Goal: Task Accomplishment & Management: Complete application form

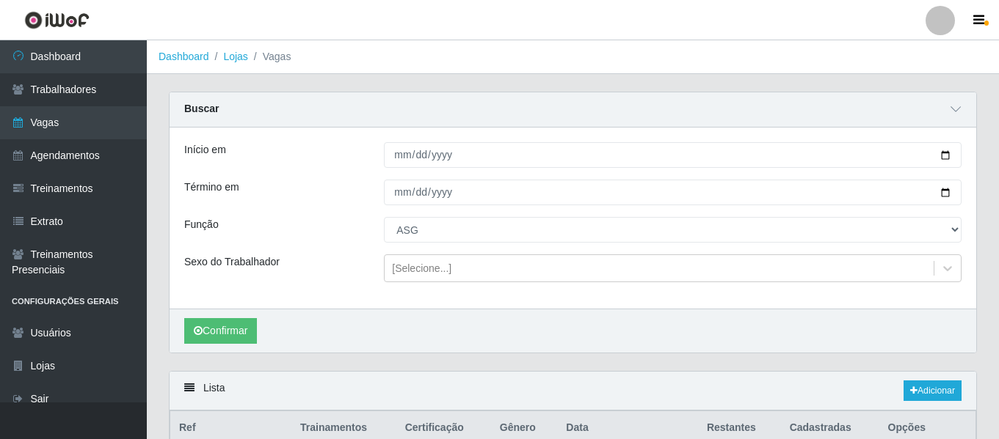
select select "16"
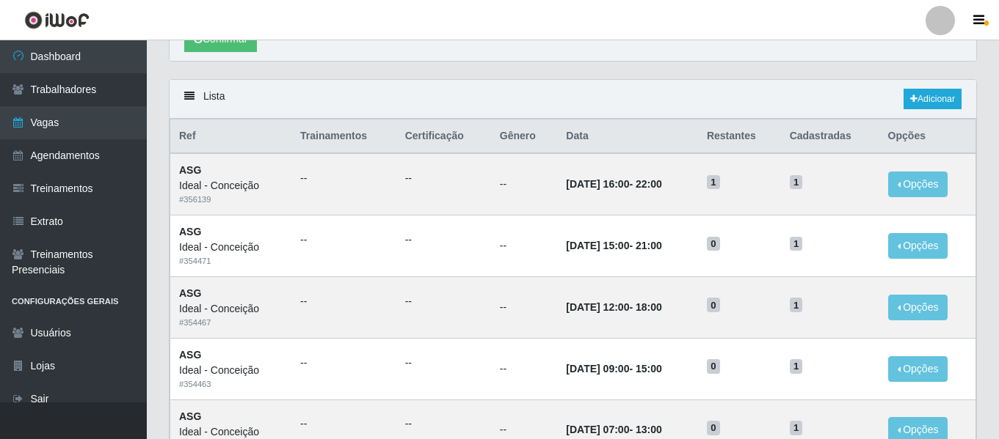
scroll to position [293, 0]
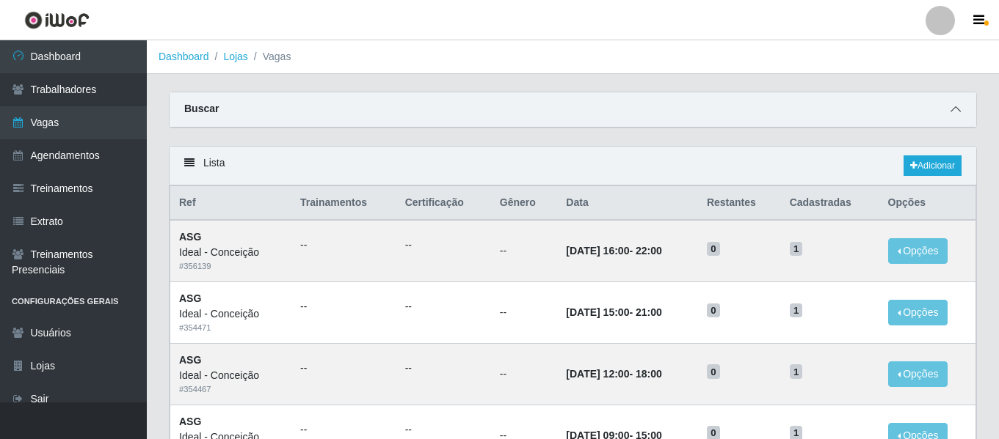
click at [954, 108] on icon at bounding box center [955, 109] width 10 height 10
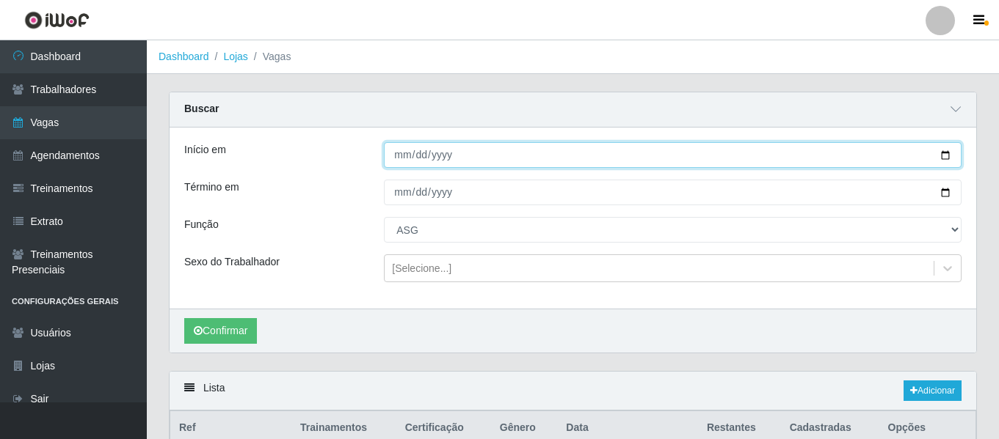
click at [397, 158] on input "[DATE]" at bounding box center [672, 155] width 577 height 26
type input "2025-10-10"
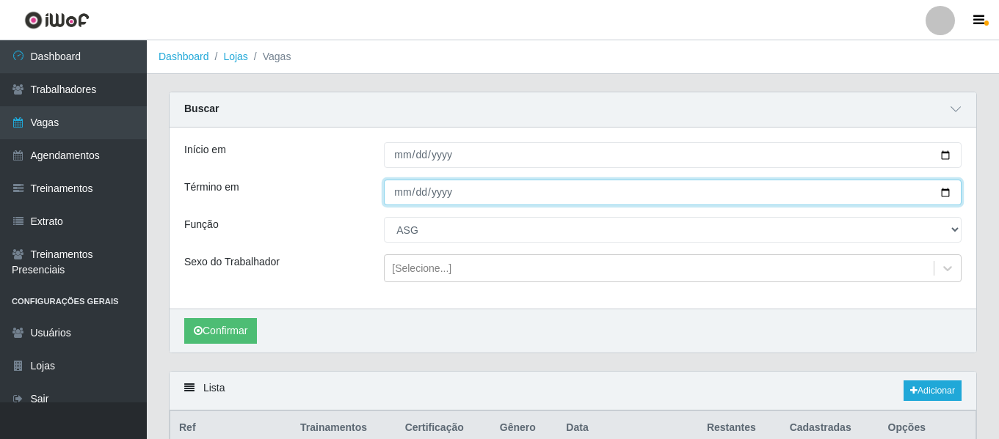
click at [395, 189] on input "2025-10-07" at bounding box center [672, 193] width 577 height 26
type input "2025-10-11"
click at [405, 194] on input "2025-01-11" at bounding box center [672, 193] width 577 height 26
type input "2025-10-10"
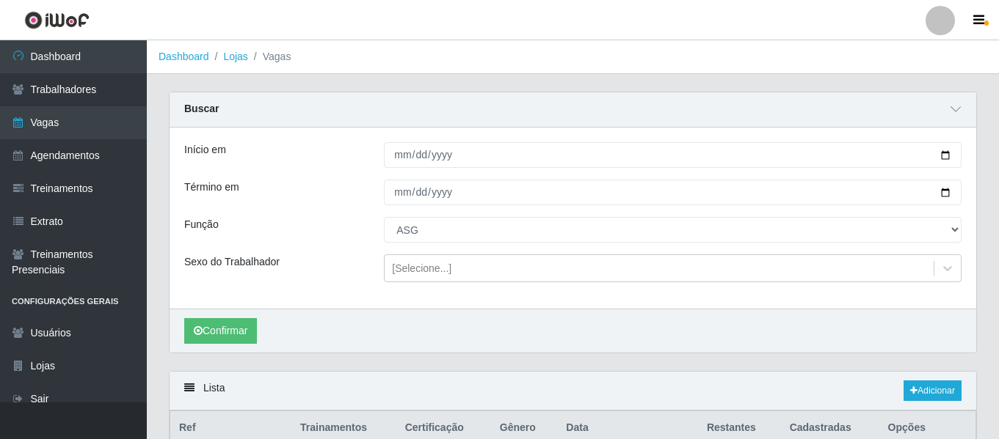
click at [213, 345] on div "Confirmar" at bounding box center [572, 331] width 806 height 44
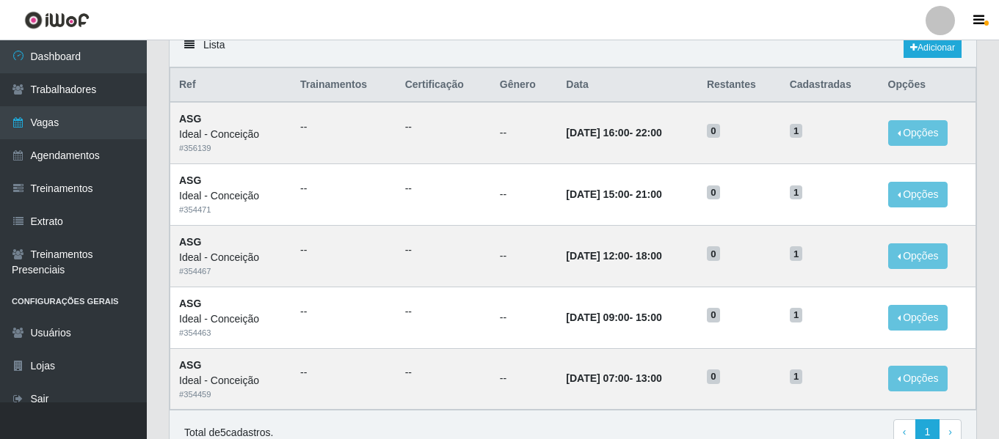
scroll to position [367, 0]
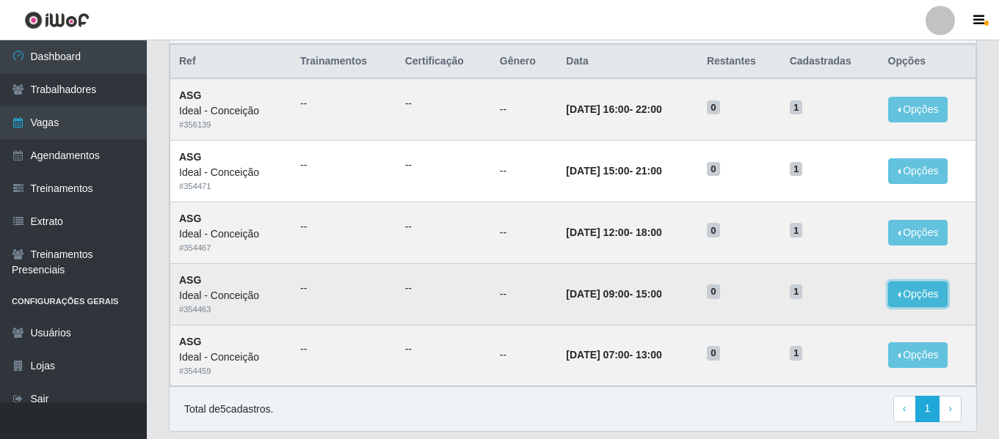
click at [930, 300] on button "Opções" at bounding box center [918, 295] width 60 height 26
click at [812, 299] on link "Editar" at bounding box center [805, 297] width 42 height 12
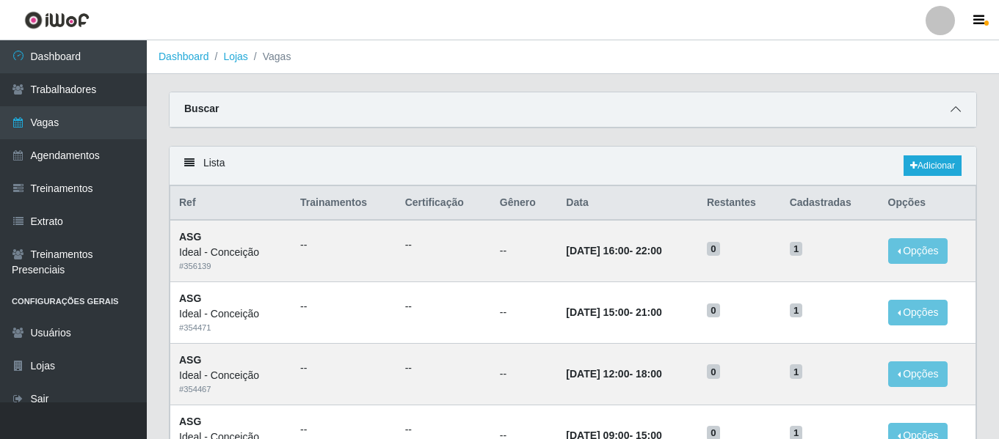
click at [946, 111] on span at bounding box center [955, 109] width 18 height 17
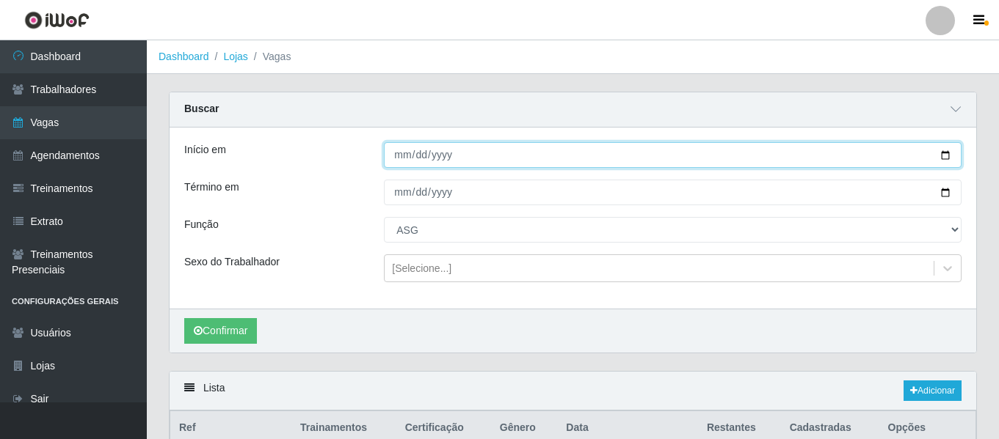
click at [398, 155] on input "2025-10-07" at bounding box center [672, 155] width 577 height 26
type input "2025-10-12"
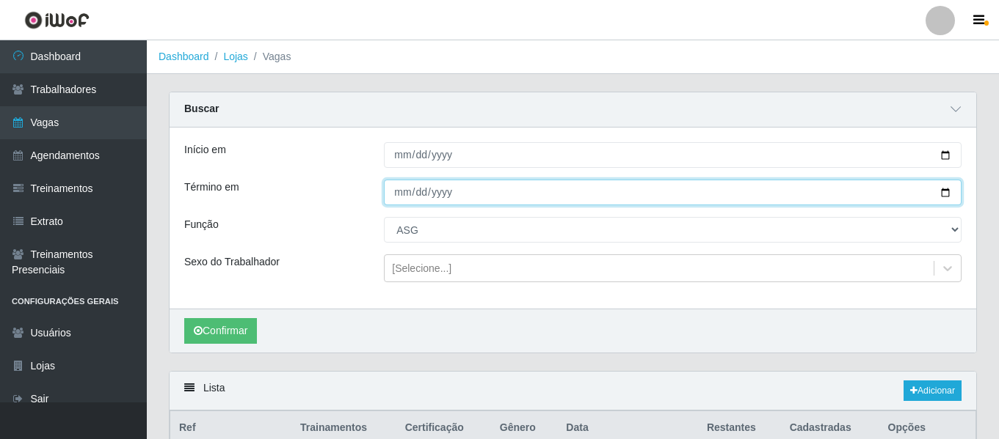
click at [398, 203] on input "2025-10-07" at bounding box center [672, 193] width 577 height 26
type input "2025-10-12"
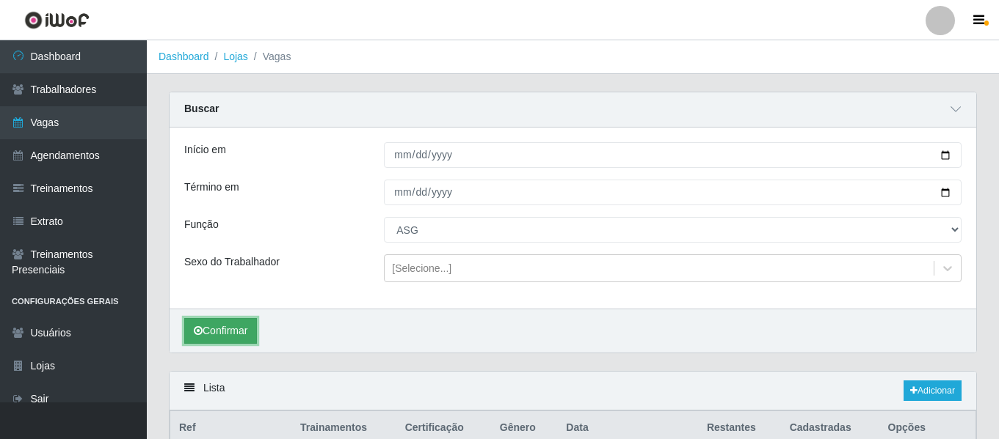
click at [210, 327] on button "Confirmar" at bounding box center [220, 331] width 73 height 26
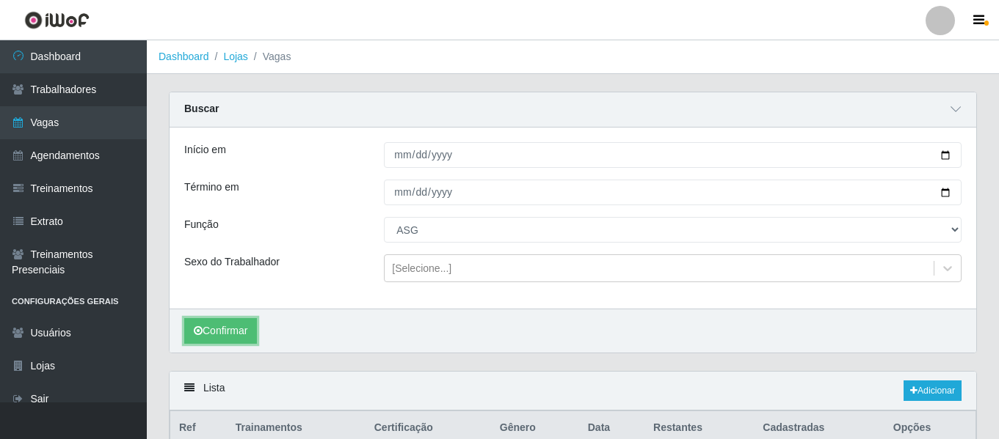
scroll to position [96, 0]
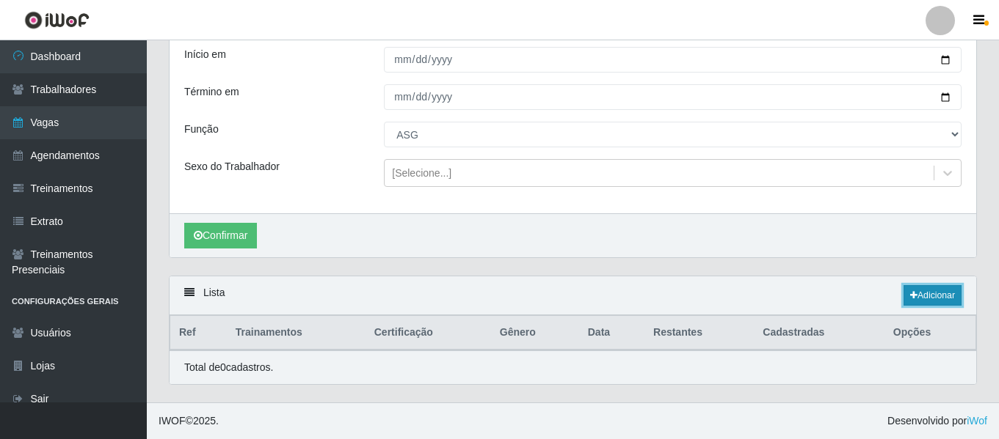
click at [916, 288] on link "Adicionar" at bounding box center [932, 295] width 58 height 21
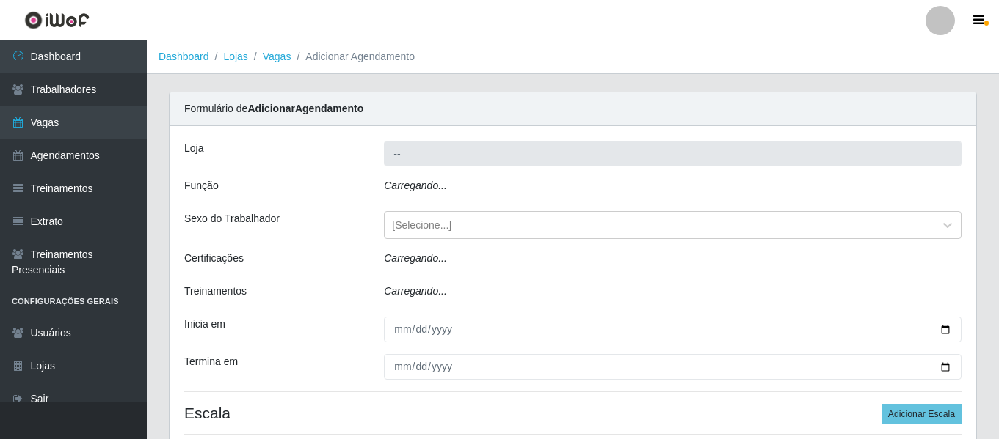
type input "Ideal - Conceição"
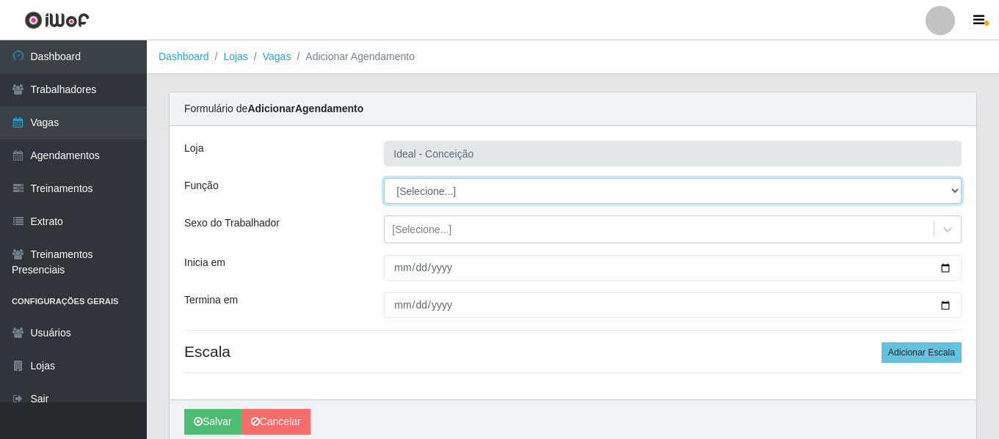
click at [429, 189] on select "[Selecione...] ASG ASG + ASG ++ Auxiliar de Estacionamento Auxiliar de Estacion…" at bounding box center [672, 191] width 577 height 26
select select "16"
click at [384, 178] on select "[Selecione...] ASG ASG + ASG ++ Auxiliar de Estacionamento Auxiliar de Estacion…" at bounding box center [672, 191] width 577 height 26
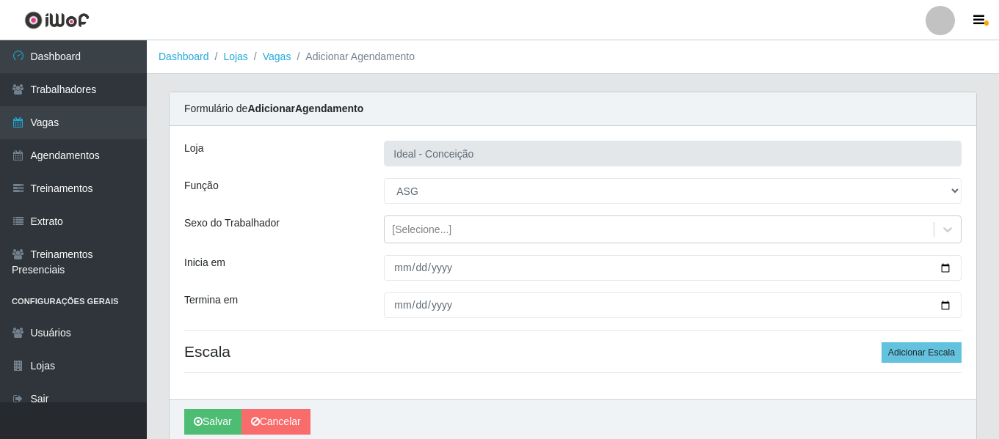
click at [401, 255] on div "Loja Ideal - Conceição Função [Selecione...] ASG ASG + ASG ++ Auxiliar de Estac…" at bounding box center [572, 263] width 806 height 274
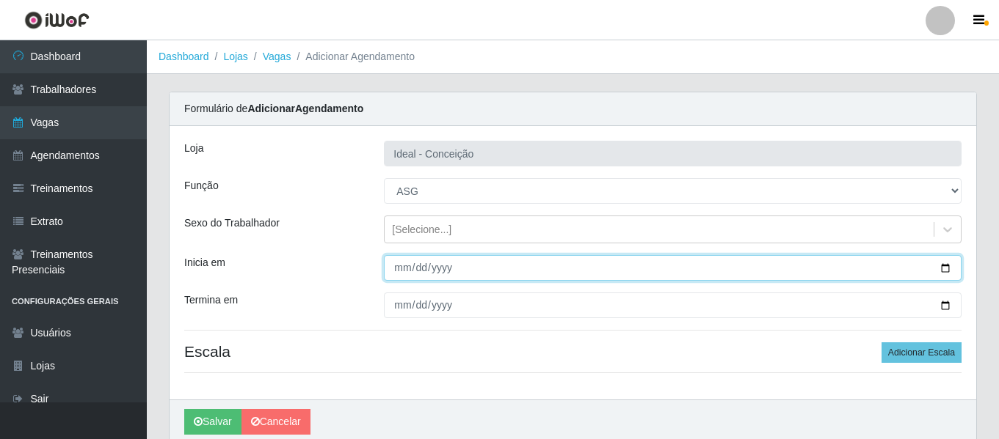
click at [401, 265] on input "Inicia em" at bounding box center [672, 268] width 577 height 26
type input "2025-10-18"
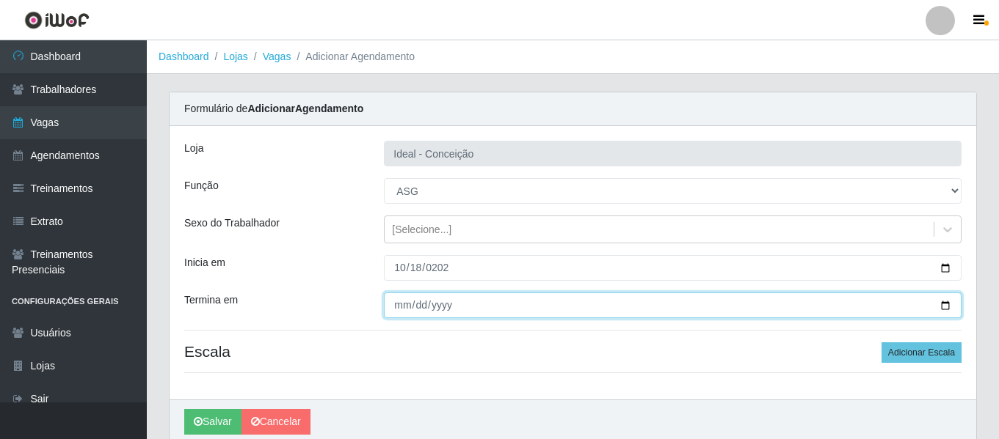
click at [407, 301] on input "Termina em" at bounding box center [672, 306] width 577 height 26
type input "20225-10-18"
type input "2025-10-18"
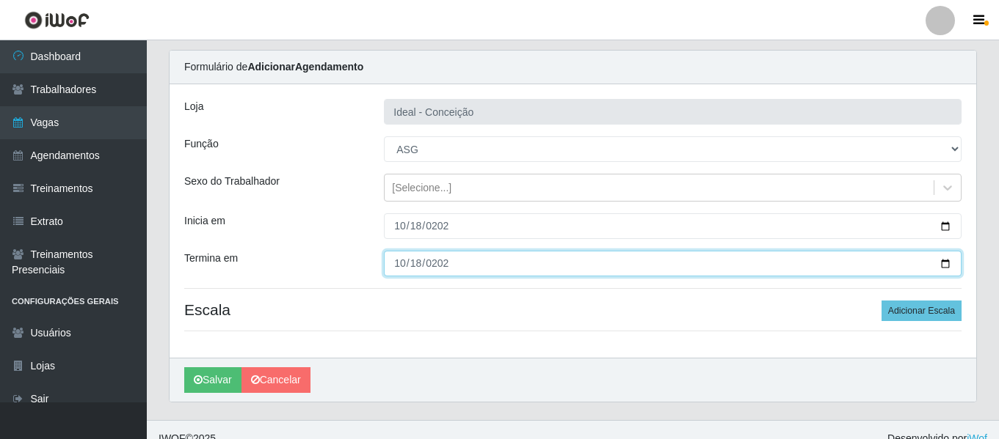
scroll to position [59, 0]
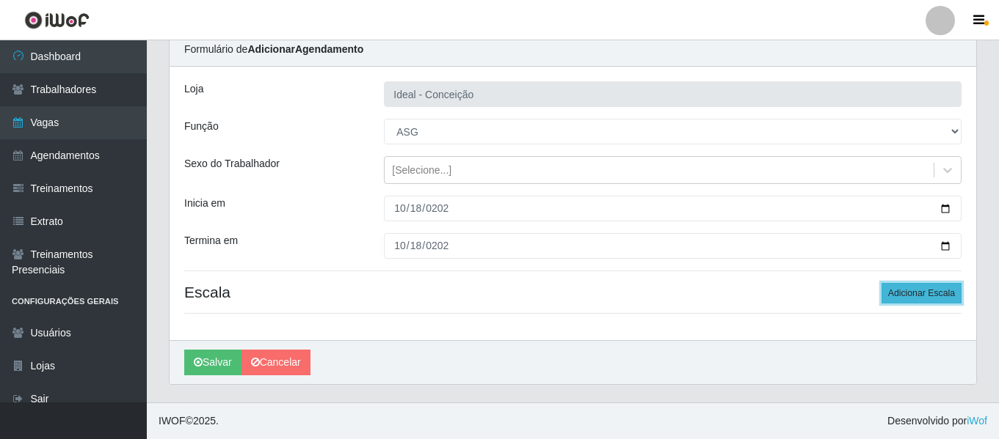
click at [937, 289] on button "Adicionar Escala" at bounding box center [921, 293] width 80 height 21
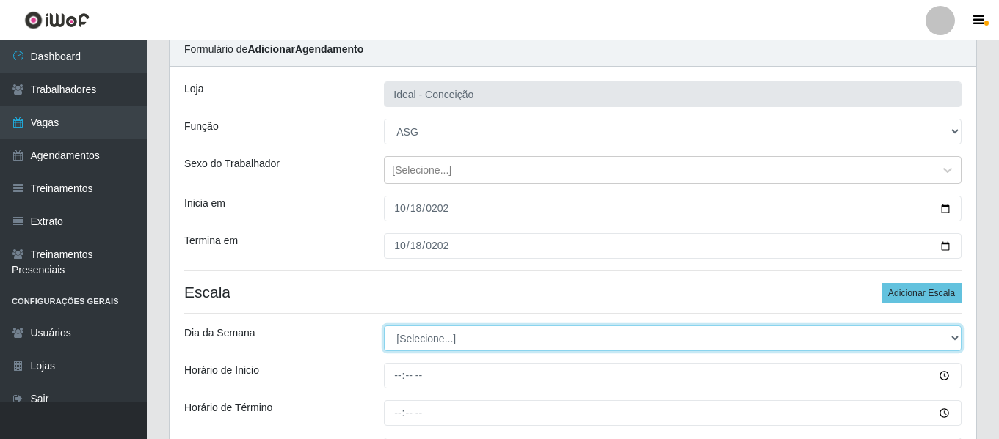
click at [430, 337] on select "[Selecione...] Segunda Terça Quarta Quinta Sexta Sábado Domingo" at bounding box center [672, 339] width 577 height 26
select select "6"
click at [384, 326] on select "[Selecione...] Segunda Terça Quarta Quinta Sexta Sábado Domingo" at bounding box center [672, 339] width 577 height 26
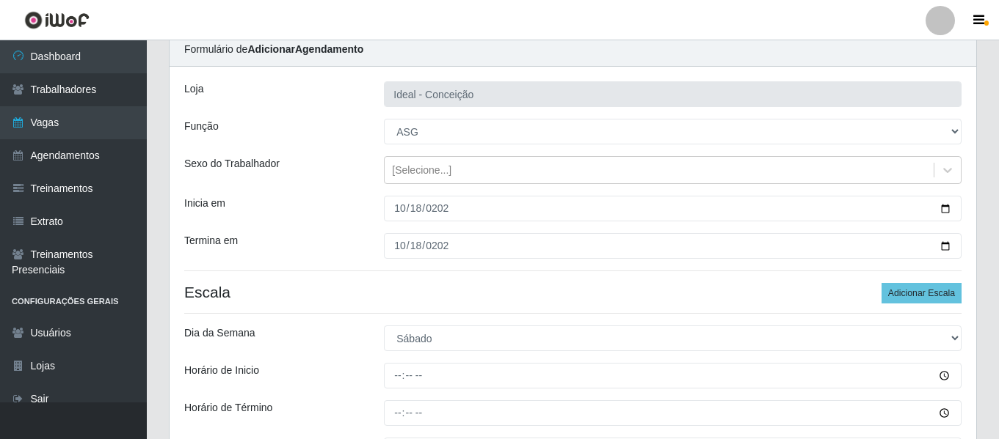
scroll to position [206, 0]
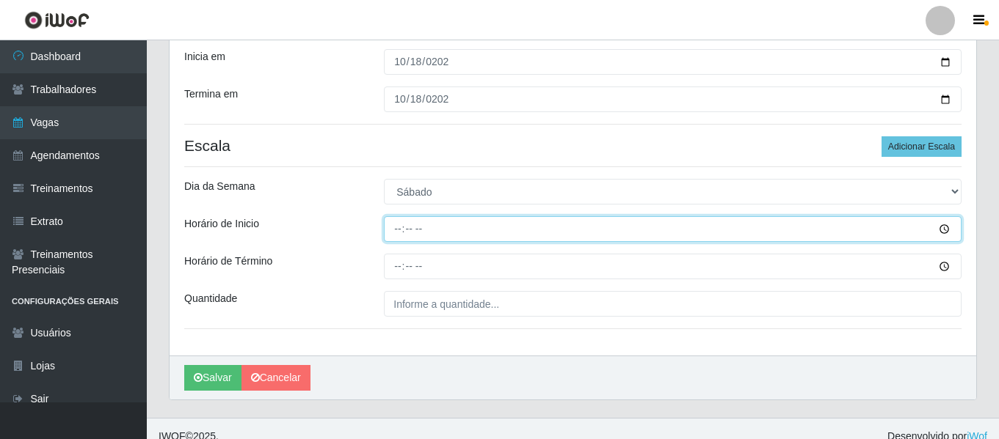
click at [403, 232] on input "Horário de Inicio" at bounding box center [672, 229] width 577 height 26
type input "16:00"
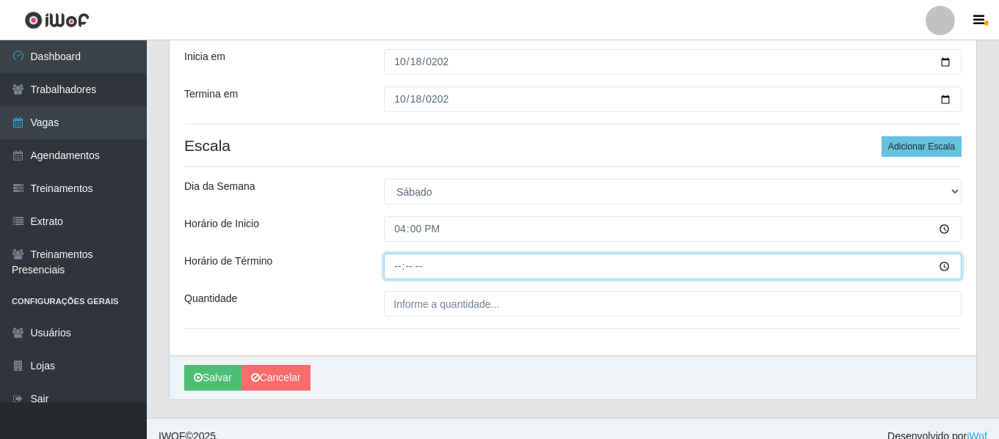
click at [391, 271] on input "Horário de Término" at bounding box center [672, 267] width 577 height 26
type input "22:00"
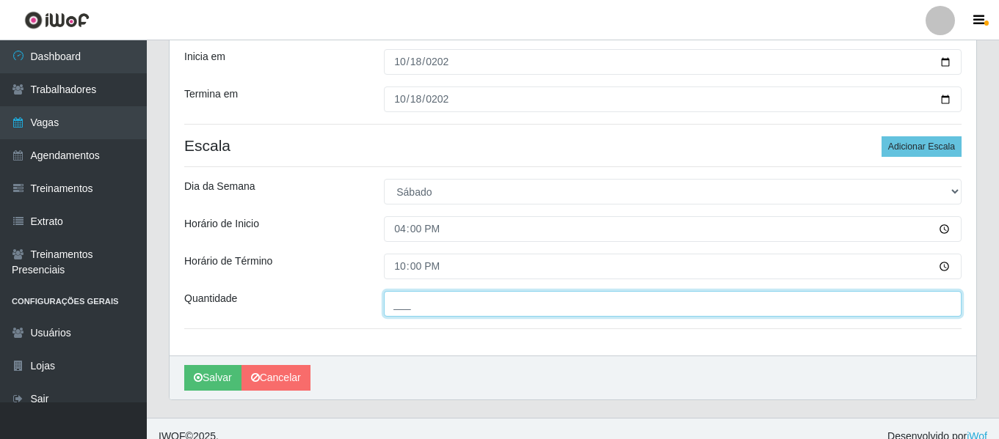
click at [498, 303] on input "___" at bounding box center [672, 304] width 577 height 26
type input "2__"
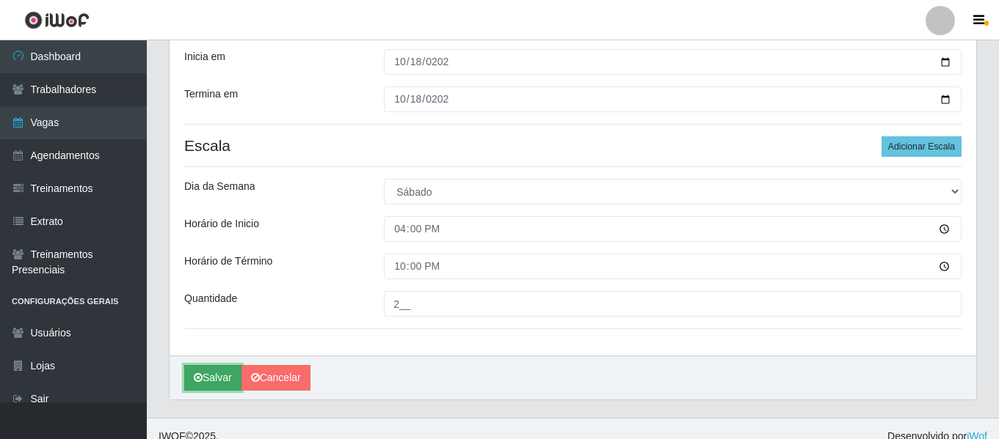
click at [201, 371] on button "Salvar" at bounding box center [212, 378] width 57 height 26
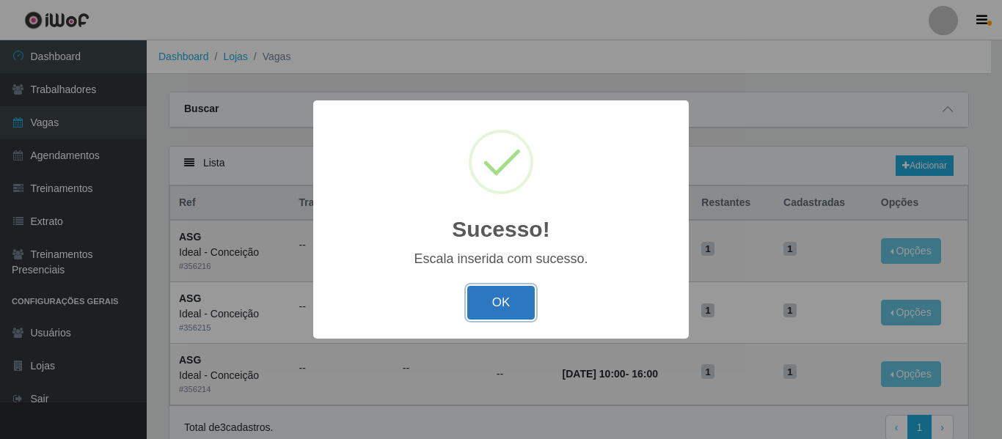
click at [512, 295] on button "OK" at bounding box center [501, 303] width 68 height 34
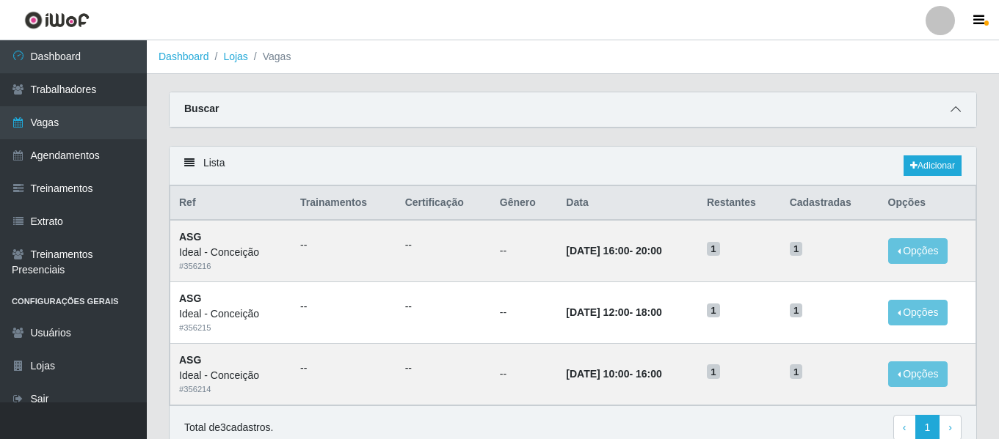
click at [957, 114] on icon at bounding box center [955, 109] width 10 height 10
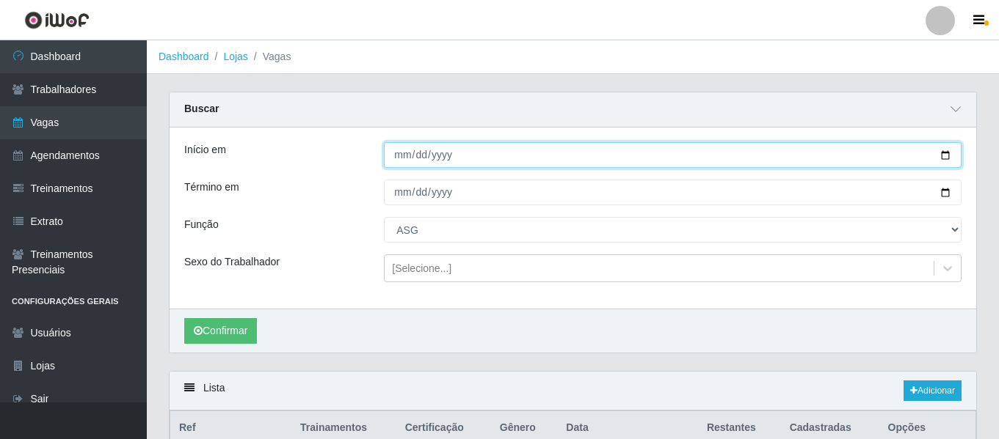
click at [401, 157] on input "2025-10-12" at bounding box center [672, 155] width 577 height 26
type input "[DATE]"
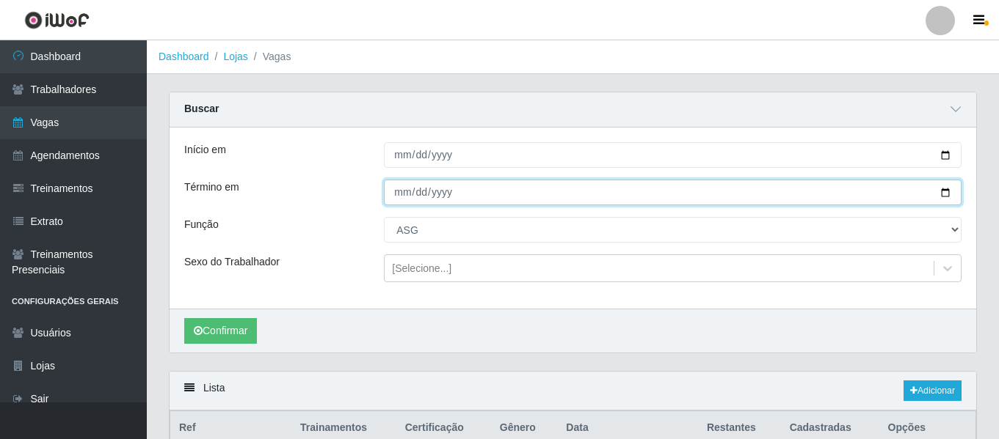
click at [401, 205] on input "2025-10-12" at bounding box center [672, 193] width 577 height 26
type input "[DATE]"
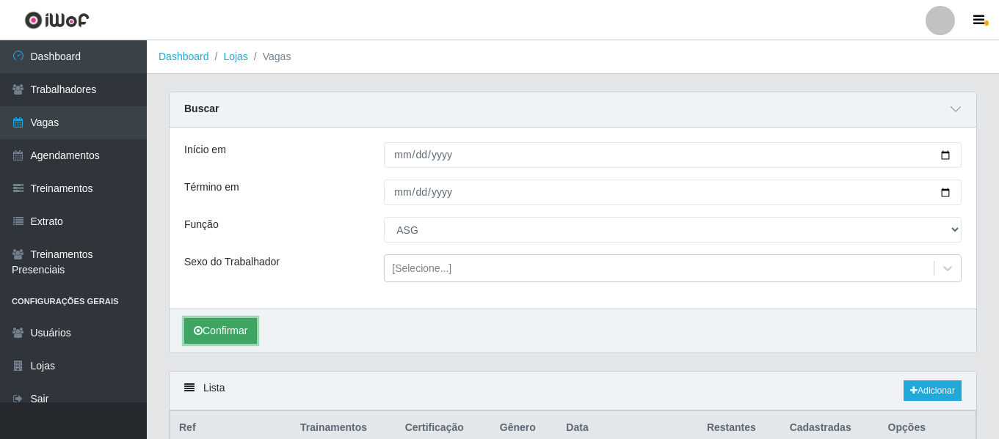
click at [241, 335] on button "Confirmar" at bounding box center [220, 331] width 73 height 26
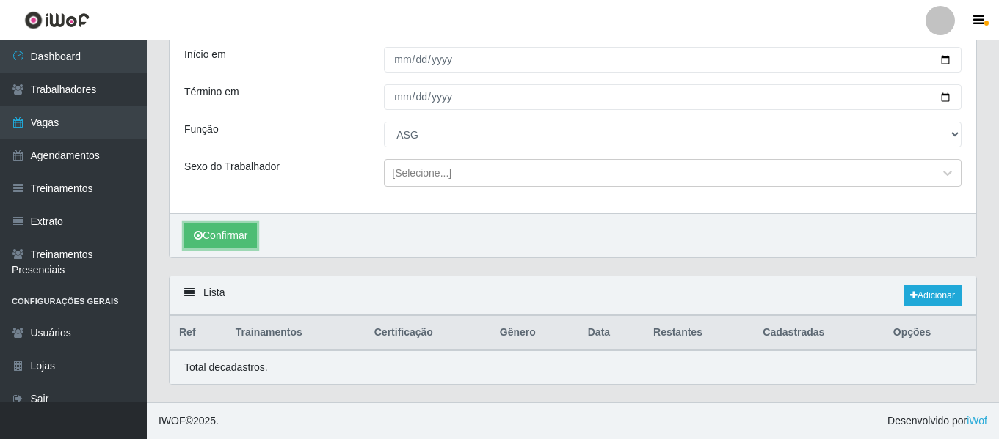
scroll to position [96, 0]
click at [910, 299] on icon at bounding box center [913, 295] width 7 height 9
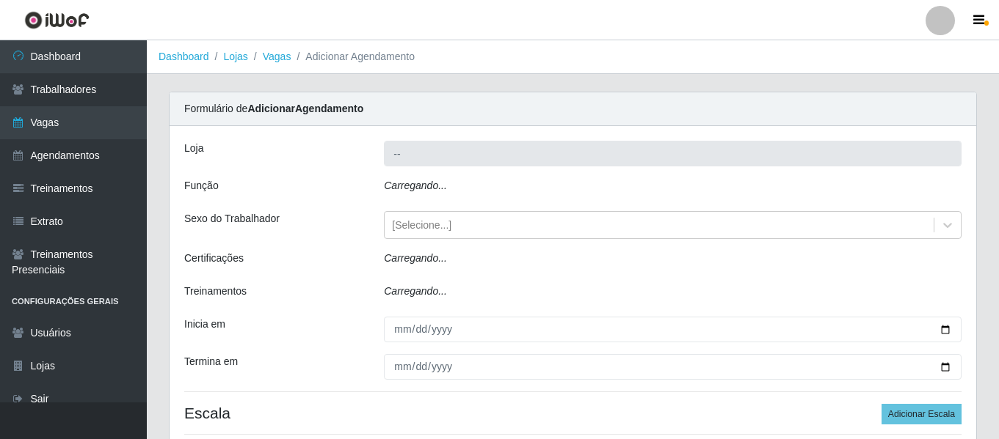
type input "Ideal - Conceição"
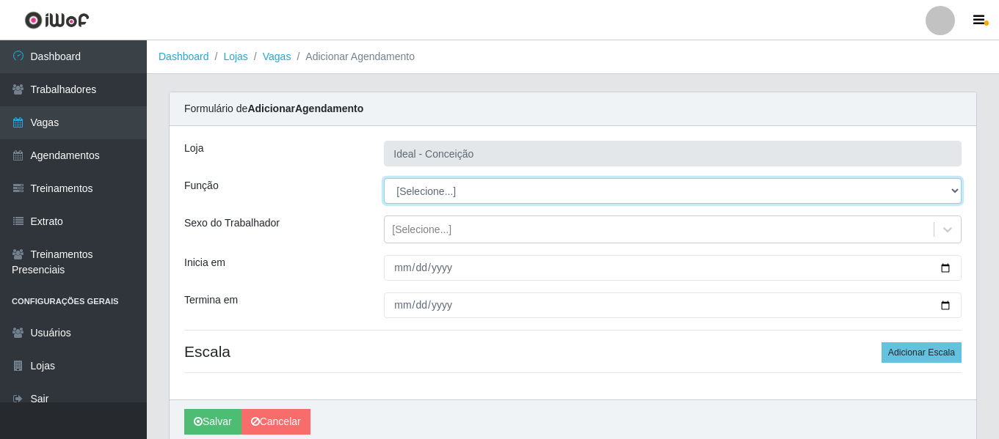
click at [451, 193] on select "[Selecione...] ASG ASG + ASG ++ Auxiliar de Estacionamento Auxiliar de Estacion…" at bounding box center [672, 191] width 577 height 26
select select "79"
click at [384, 178] on select "[Selecione...] ASG ASG + ASG ++ Auxiliar de Estacionamento Auxiliar de Estacion…" at bounding box center [672, 191] width 577 height 26
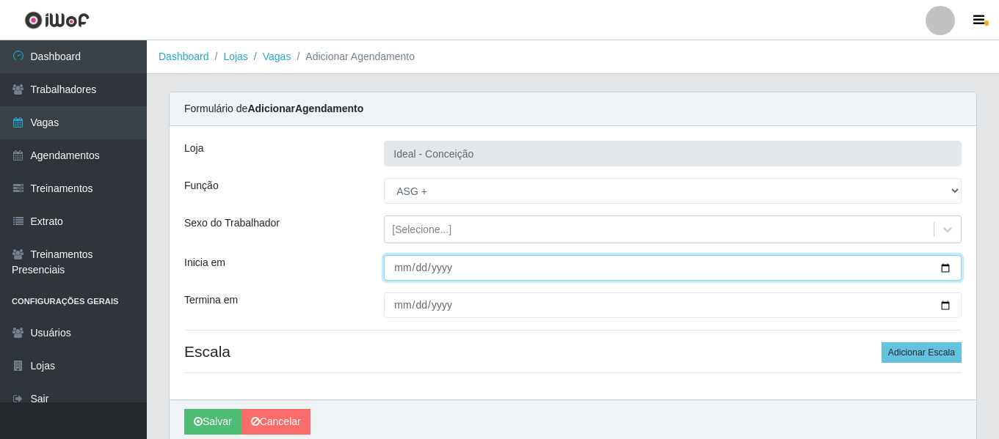
click at [401, 269] on input "Inicia em" at bounding box center [672, 268] width 577 height 26
type input "[DATE]"
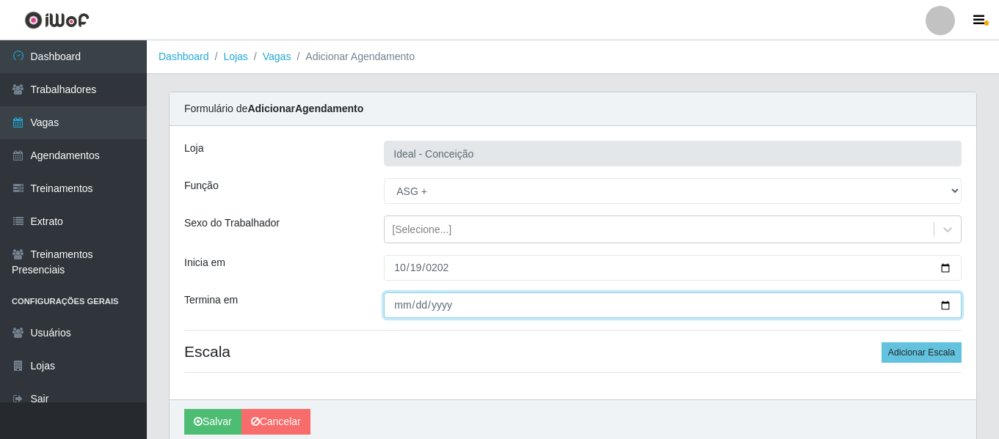
click at [401, 306] on input "Termina em" at bounding box center [672, 306] width 577 height 26
type input "[DATE]"
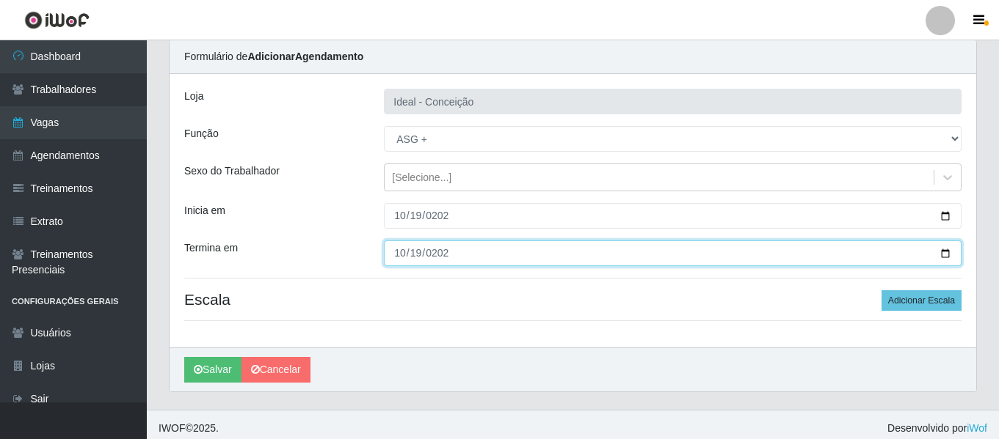
scroll to position [59, 0]
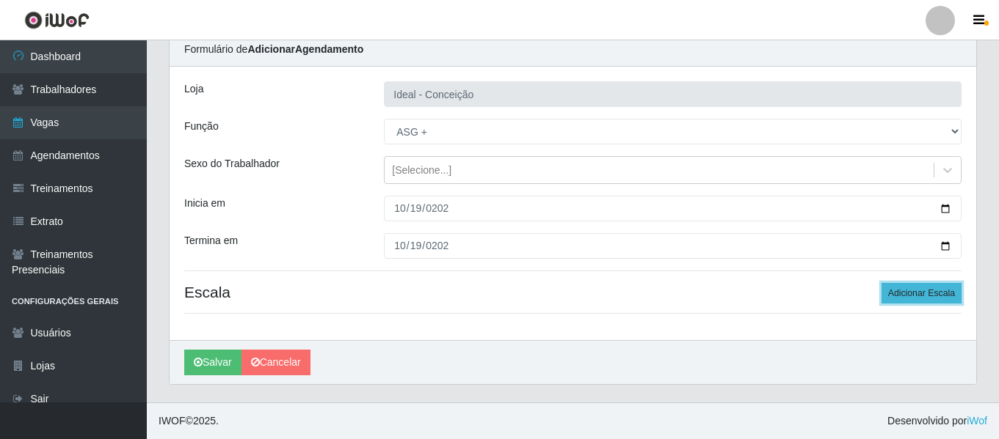
click at [938, 293] on button "Adicionar Escala" at bounding box center [921, 293] width 80 height 21
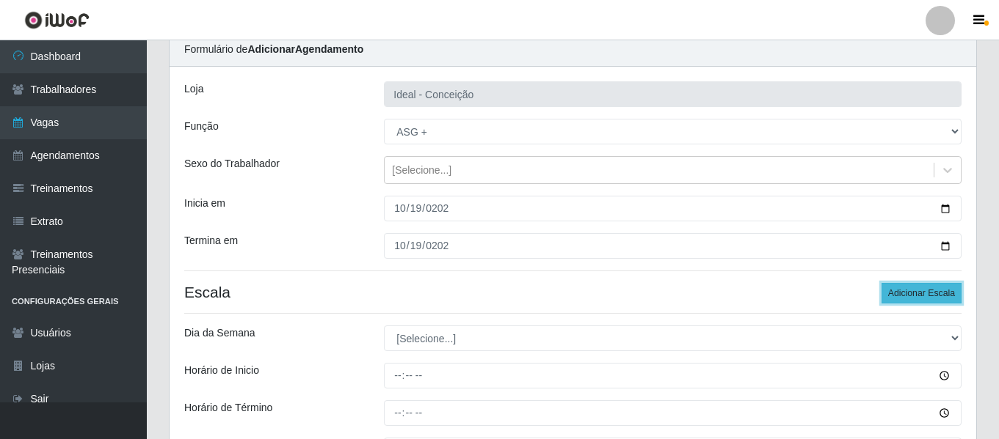
click at [938, 293] on button "Adicionar Escala" at bounding box center [921, 293] width 80 height 21
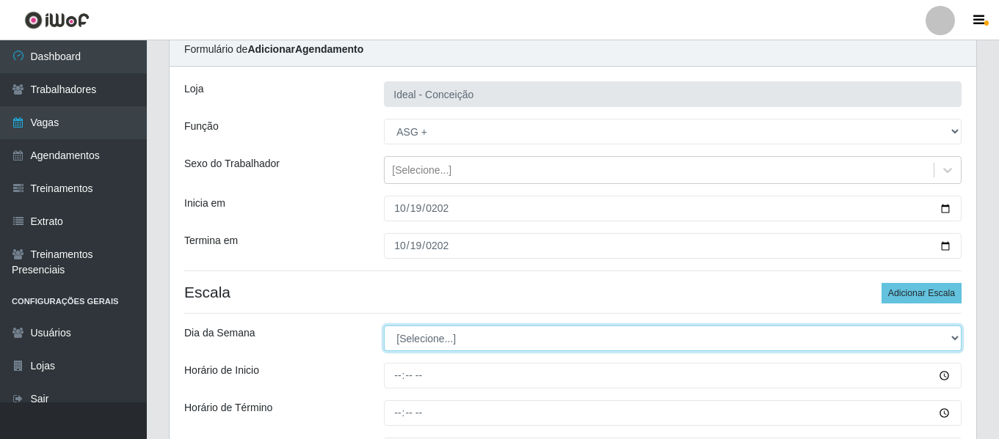
click at [500, 341] on select "[Selecione...] Segunda Terça Quarta Quinta Sexta Sábado Domingo" at bounding box center [672, 339] width 577 height 26
select select "0"
click at [384, 326] on select "[Selecione...] Segunda Terça Quarta Quinta Sexta Sábado Domingo" at bounding box center [672, 339] width 577 height 26
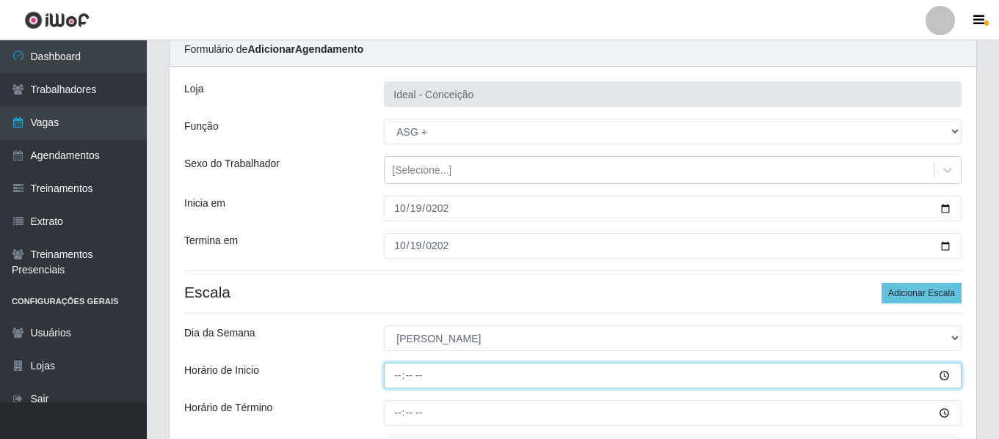
click at [401, 376] on input "Horário de Inicio" at bounding box center [672, 376] width 577 height 26
type input "07:00"
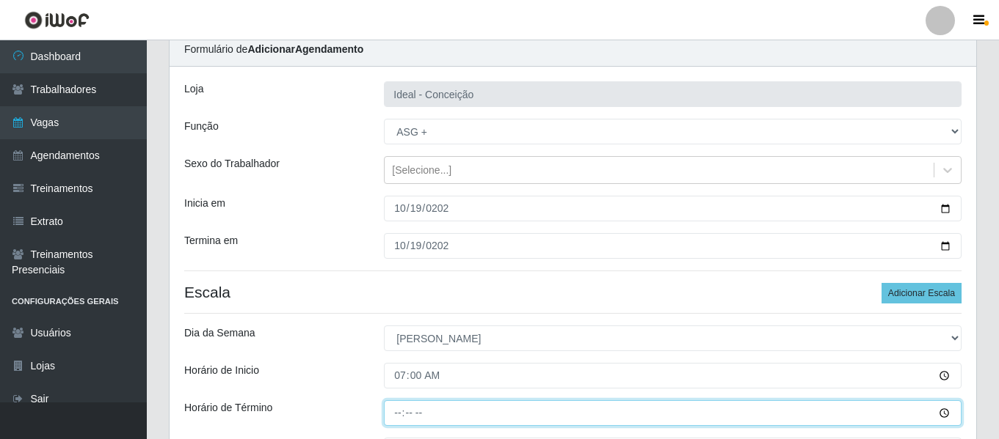
click at [402, 407] on input "Horário de Término" at bounding box center [672, 414] width 577 height 26
type input "13:00"
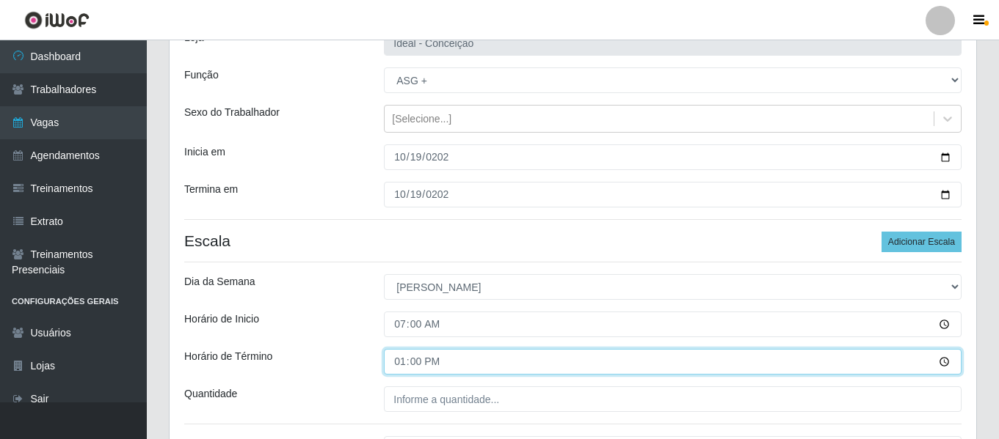
scroll to position [133, 0]
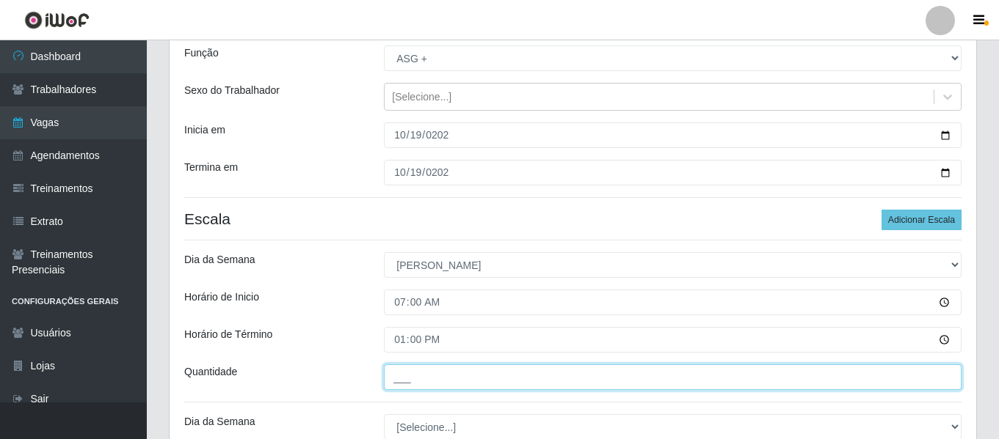
click at [456, 370] on input "___" at bounding box center [672, 378] width 577 height 26
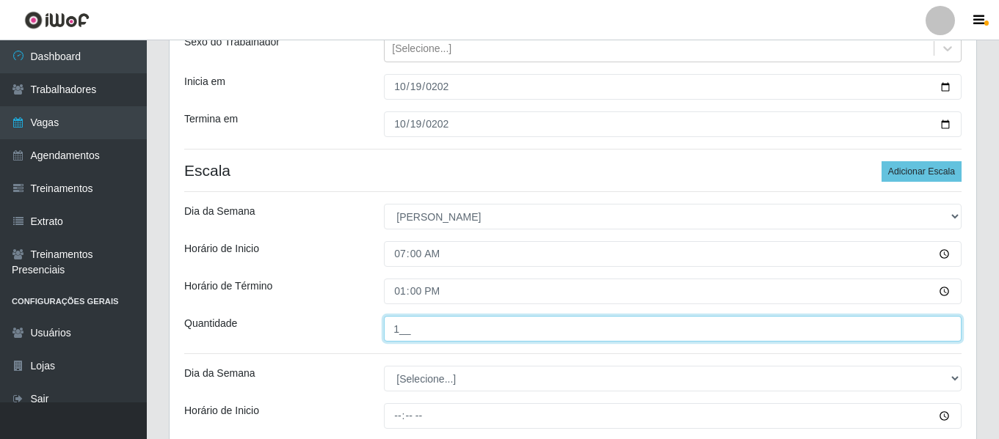
scroll to position [206, 0]
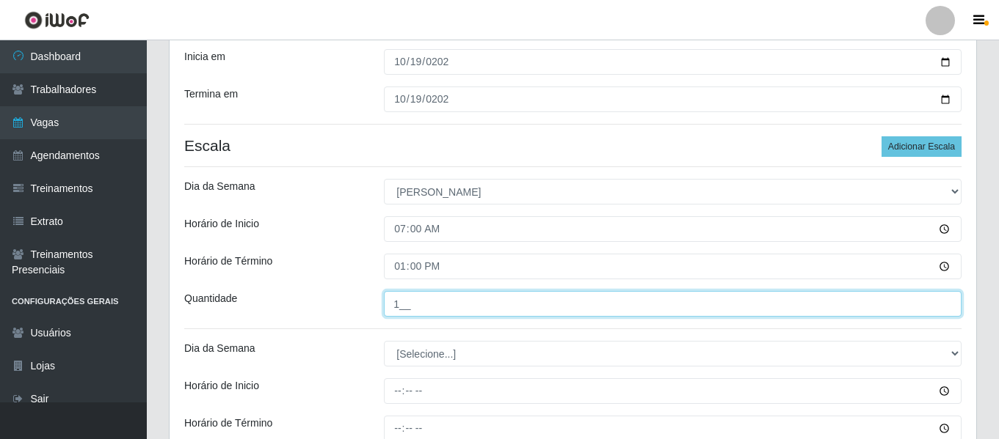
type input "1__"
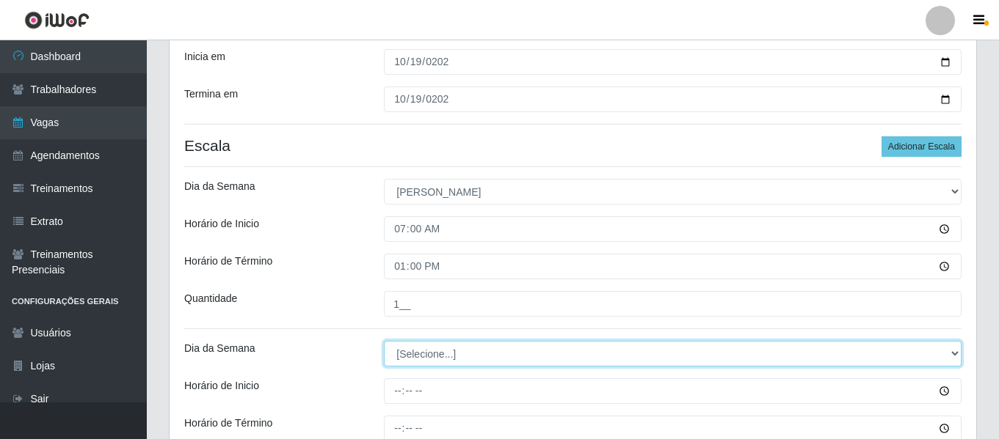
click at [457, 361] on select "[Selecione...] Segunda Terça Quarta Quinta Sexta Sábado Domingo" at bounding box center [672, 354] width 577 height 26
select select "0"
click at [384, 341] on select "[Selecione...] Segunda Terça Quarta Quinta Sexta Sábado Domingo" at bounding box center [672, 354] width 577 height 26
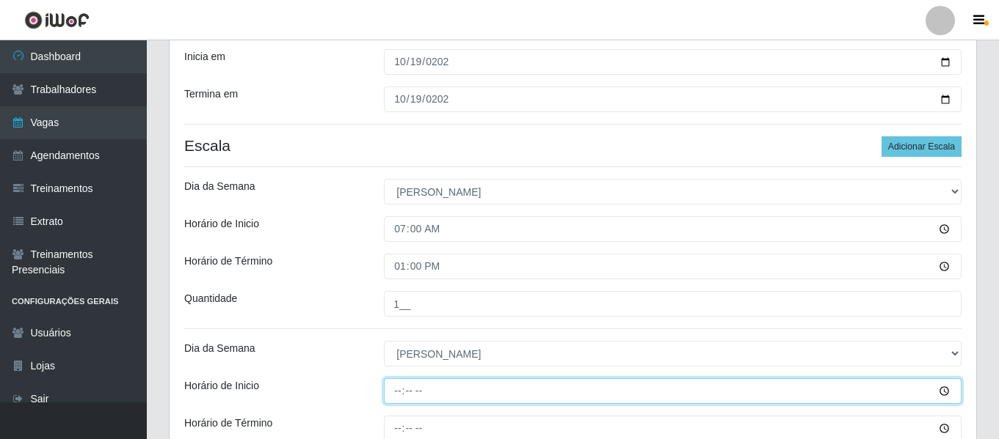
click at [398, 392] on input "Horário de Inicio" at bounding box center [672, 392] width 577 height 26
click at [404, 391] on input "00:00" at bounding box center [672, 392] width 577 height 26
type input "09:00"
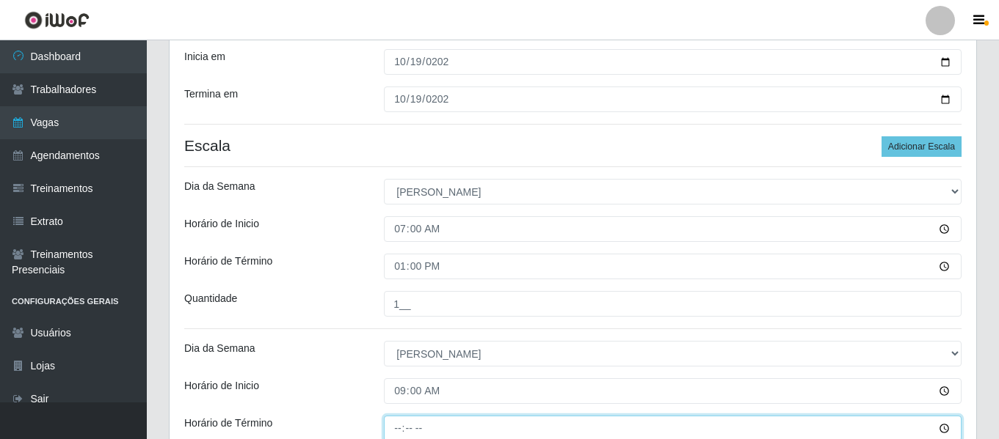
click at [404, 424] on input "Horário de Término" at bounding box center [672, 429] width 577 height 26
type input "15:00"
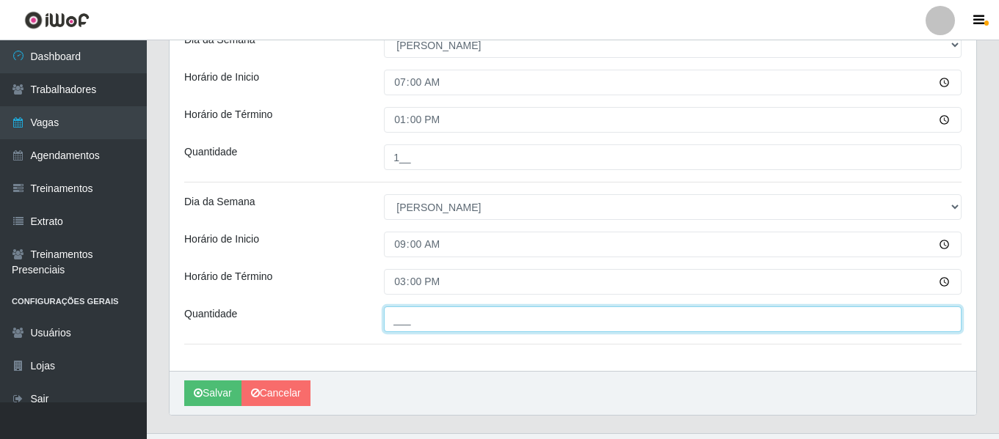
click at [443, 320] on input "___" at bounding box center [672, 320] width 577 height 26
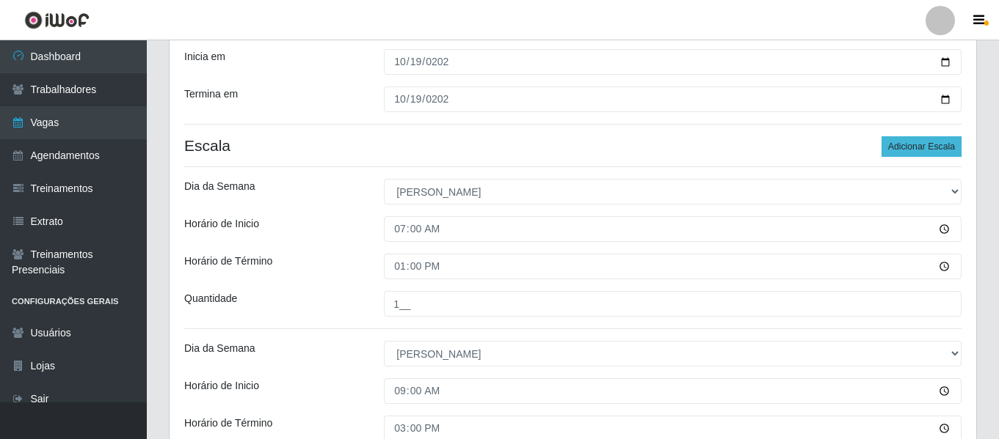
type input "1__"
click at [918, 145] on button "Adicionar Escala" at bounding box center [921, 146] width 80 height 21
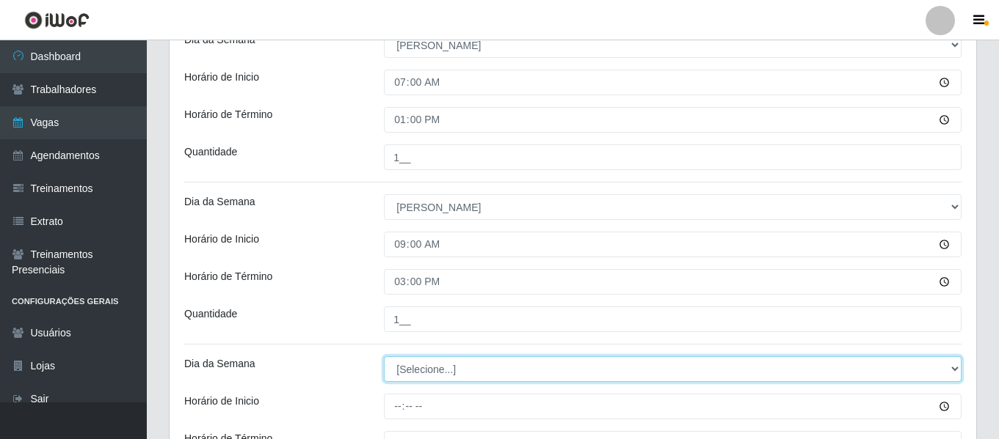
click at [446, 371] on select "[Selecione...] Segunda Terça Quarta Quinta Sexta Sábado Domingo" at bounding box center [672, 370] width 577 height 26
select select "0"
click at [384, 357] on select "[Selecione...] Segunda Terça Quarta Quinta Sexta Sábado Domingo" at bounding box center [672, 370] width 577 height 26
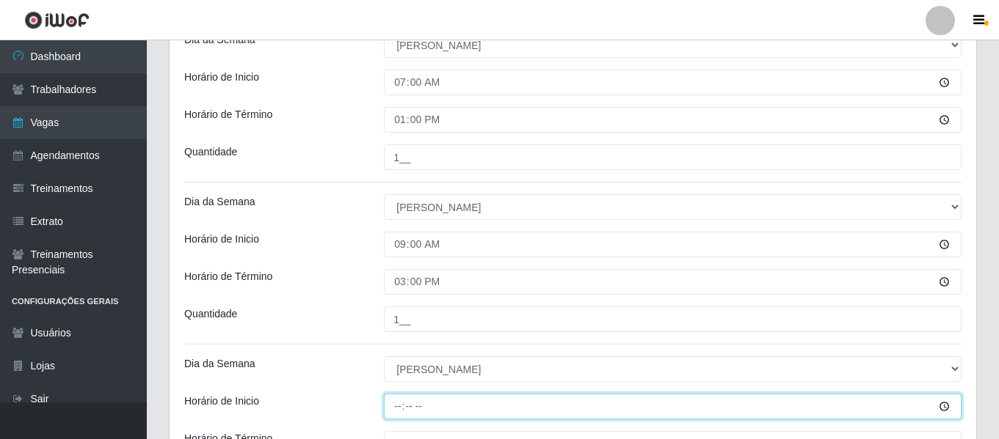
click at [400, 410] on input "Horário de Inicio" at bounding box center [672, 407] width 577 height 26
type input "16:00"
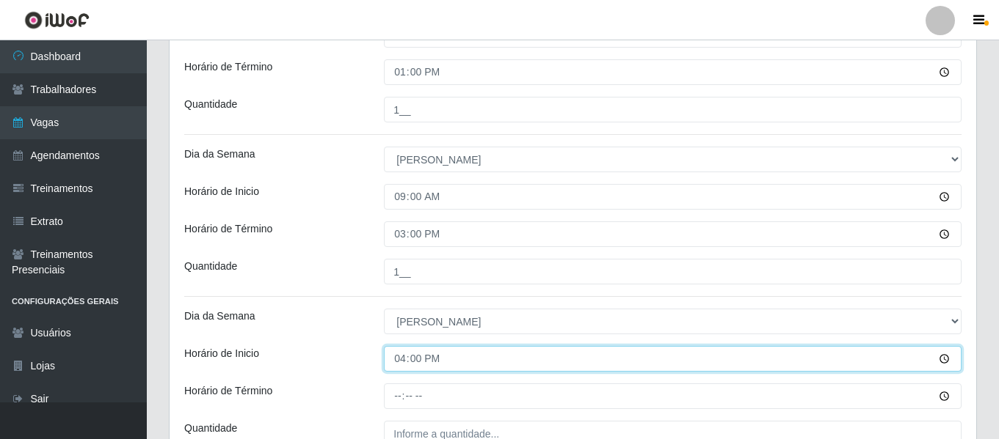
scroll to position [426, 0]
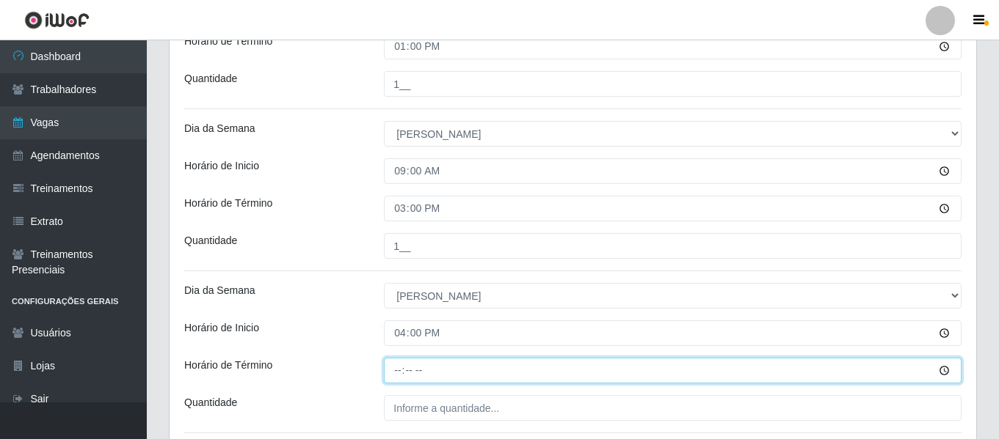
click at [401, 366] on input "Horário de Término" at bounding box center [672, 371] width 577 height 26
type input "20:00"
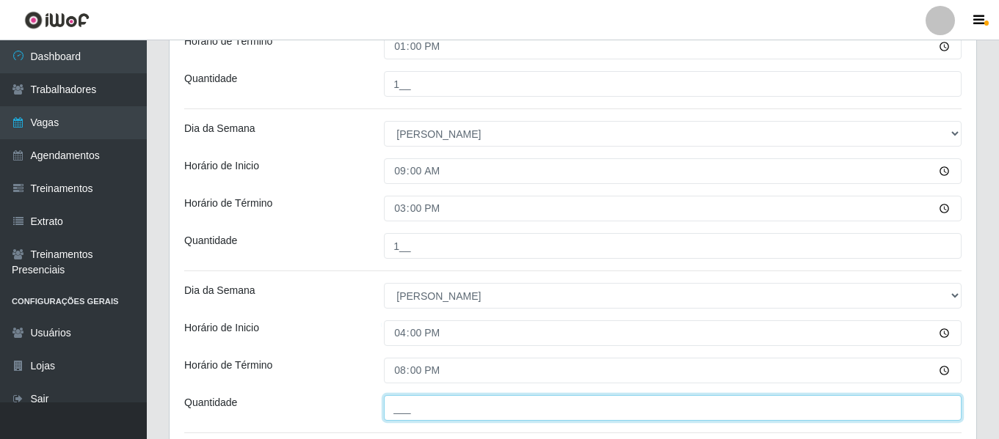
click at [451, 410] on input "___" at bounding box center [672, 408] width 577 height 26
type input "2__"
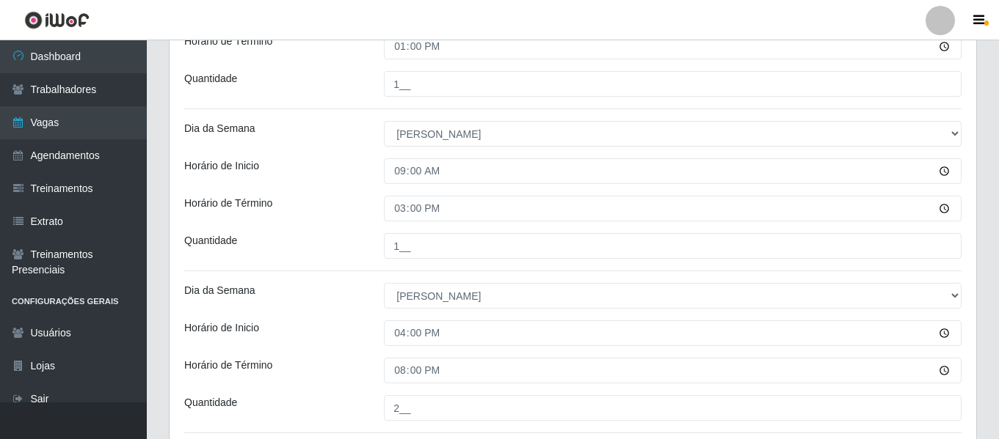
click at [356, 350] on div "Loja Ideal - Conceição Função [Selecione...] ASG ASG + ASG ++ Auxiliar de Estac…" at bounding box center [572, 80] width 806 height 760
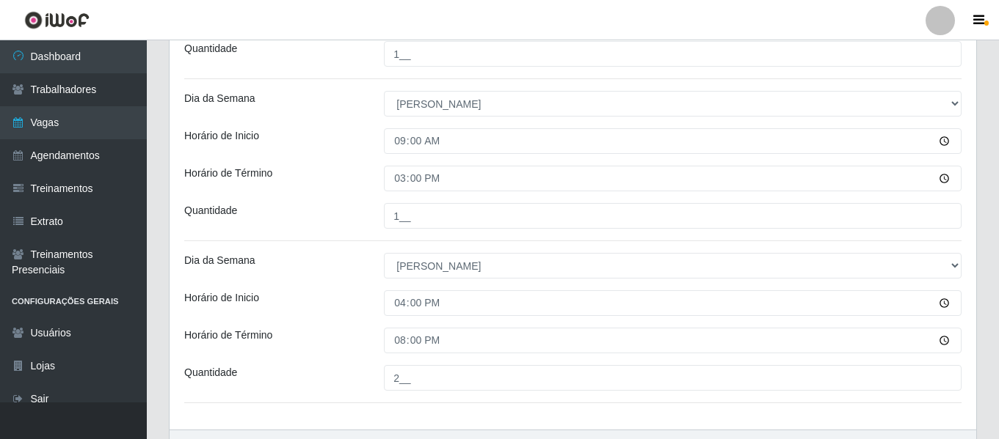
scroll to position [546, 0]
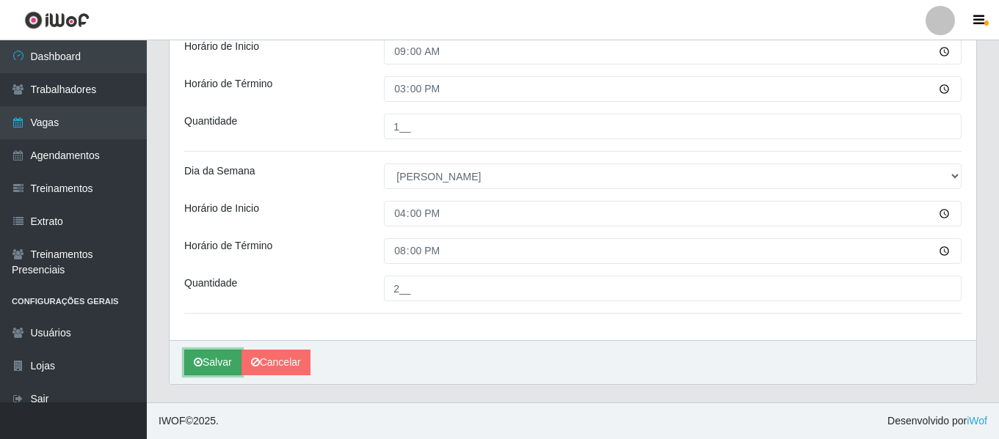
click at [215, 365] on button "Salvar" at bounding box center [212, 363] width 57 height 26
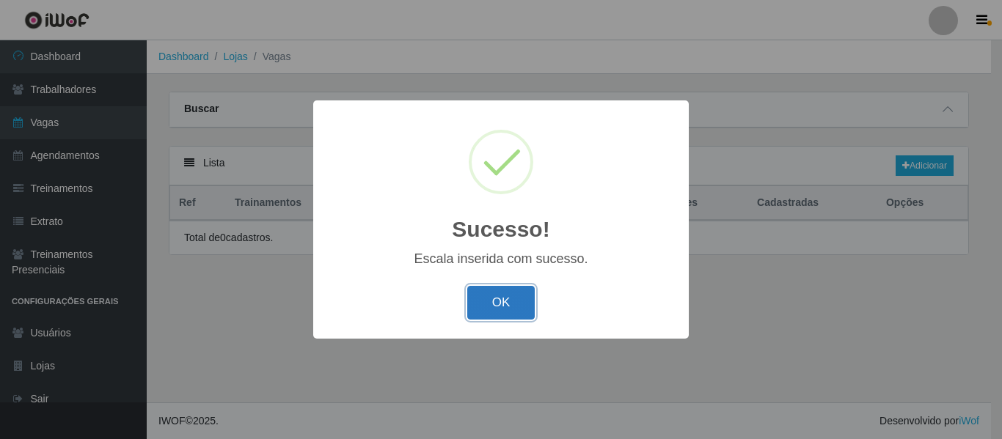
click at [508, 299] on button "OK" at bounding box center [501, 303] width 68 height 34
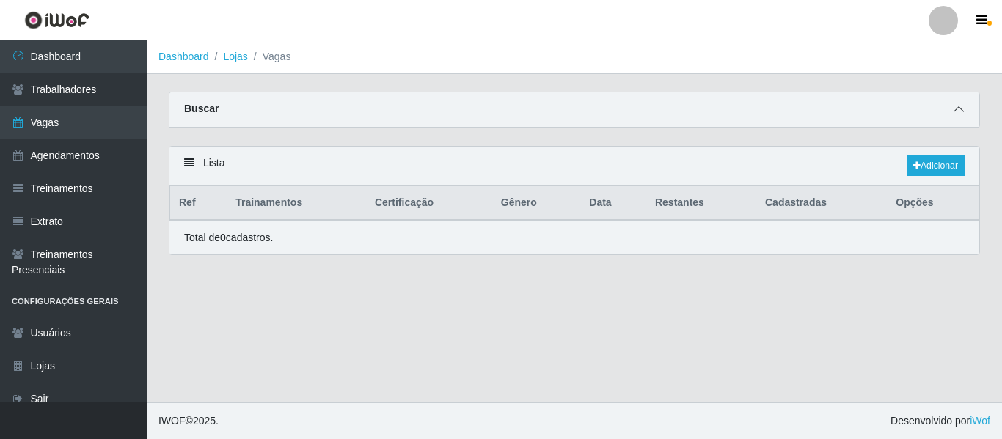
click at [952, 114] on span at bounding box center [959, 109] width 18 height 17
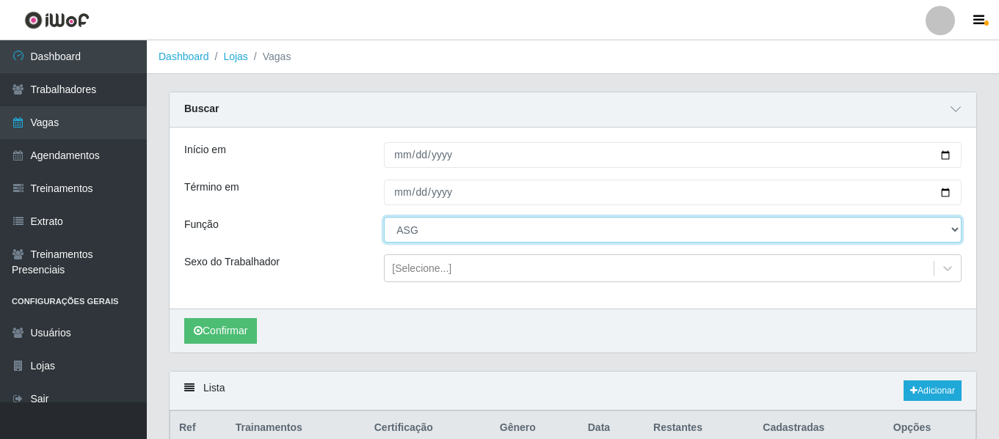
click at [437, 233] on select "[Selecione...] ASG ASG + ASG ++ Auxiliar de Estacionamento Auxiliar de Estacion…" at bounding box center [672, 230] width 577 height 26
select select "79"
click at [384, 218] on select "[Selecione...] ASG ASG + ASG ++ Auxiliar de Estacionamento Auxiliar de Estacion…" at bounding box center [672, 230] width 577 height 26
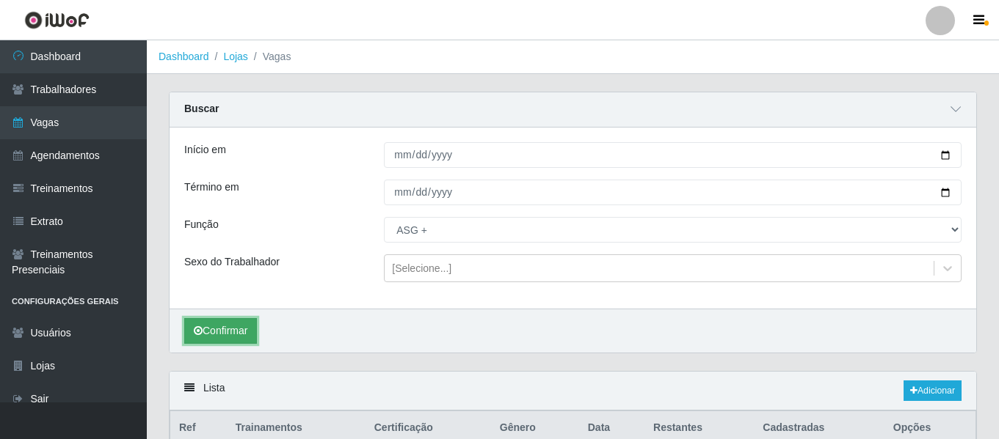
click at [238, 332] on button "Confirmar" at bounding box center [220, 331] width 73 height 26
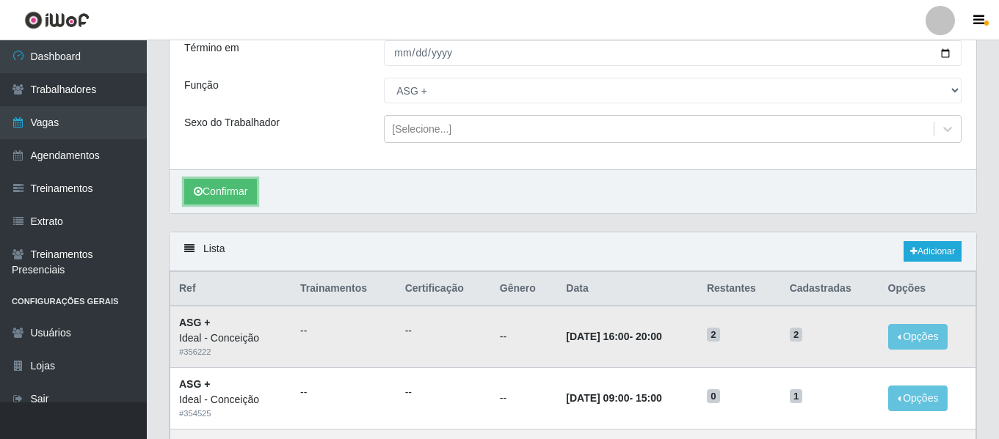
scroll to position [220, 0]
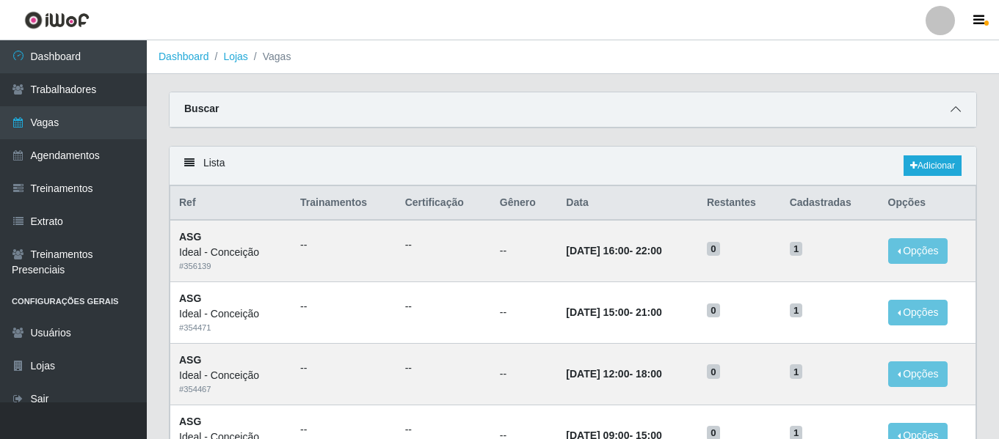
click at [952, 114] on icon at bounding box center [955, 109] width 10 height 10
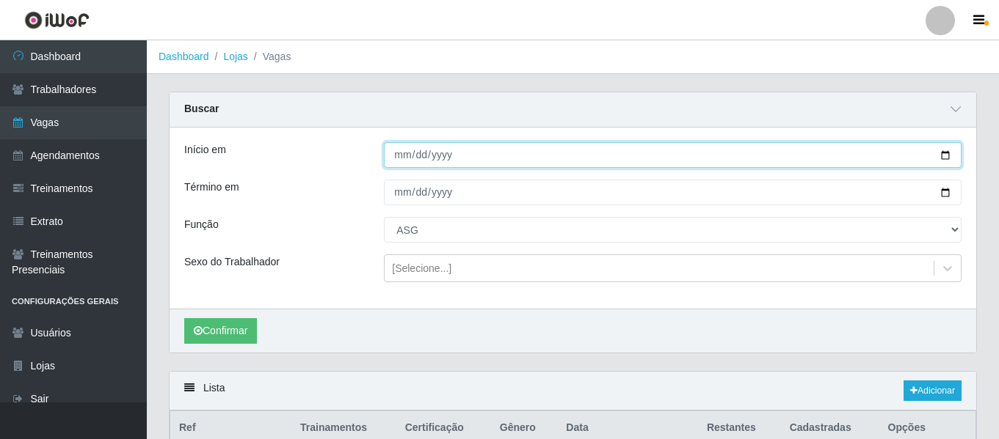
click at [401, 158] on input "2025-10-07" at bounding box center [672, 155] width 577 height 26
type input "[DATE]"
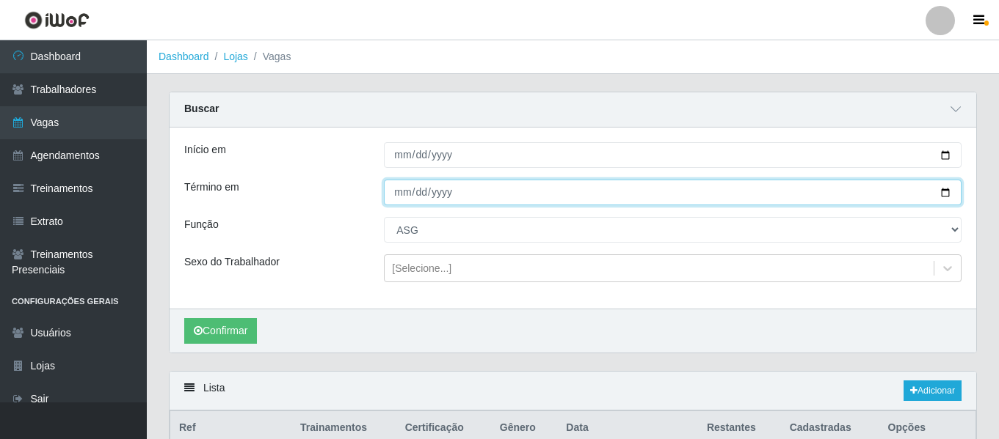
click at [406, 188] on input "2025-10-07" at bounding box center [672, 193] width 577 height 26
type input "[DATE]"
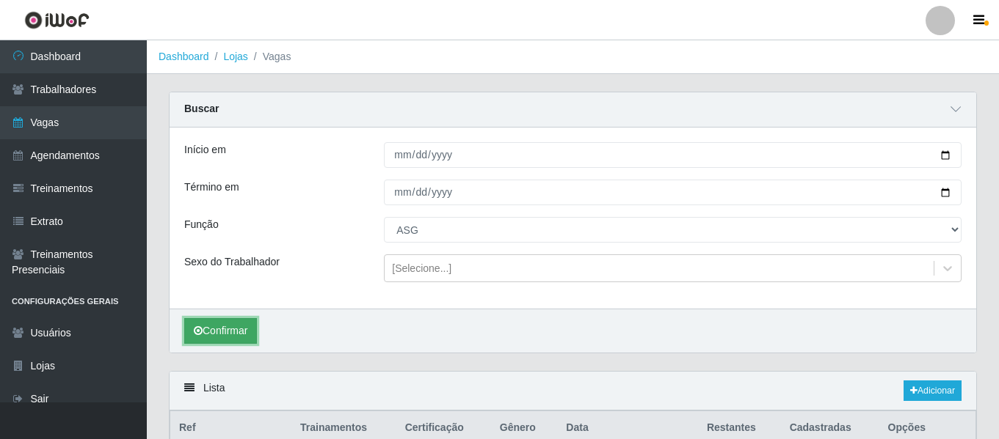
click at [241, 337] on button "Confirmar" at bounding box center [220, 331] width 73 height 26
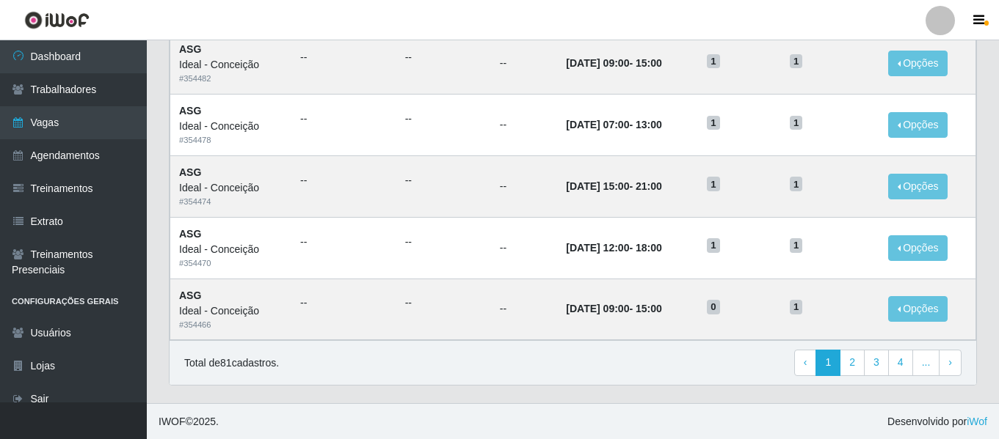
scroll to position [1029, 0]
click at [902, 368] on link "4" at bounding box center [900, 362] width 25 height 26
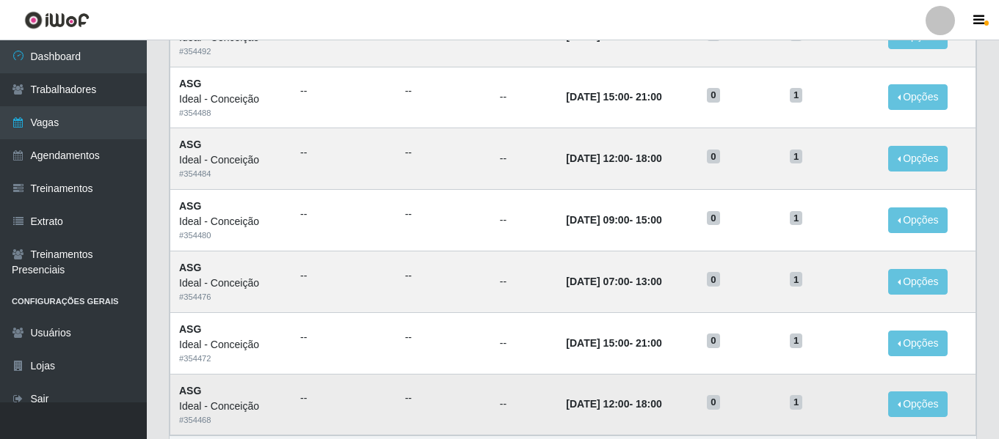
scroll to position [804, 0]
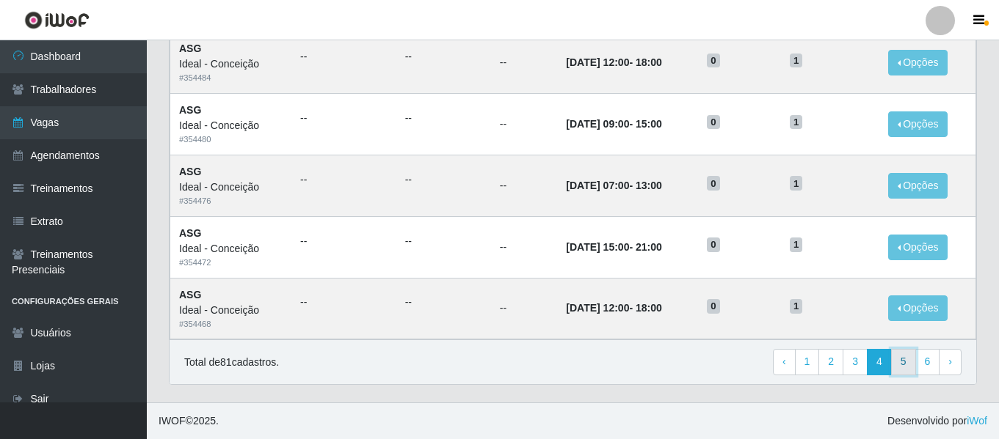
click at [896, 363] on link "5" at bounding box center [903, 362] width 25 height 26
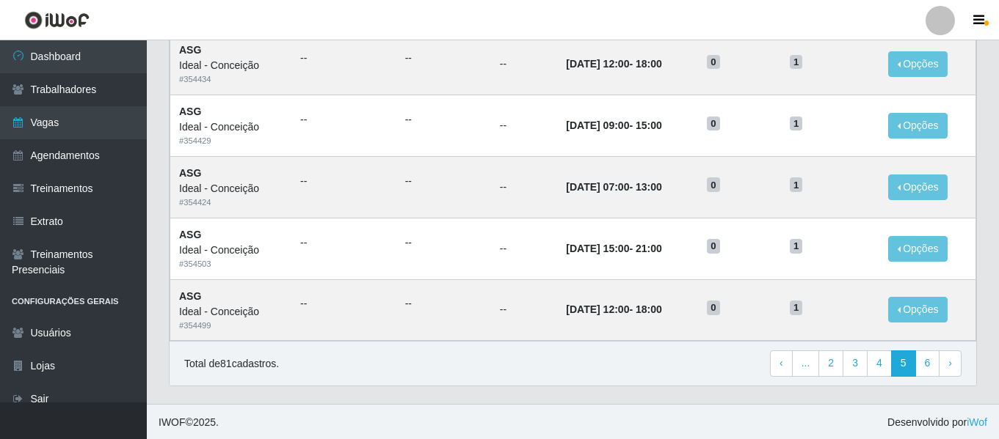
scroll to position [804, 0]
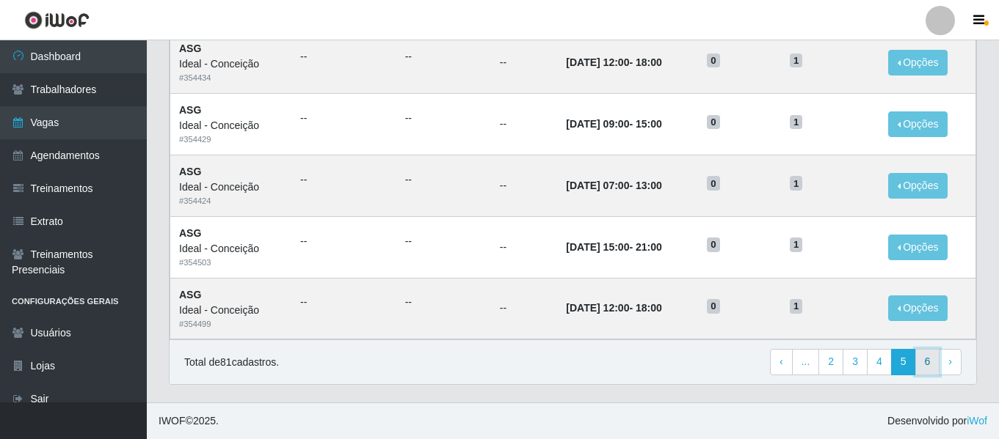
click at [924, 368] on link "6" at bounding box center [927, 362] width 25 height 26
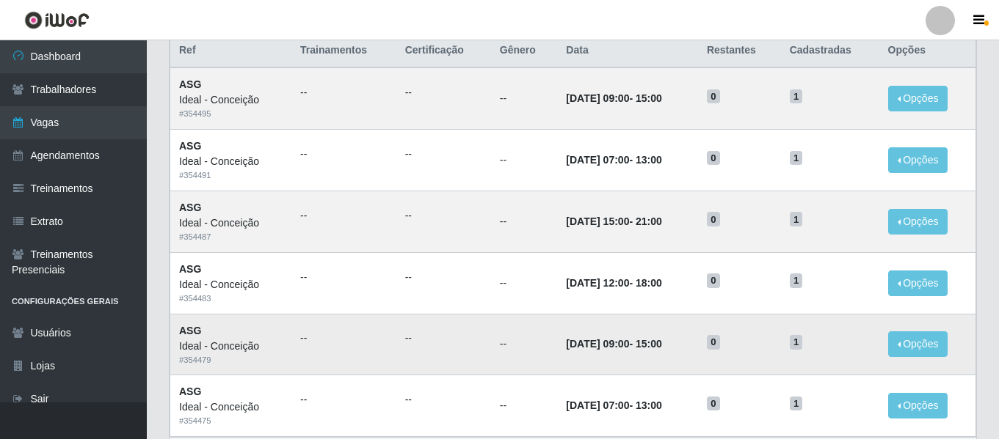
scroll to position [251, 0]
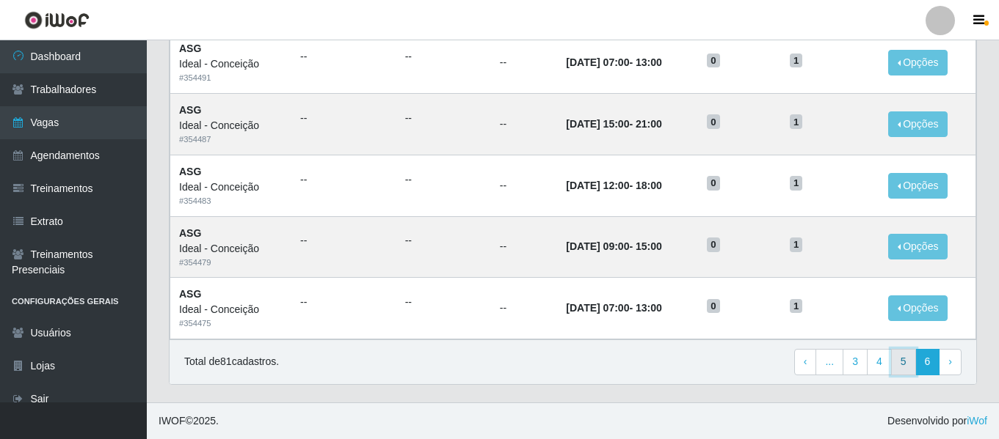
click at [905, 368] on link "5" at bounding box center [903, 362] width 25 height 26
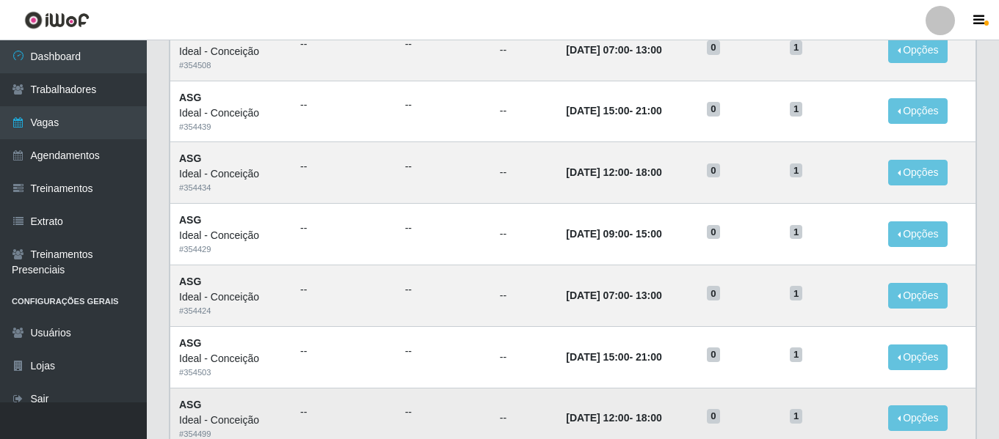
scroll to position [804, 0]
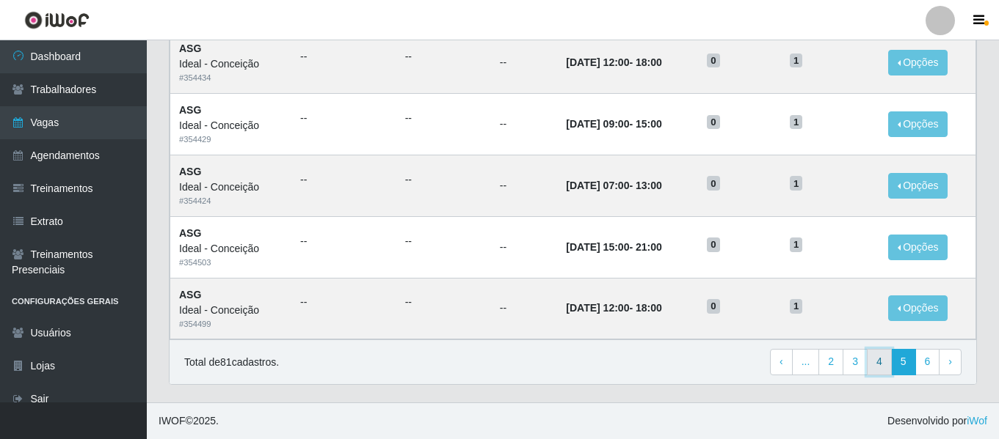
click at [886, 357] on link "4" at bounding box center [879, 362] width 25 height 26
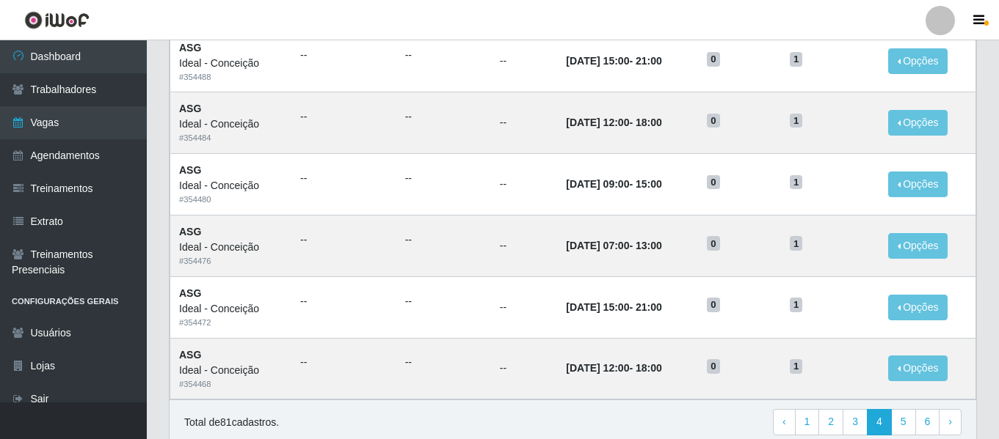
scroll to position [804, 0]
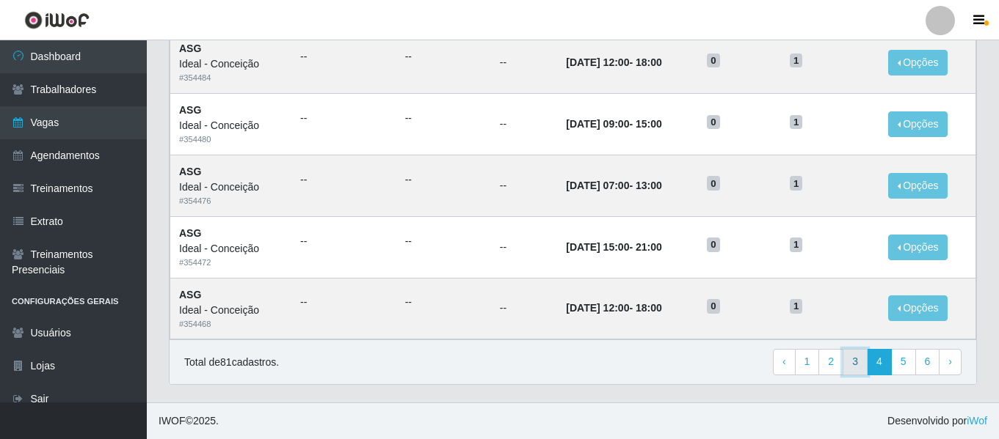
click at [860, 360] on link "3" at bounding box center [854, 362] width 25 height 26
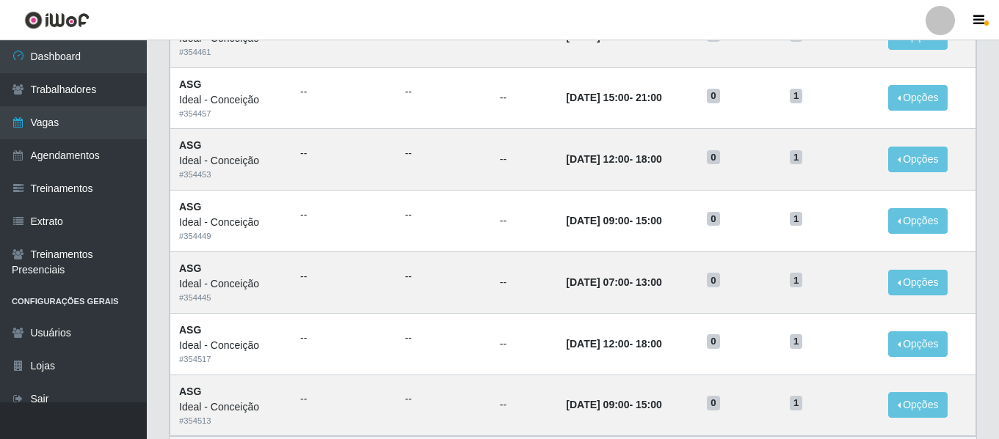
scroll to position [804, 0]
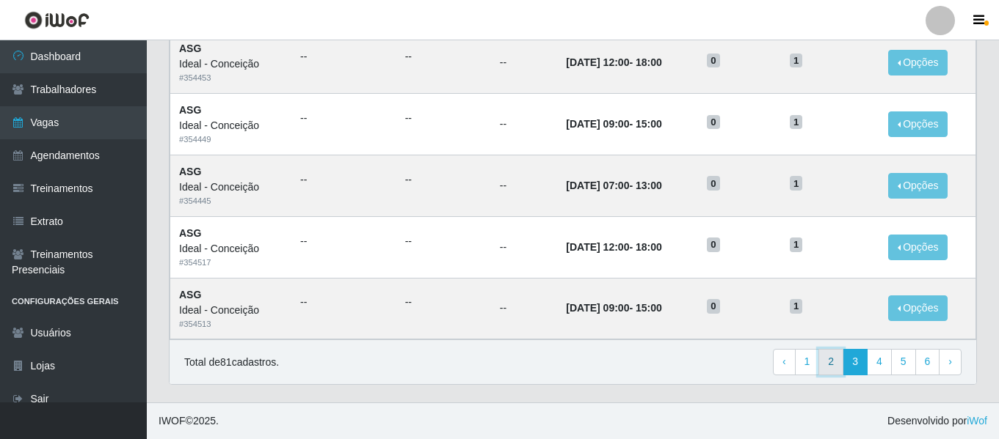
click at [841, 368] on link "2" at bounding box center [830, 362] width 25 height 26
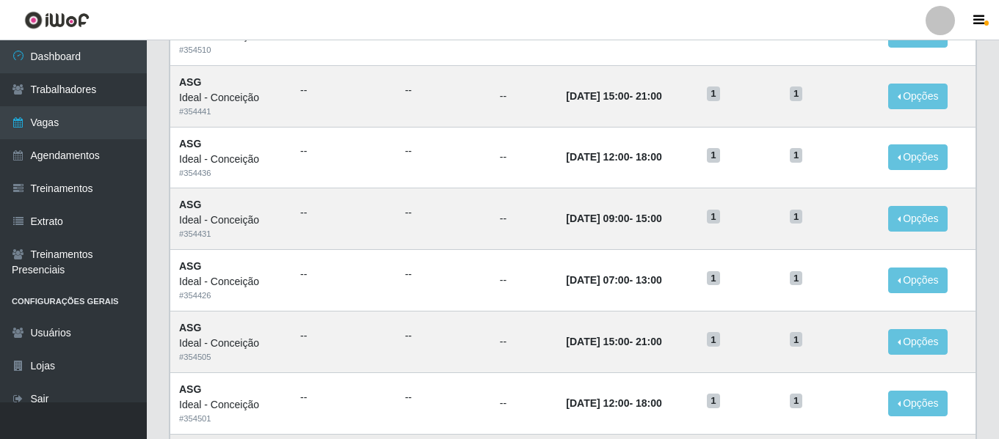
scroll to position [804, 0]
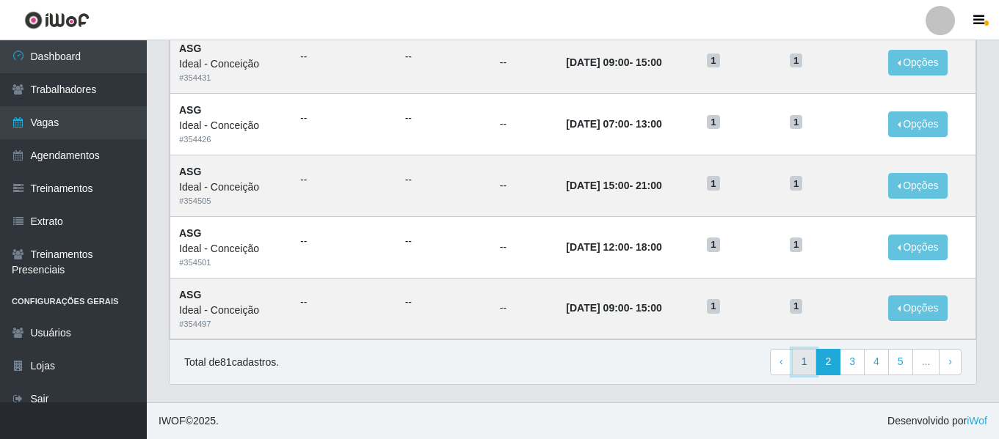
click at [810, 369] on link "1" at bounding box center [804, 362] width 25 height 26
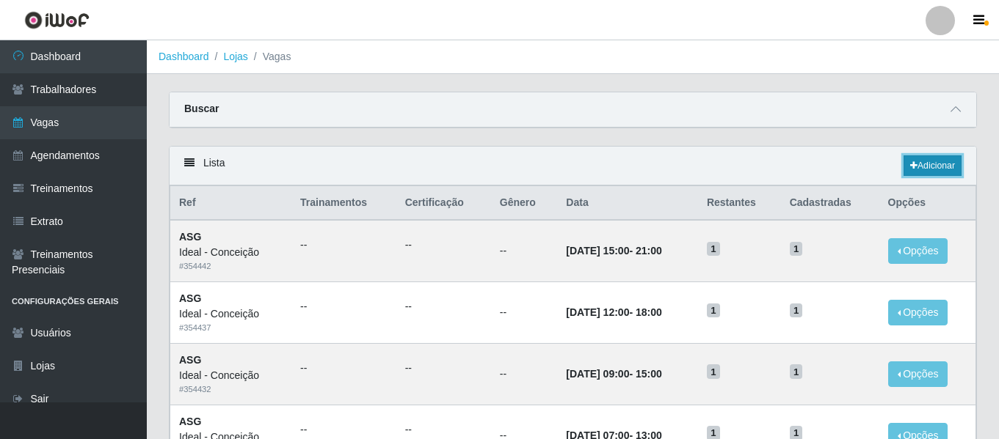
click at [932, 173] on link "Adicionar" at bounding box center [932, 166] width 58 height 21
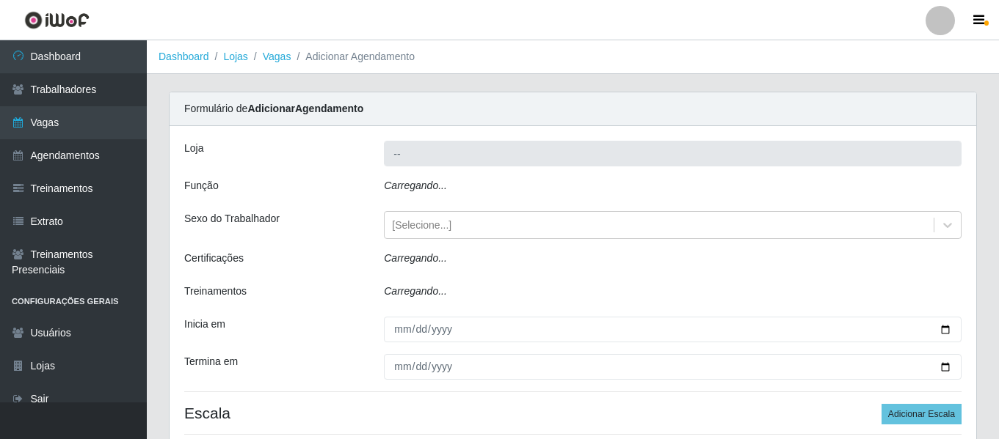
type input "Ideal - Conceição"
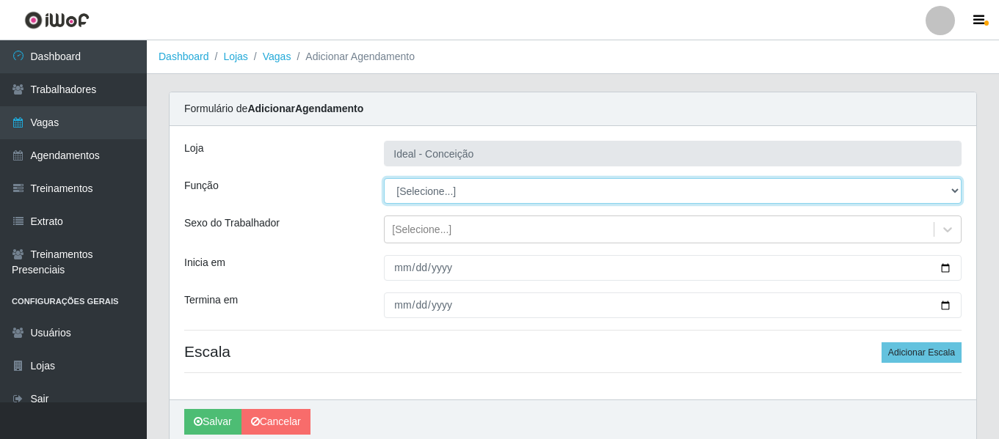
click at [420, 189] on select "[Selecione...] ASG ASG + ASG ++ Auxiliar de Estacionamento Auxiliar de Estacion…" at bounding box center [672, 191] width 577 height 26
select select "16"
click at [384, 178] on select "[Selecione...] ASG ASG + ASG ++ Auxiliar de Estacionamento Auxiliar de Estacion…" at bounding box center [672, 191] width 577 height 26
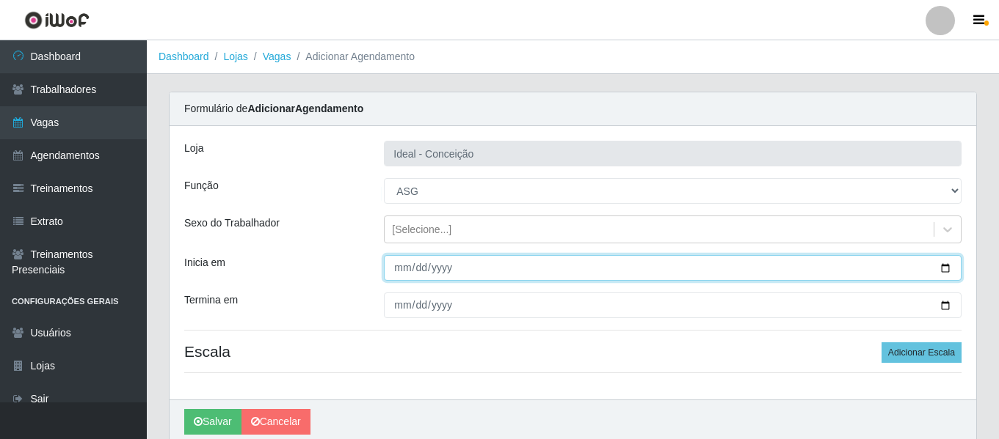
click at [399, 263] on input "Inicia em" at bounding box center [672, 268] width 577 height 26
type input "2025-10-08"
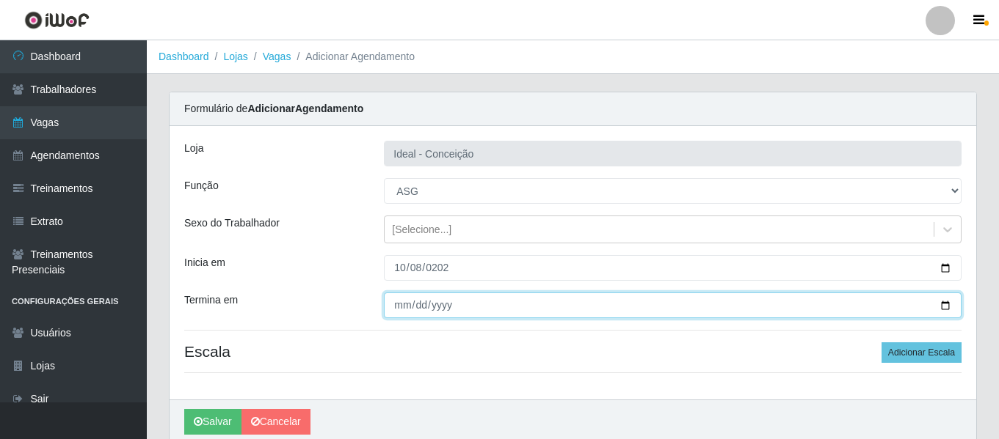
click at [398, 306] on input "Termina em" at bounding box center [672, 306] width 577 height 26
type input "2025-10-31"
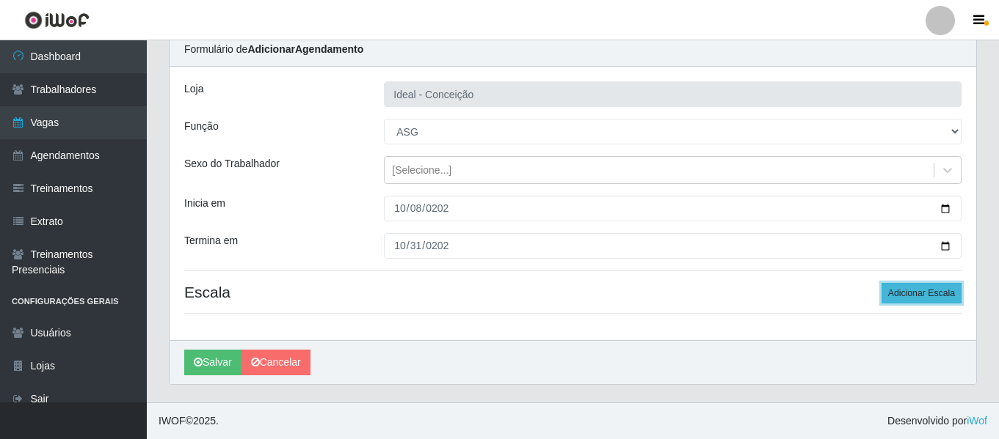
click at [890, 289] on button "Adicionar Escala" at bounding box center [921, 293] width 80 height 21
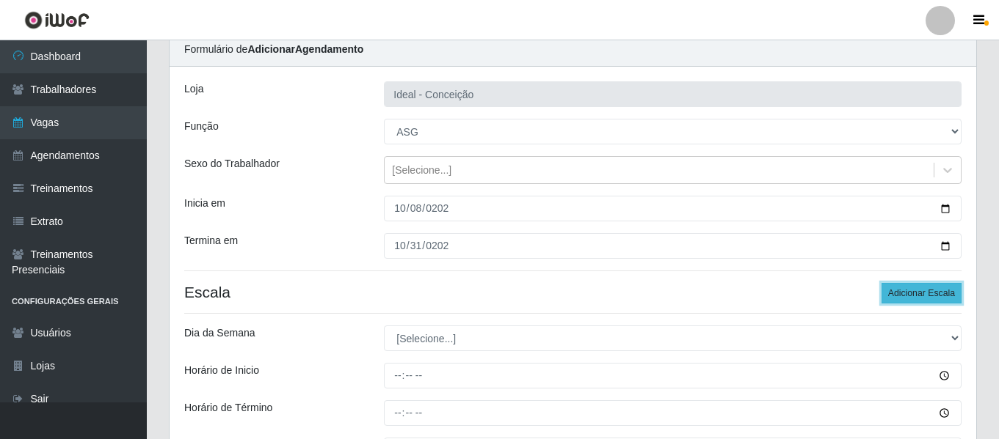
click at [891, 288] on button "Adicionar Escala" at bounding box center [921, 293] width 80 height 21
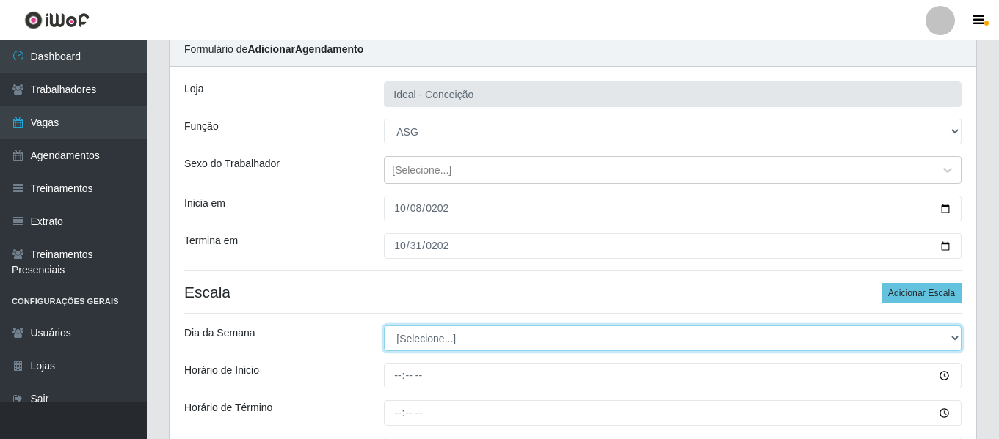
click at [484, 337] on select "[Selecione...] Segunda Terça Quarta Quinta Sexta Sábado Domingo" at bounding box center [672, 339] width 577 height 26
select select "3"
click at [384, 326] on select "[Selecione...] Segunda Terça Quarta Quinta Sexta Sábado Domingo" at bounding box center [672, 339] width 577 height 26
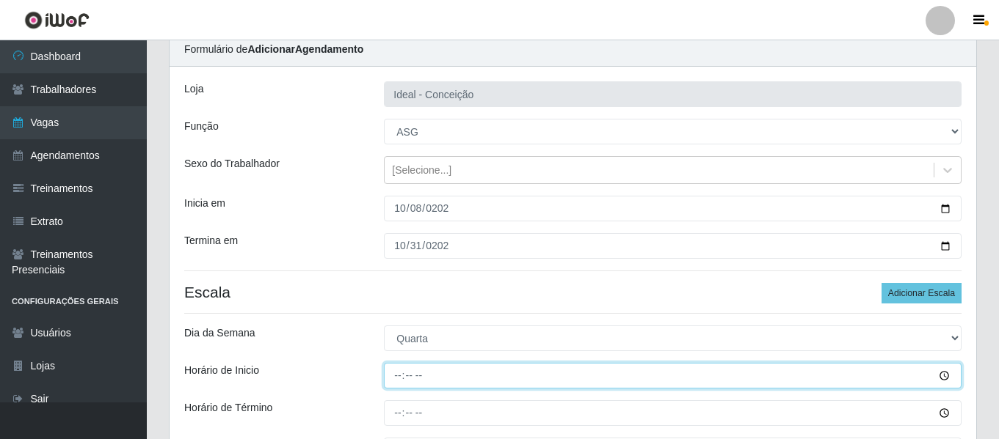
click at [406, 373] on input "Horário de Inicio" at bounding box center [672, 376] width 577 height 26
click at [392, 374] on input "Horário de Inicio" at bounding box center [672, 376] width 577 height 26
click at [392, 375] on input "Horário de Inicio" at bounding box center [672, 376] width 577 height 26
click at [395, 376] on input "Horário de Inicio" at bounding box center [672, 376] width 577 height 26
click at [401, 373] on input "Horário de Inicio" at bounding box center [672, 376] width 577 height 26
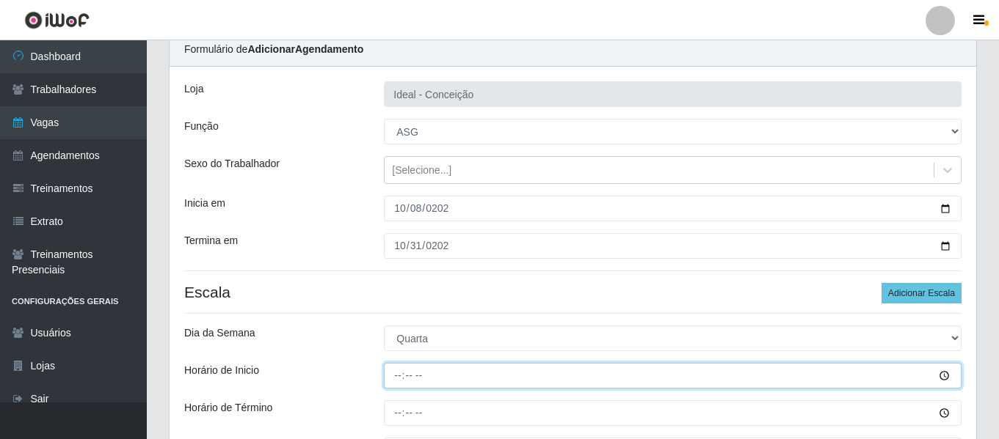
type input "16:00"
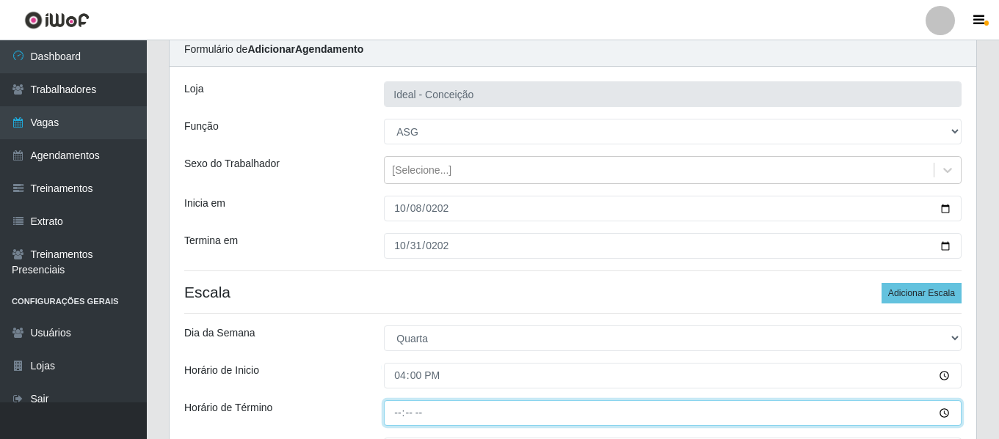
click at [387, 419] on input "Horário de Término" at bounding box center [672, 414] width 577 height 26
type input "22:00"
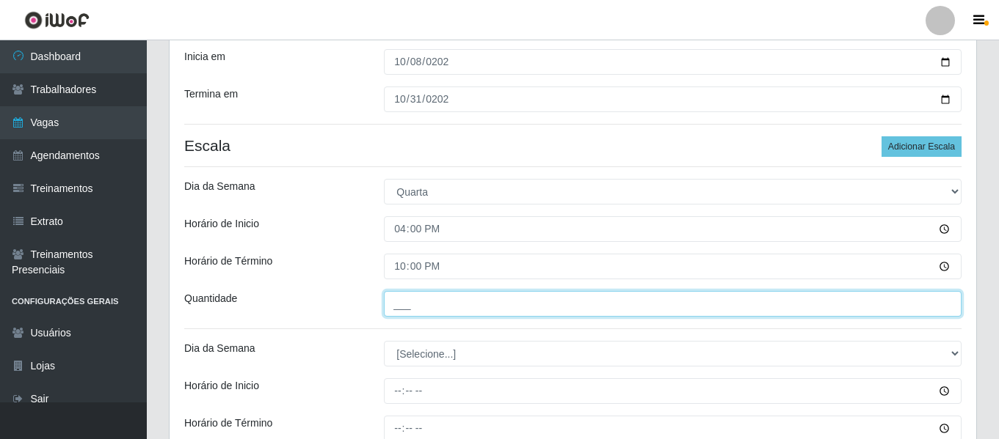
click at [473, 313] on input "___" at bounding box center [672, 304] width 577 height 26
type input "1__"
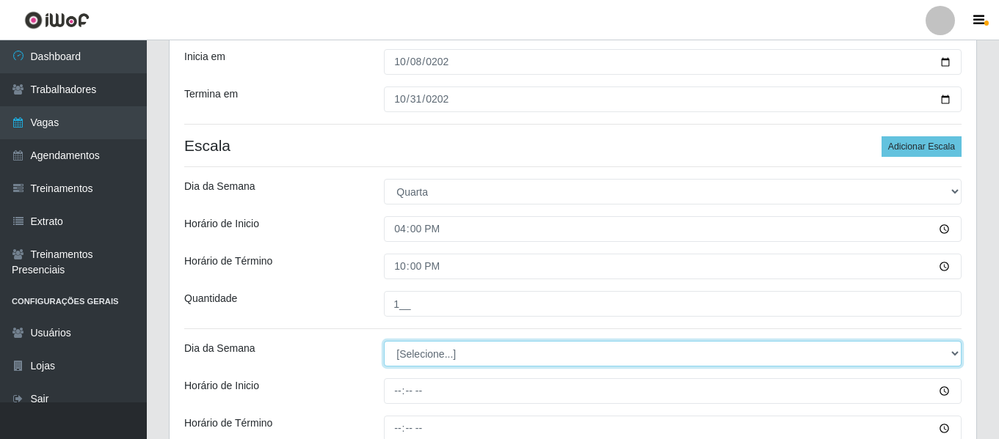
click at [451, 351] on select "[Selecione...] Segunda Terça Quarta Quinta Sexta Sábado Domingo" at bounding box center [672, 354] width 577 height 26
select select "4"
click at [384, 341] on select "[Selecione...] Segunda Terça Quarta Quinta Sexta Sábado Domingo" at bounding box center [672, 354] width 577 height 26
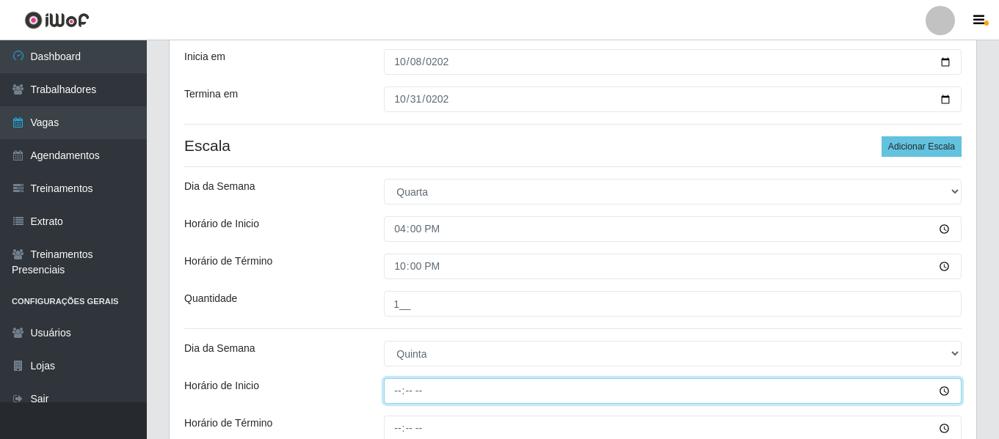
click at [401, 388] on input "Horário de Inicio" at bounding box center [672, 392] width 577 height 26
type input "16:00"
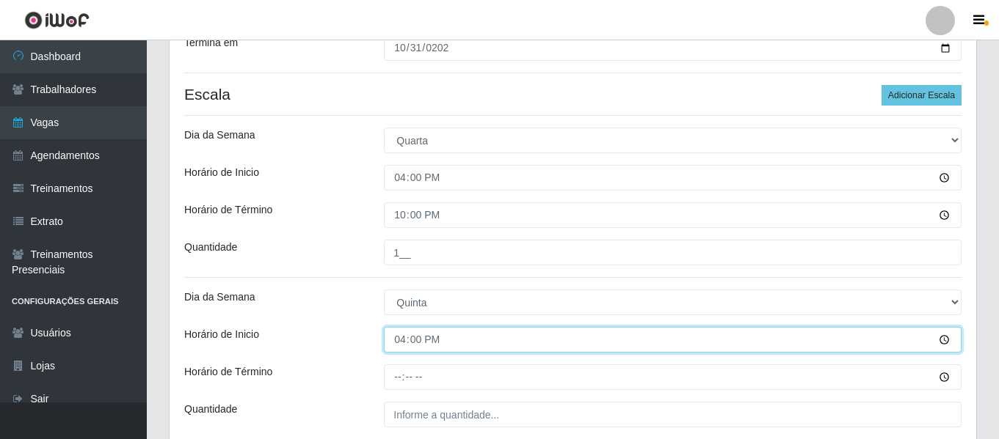
scroll to position [280, 0]
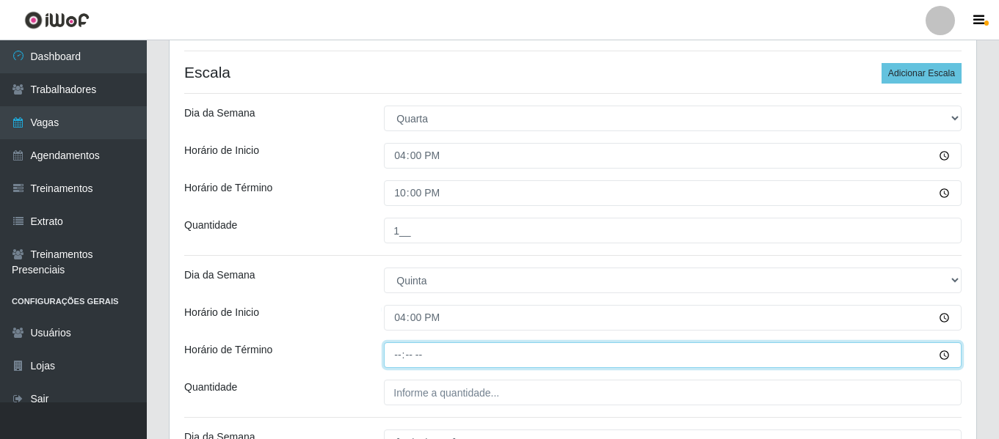
click at [387, 346] on input "Horário de Término" at bounding box center [672, 356] width 577 height 26
type input "22:00"
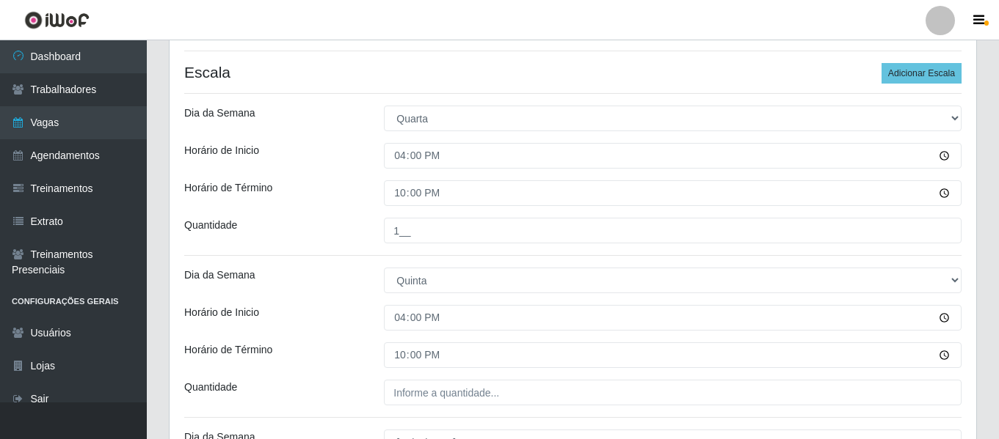
click at [405, 377] on div "Loja Ideal - Conceição Função [Selecione...] ASG ASG + ASG ++ Auxiliar de Estac…" at bounding box center [572, 308] width 806 height 922
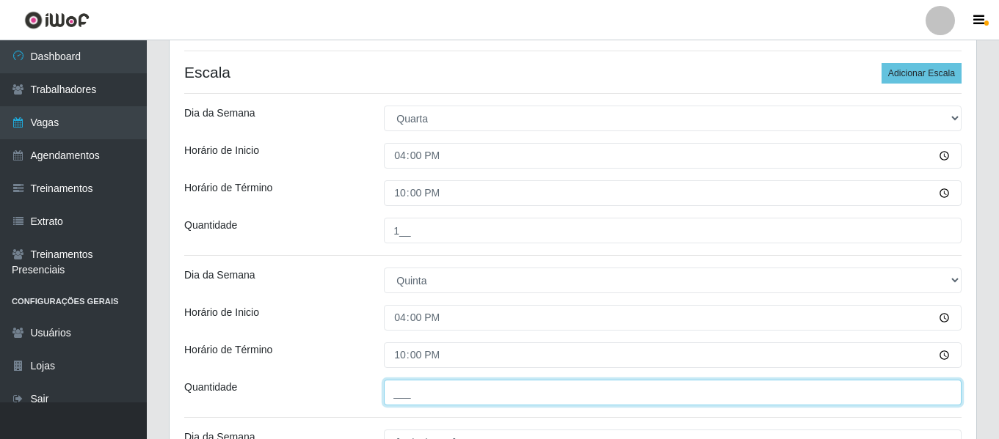
click at [406, 382] on input "___" at bounding box center [672, 393] width 577 height 26
type input "1__"
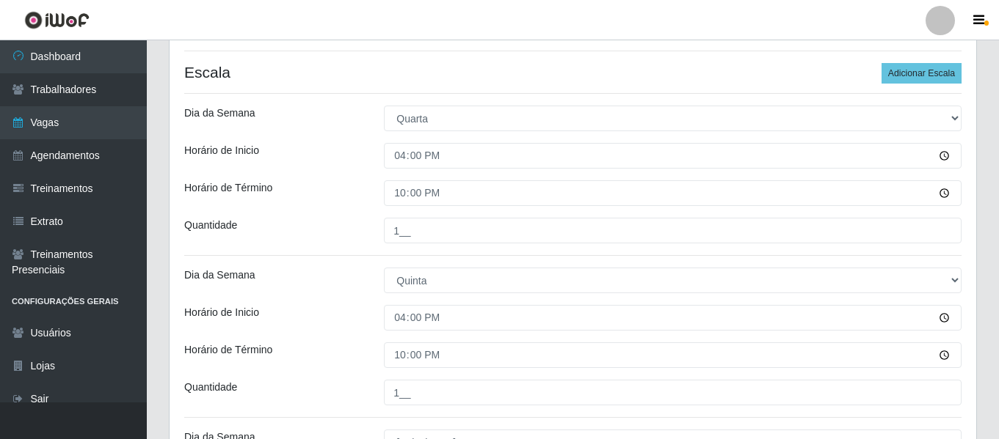
click at [324, 341] on div "Loja Ideal - Conceição Função [Selecione...] ASG ASG + ASG ++ Auxiliar de Estac…" at bounding box center [572, 308] width 806 height 922
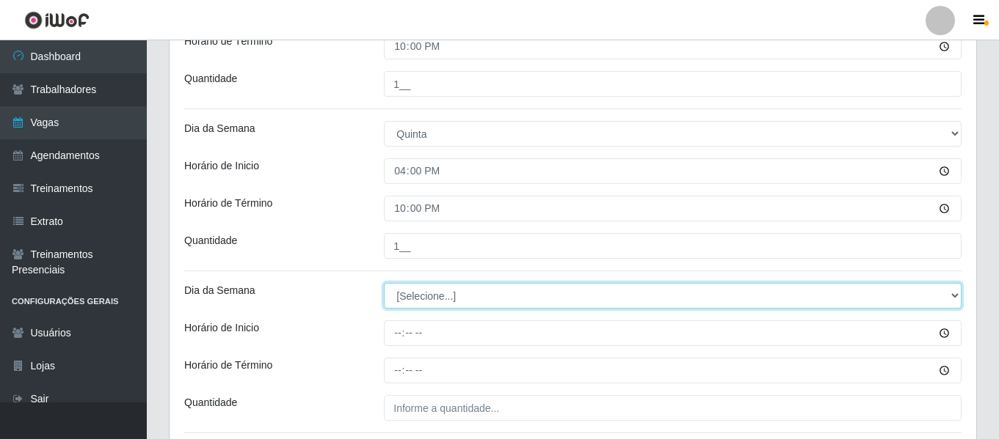
click at [441, 306] on select "[Selecione...] Segunda Terça Quarta Quinta Sexta Sábado Domingo" at bounding box center [672, 296] width 577 height 26
select select "5"
click at [384, 283] on select "[Selecione...] Segunda Terça Quarta Quinta Sexta Sábado Domingo" at bounding box center [672, 296] width 577 height 26
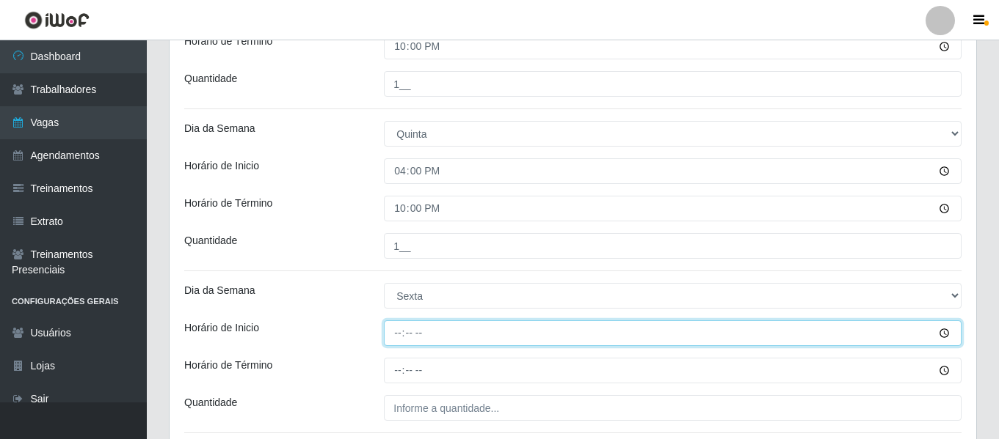
click at [408, 335] on input "Horário de Inicio" at bounding box center [672, 334] width 577 height 26
click at [401, 334] on input "Horário de Inicio" at bounding box center [672, 334] width 577 height 26
type input "16:00"
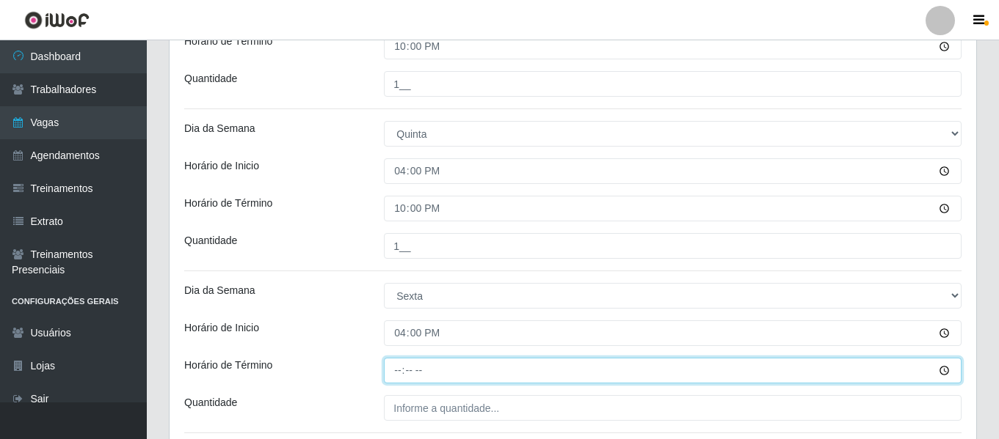
click at [395, 365] on input "Horário de Término" at bounding box center [672, 371] width 577 height 26
type input "22:00"
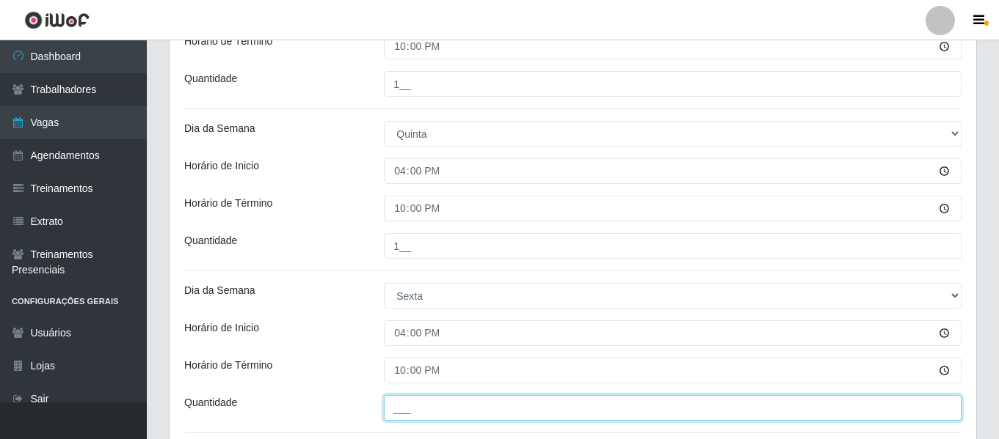
click at [435, 414] on input "___" at bounding box center [672, 408] width 577 height 26
type input "1__"
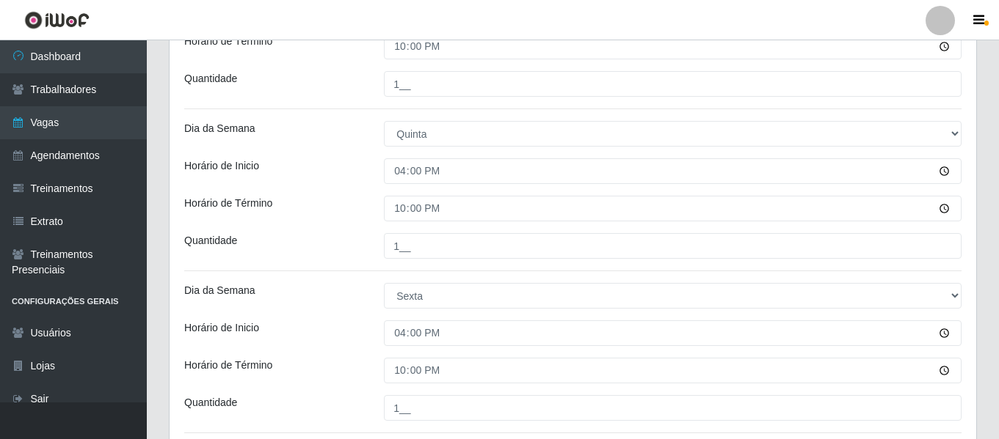
click at [321, 338] on div "Horário de Inicio" at bounding box center [273, 334] width 200 height 26
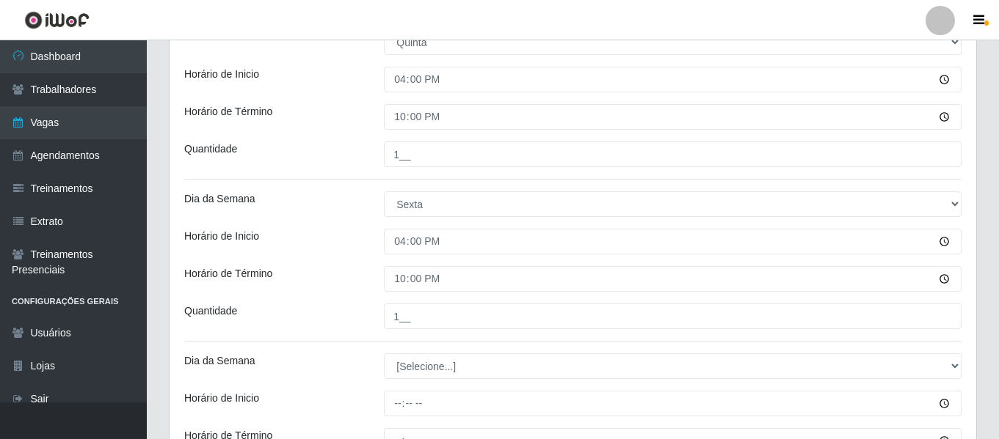
scroll to position [646, 0]
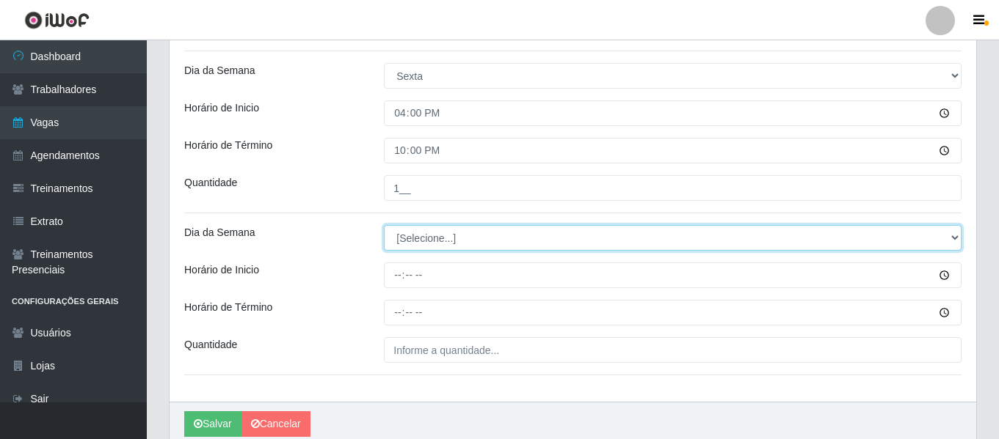
click at [444, 242] on select "[Selecione...] Segunda Terça Quarta Quinta Sexta Sábado Domingo" at bounding box center [672, 238] width 577 height 26
select select "1"
click at [384, 225] on select "[Selecione...] Segunda Terça Quarta Quinta Sexta Sábado Domingo" at bounding box center [672, 238] width 577 height 26
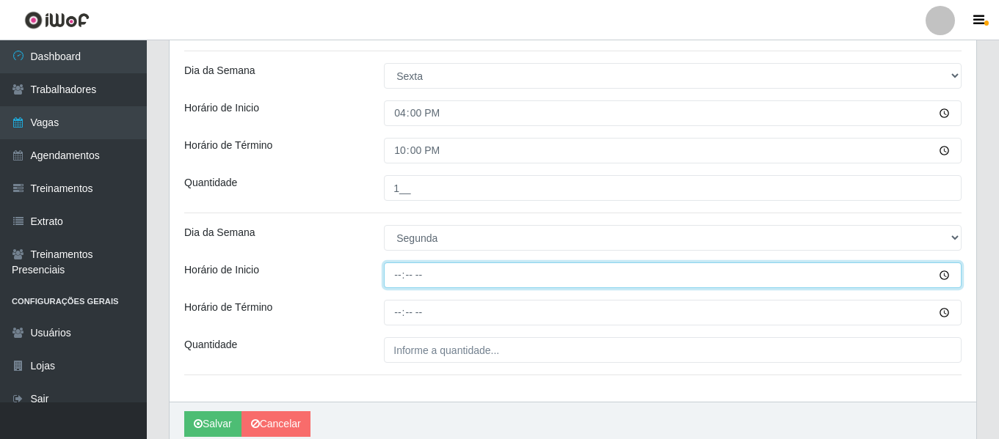
click at [395, 282] on input "Horário de Inicio" at bounding box center [672, 276] width 577 height 26
type input "16:00"
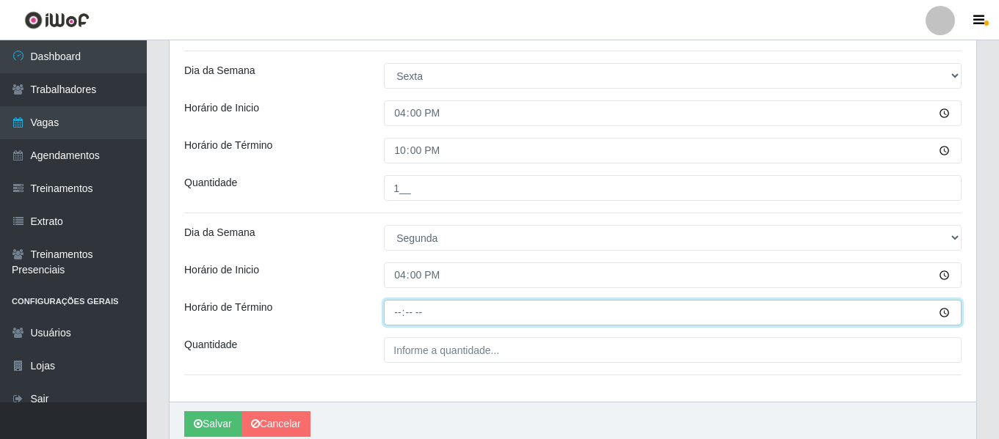
click at [401, 318] on input "Horário de Término" at bounding box center [672, 313] width 577 height 26
type input "22:00"
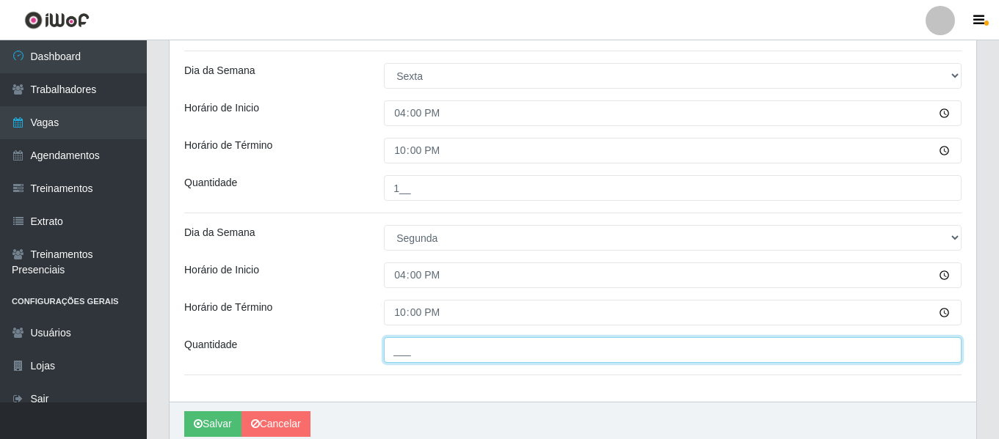
click at [462, 359] on input "___" at bounding box center [672, 351] width 577 height 26
type input "1__"
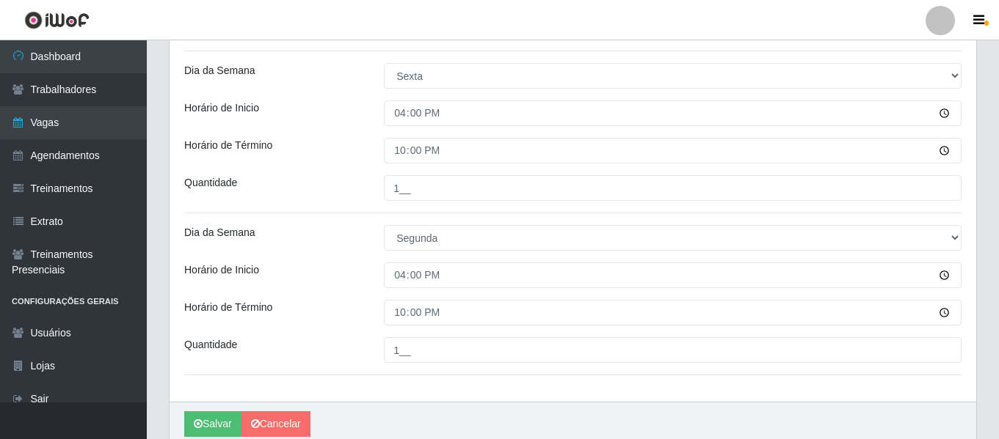
click at [484, 375] on hr at bounding box center [572, 375] width 777 height 1
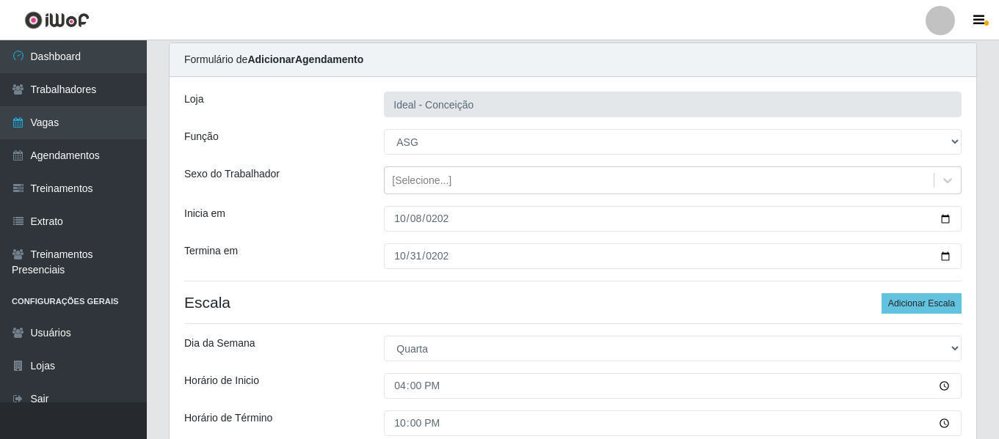
scroll to position [73, 0]
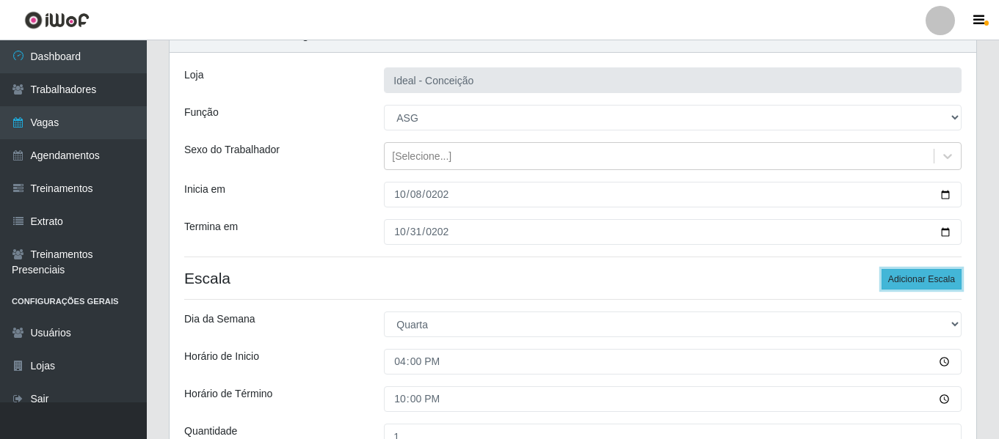
click at [912, 280] on button "Adicionar Escala" at bounding box center [921, 279] width 80 height 21
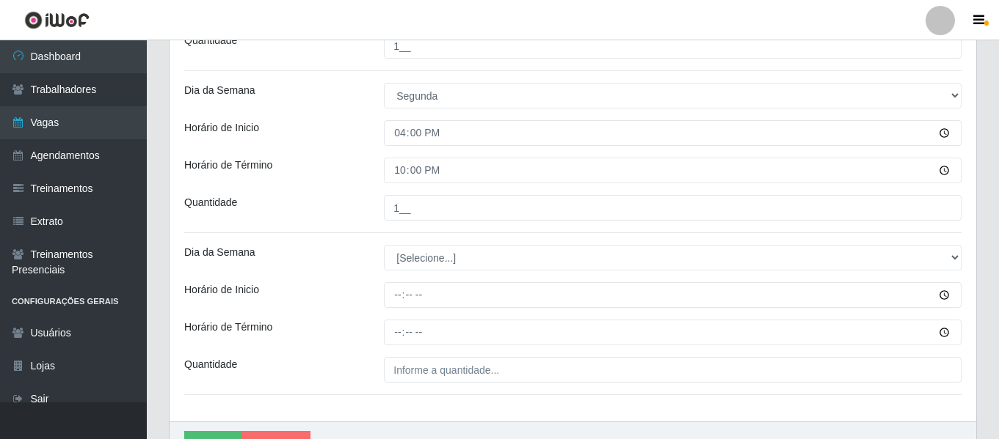
scroll to position [734, 0]
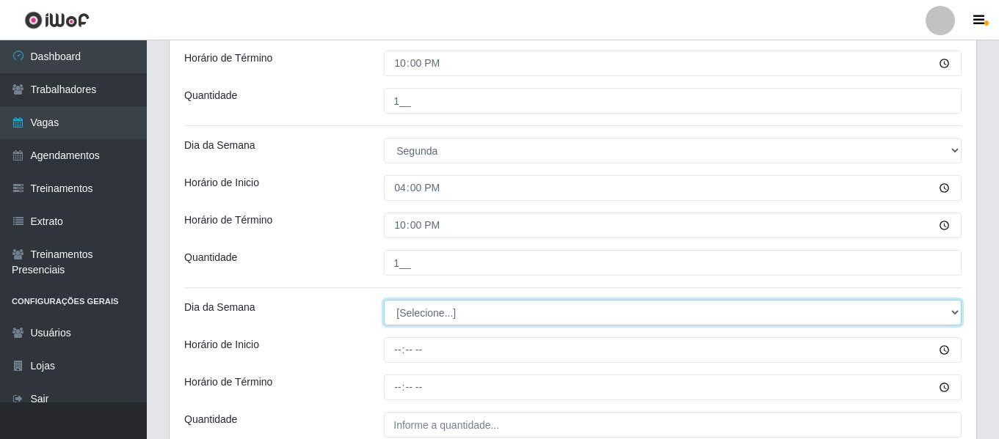
click at [426, 316] on select "[Selecione...] Segunda Terça Quarta Quinta Sexta Sábado Domingo" at bounding box center [672, 313] width 577 height 26
select select "2"
click at [384, 300] on select "[Selecione...] Segunda Terça Quarta Quinta Sexta Sábado Domingo" at bounding box center [672, 313] width 577 height 26
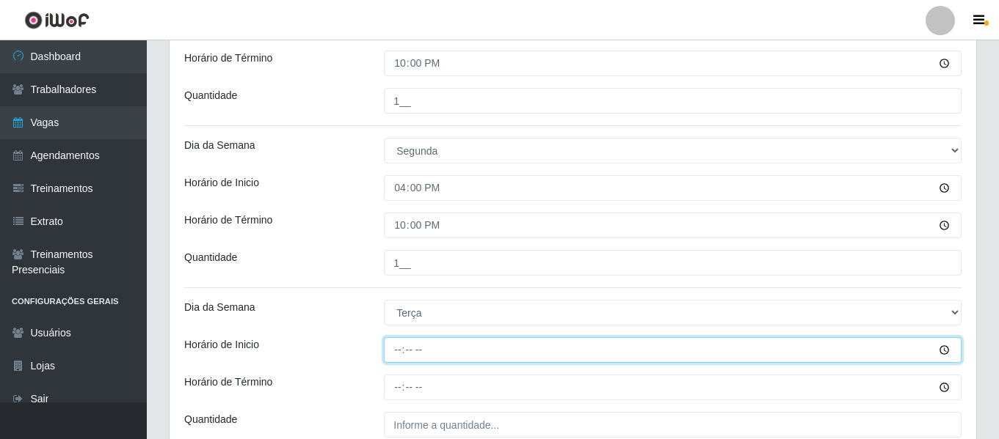
click at [396, 346] on input "Horário de Inicio" at bounding box center [672, 351] width 577 height 26
type input "16:00"
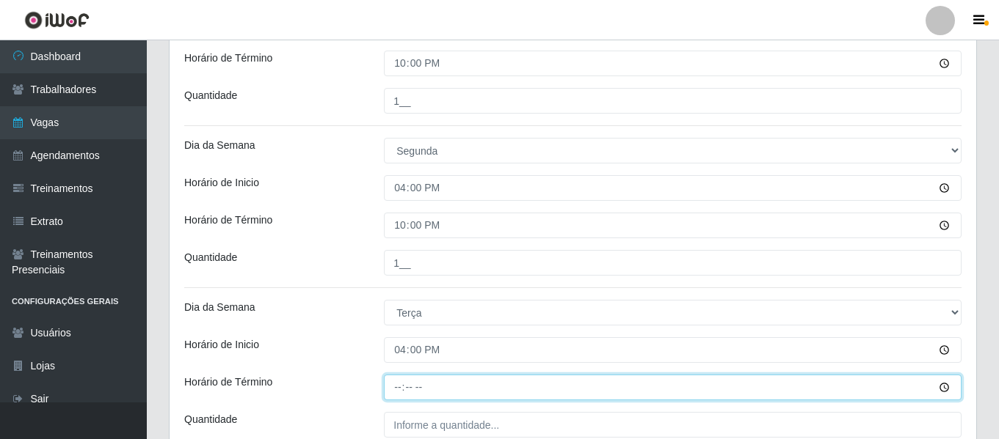
click at [398, 390] on input "Horário de Término" at bounding box center [672, 388] width 577 height 26
type input "22:00"
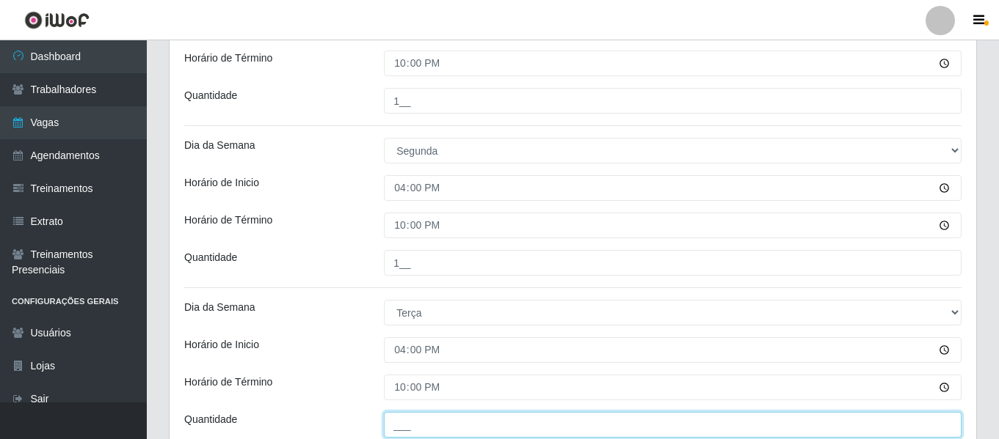
click at [437, 431] on input "___" at bounding box center [672, 425] width 577 height 26
type input "1__"
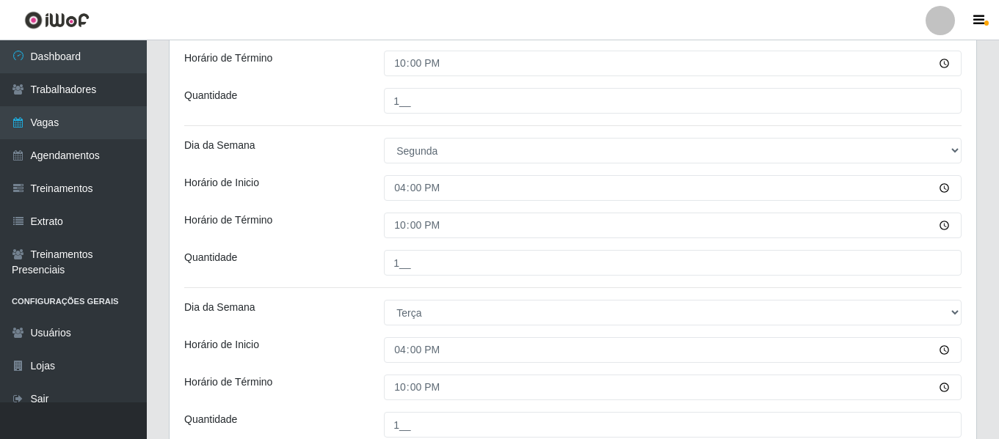
click at [338, 324] on div "Dia da Semana" at bounding box center [273, 313] width 200 height 26
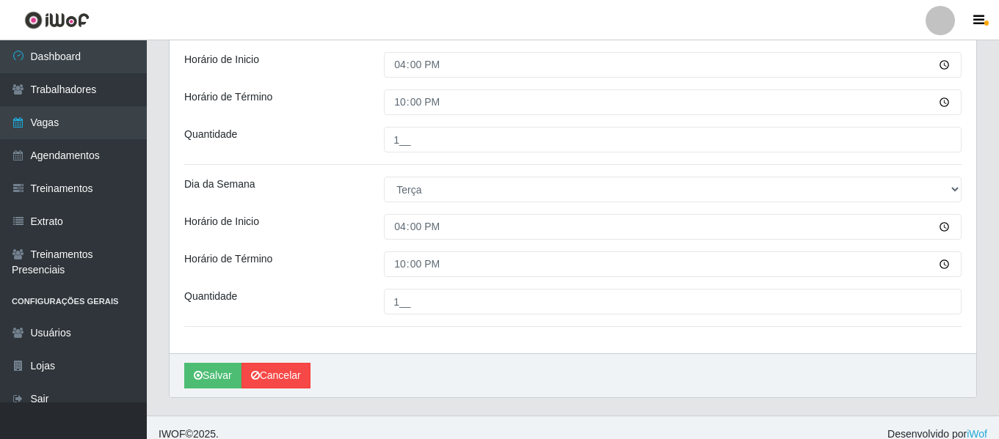
scroll to position [870, 0]
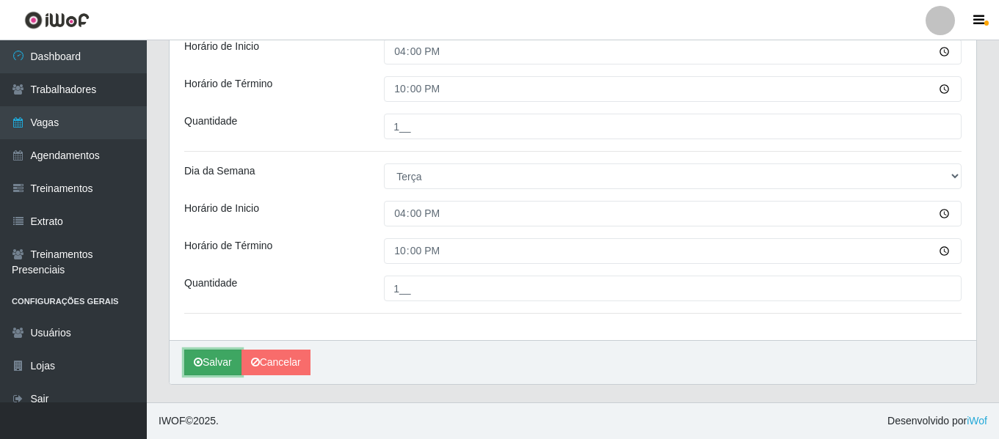
click at [208, 368] on button "Salvar" at bounding box center [212, 363] width 57 height 26
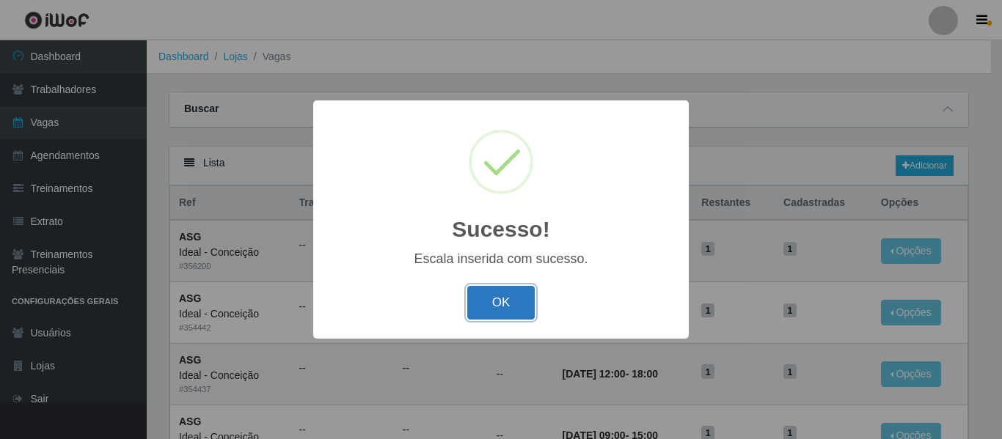
click at [503, 310] on button "OK" at bounding box center [501, 303] width 68 height 34
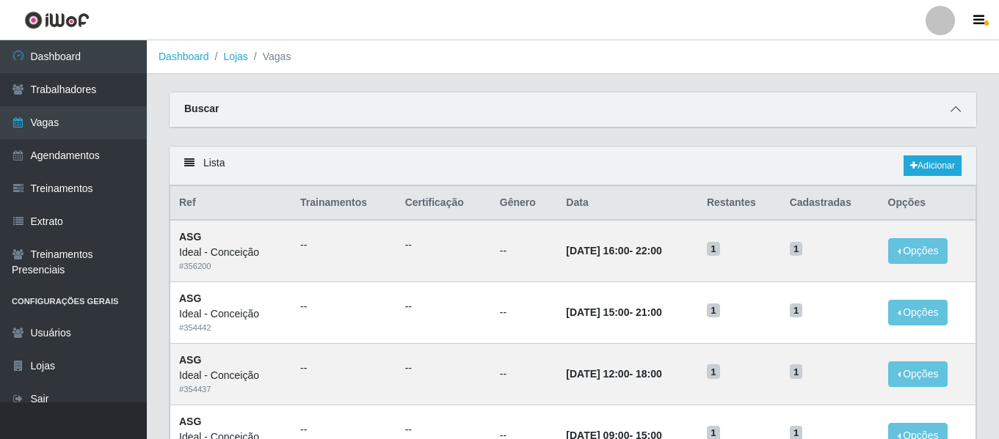
click at [954, 113] on icon at bounding box center [955, 109] width 10 height 10
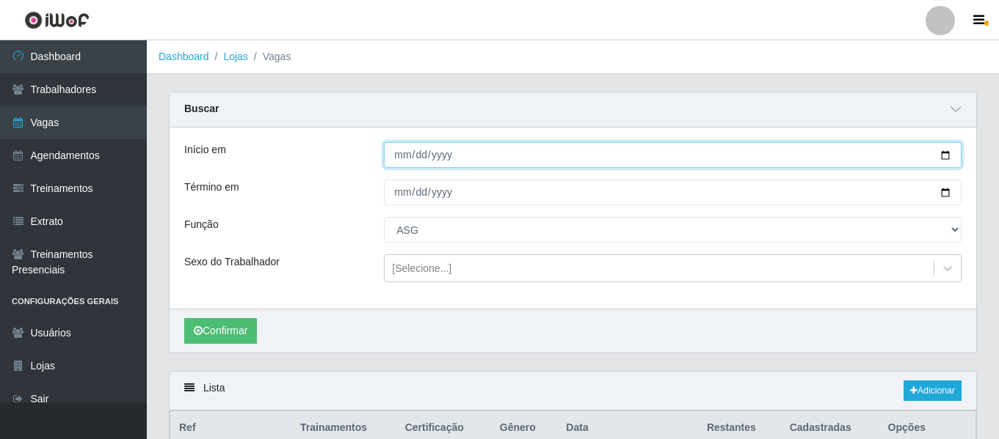
click at [399, 163] on input "2025-10-08" at bounding box center [672, 155] width 577 height 26
type input "2025-10-04"
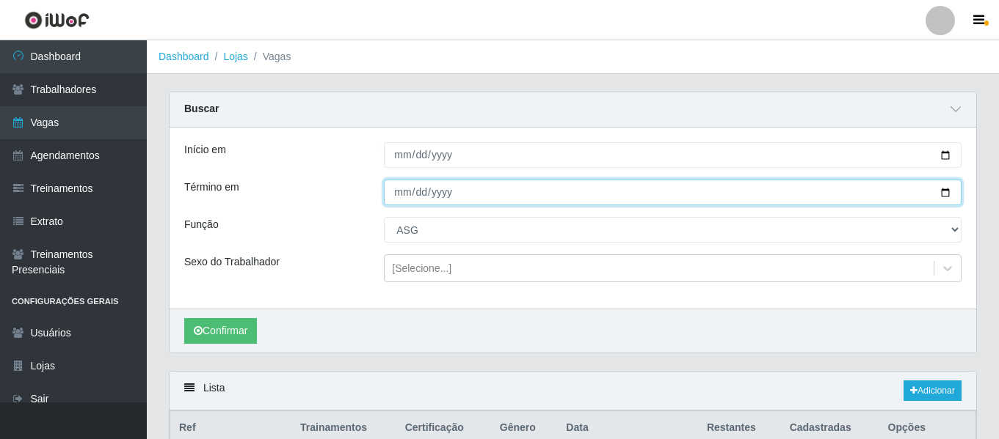
click at [392, 196] on input "2025-10-31" at bounding box center [672, 193] width 577 height 26
type input "2025-10-05"
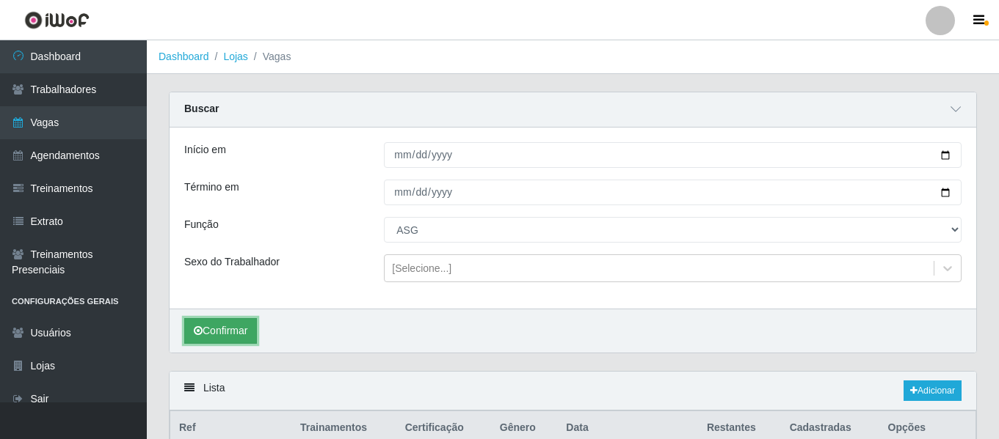
click at [242, 342] on button "Confirmar" at bounding box center [220, 331] width 73 height 26
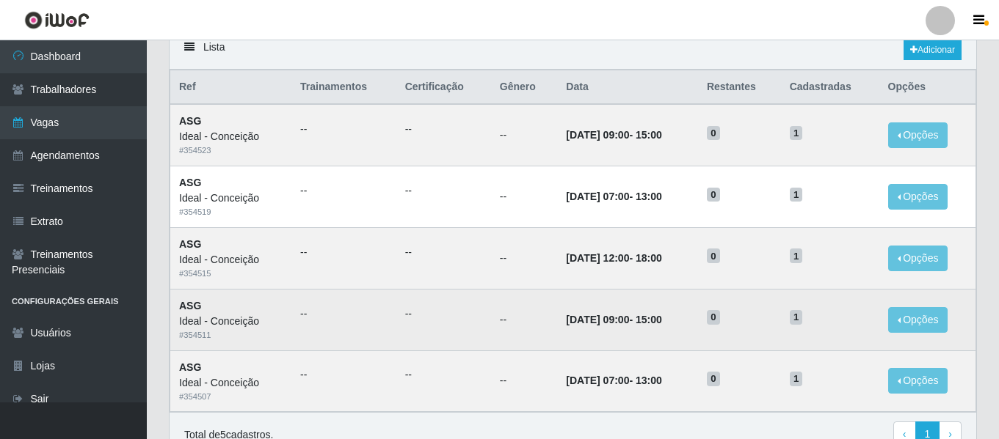
scroll to position [121, 0]
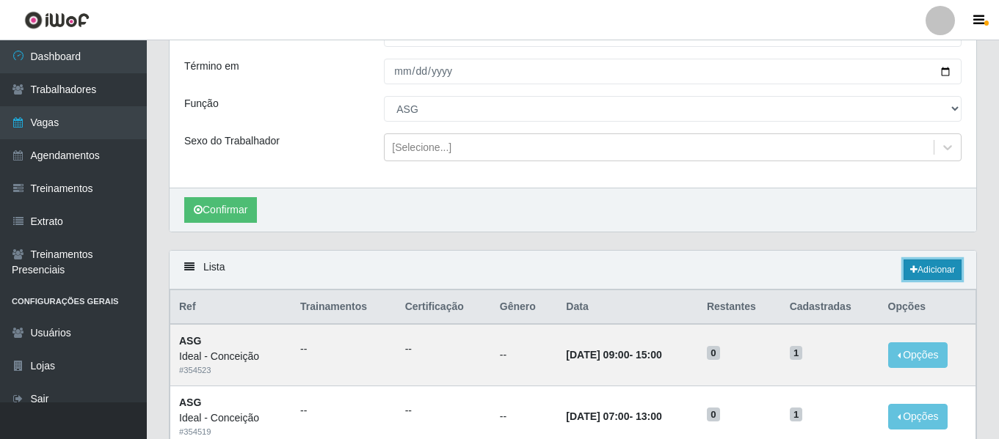
click at [910, 271] on icon at bounding box center [913, 270] width 7 height 9
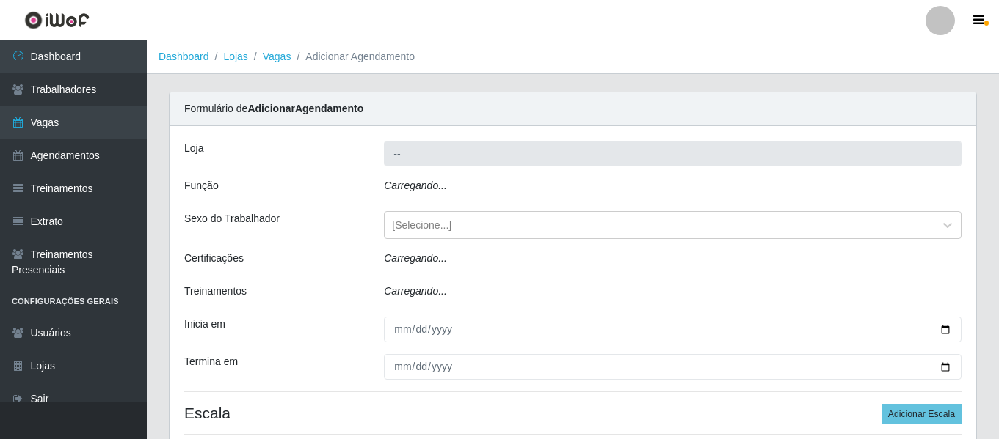
type input "Ideal - Conceição"
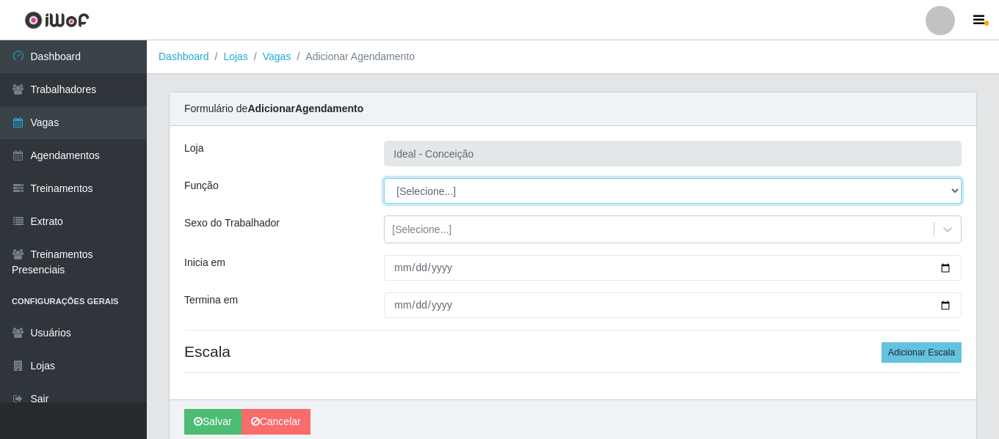
click at [439, 187] on select "[Selecione...] ASG ASG + ASG ++ Auxiliar de Estacionamento Auxiliar de Estacion…" at bounding box center [672, 191] width 577 height 26
select select "16"
click at [384, 178] on select "[Selecione...] ASG ASG + ASG ++ Auxiliar de Estacionamento Auxiliar de Estacion…" at bounding box center [672, 191] width 577 height 26
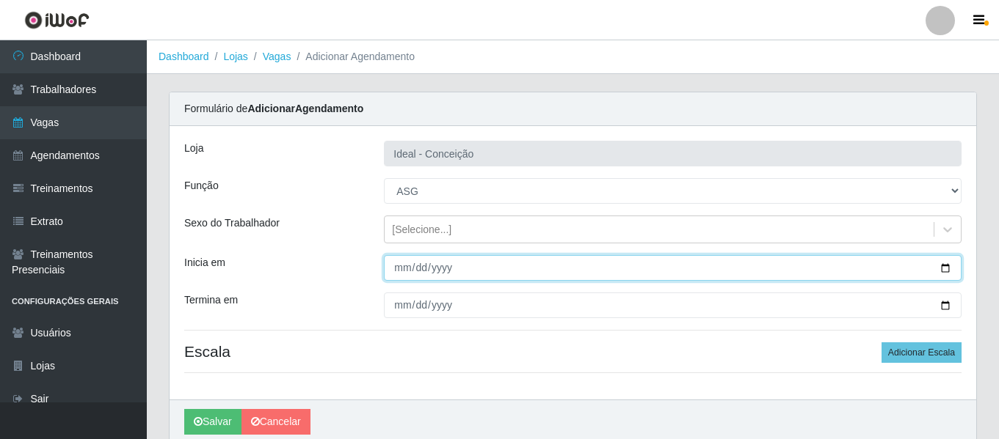
click at [407, 260] on input "Inicia em" at bounding box center [672, 268] width 577 height 26
type input "2022-10-11"
type input "2025-10-11"
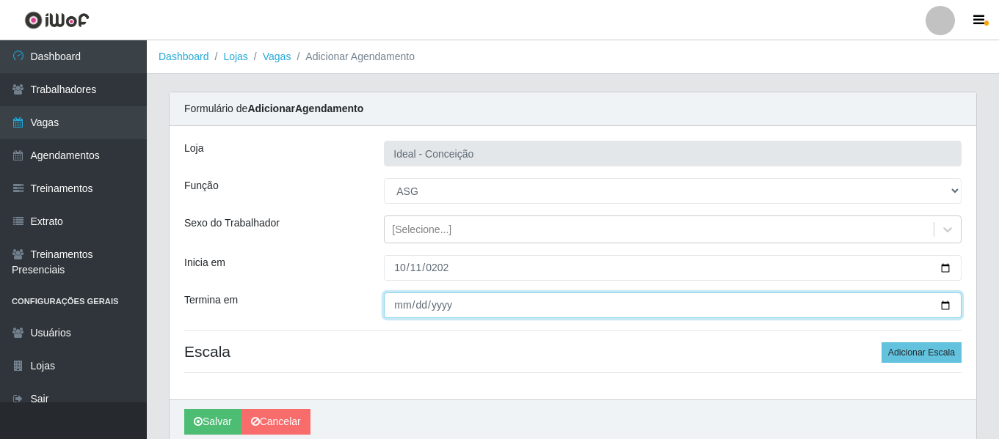
click at [393, 301] on input "Termina em" at bounding box center [672, 306] width 577 height 26
type input "2025-10-11"
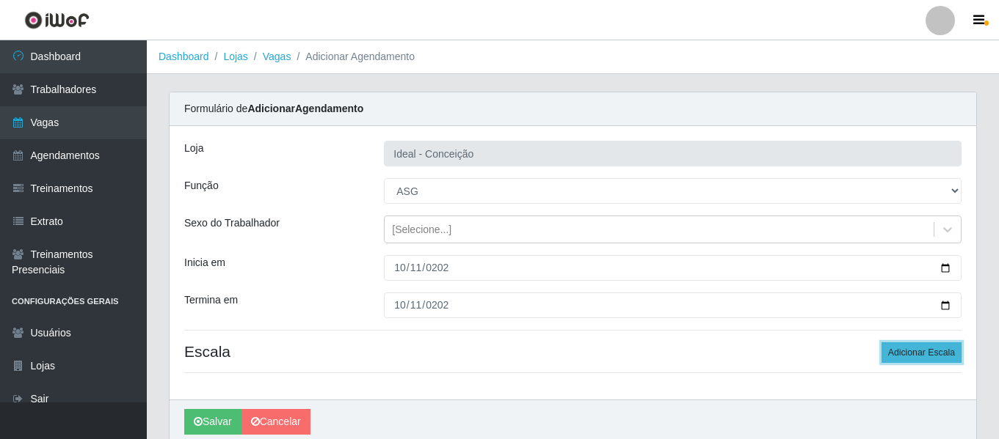
click at [886, 351] on button "Adicionar Escala" at bounding box center [921, 353] width 80 height 21
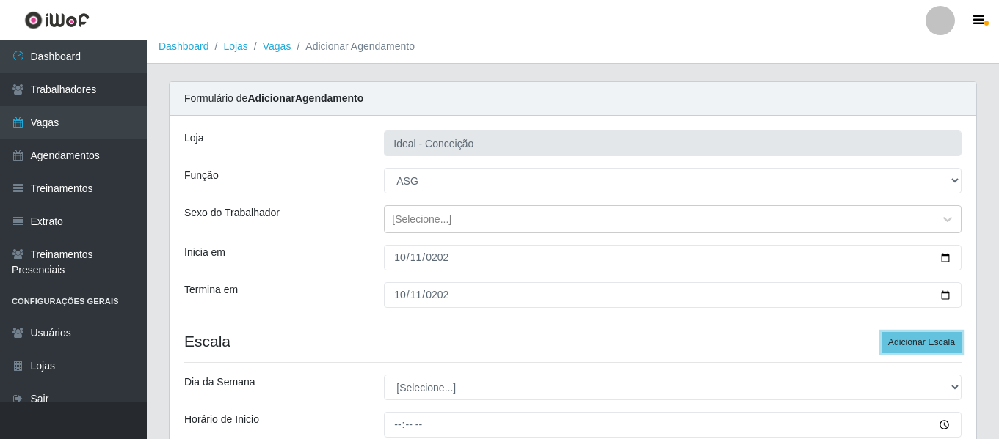
scroll to position [73, 0]
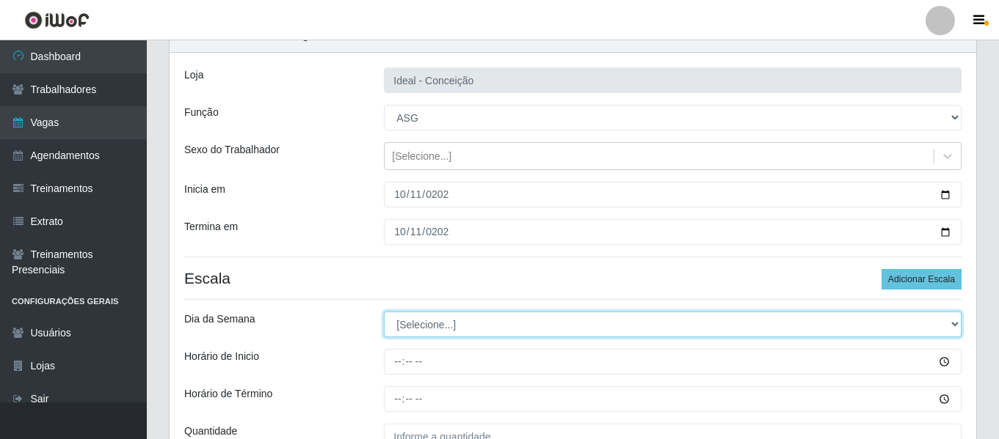
click at [456, 321] on select "[Selecione...] Segunda Terça Quarta Quinta Sexta Sábado Domingo" at bounding box center [672, 325] width 577 height 26
select select "6"
click at [384, 312] on select "[Selecione...] Segunda Terça Quarta Quinta Sexta Sábado Domingo" at bounding box center [672, 325] width 577 height 26
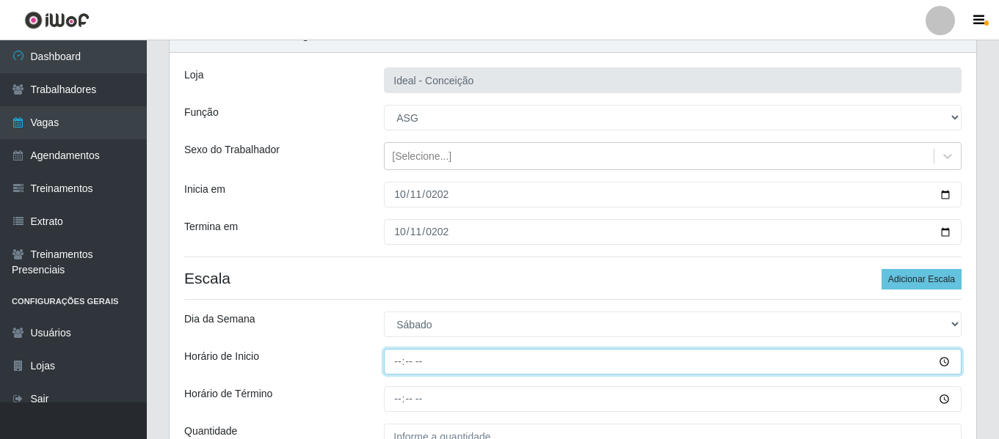
click at [400, 364] on input "Horário de Inicio" at bounding box center [672, 362] width 577 height 26
type input "16:00"
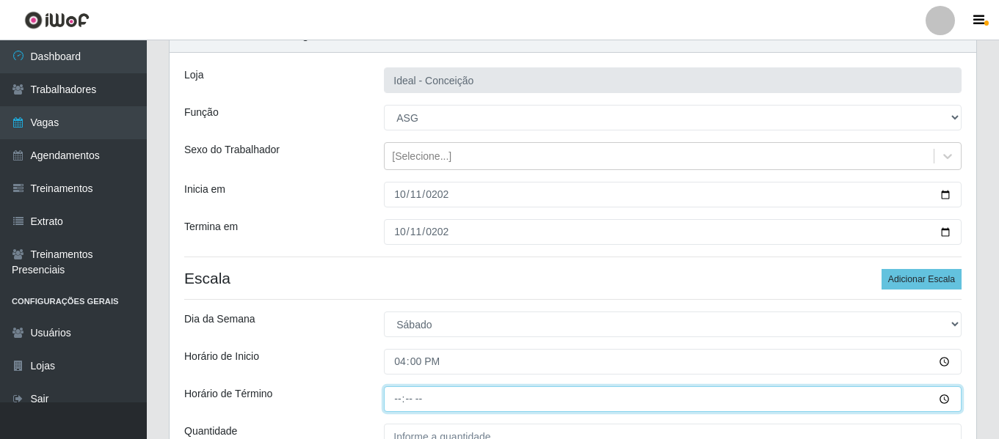
click at [400, 401] on input "Horário de Término" at bounding box center [672, 400] width 577 height 26
type input "22:00"
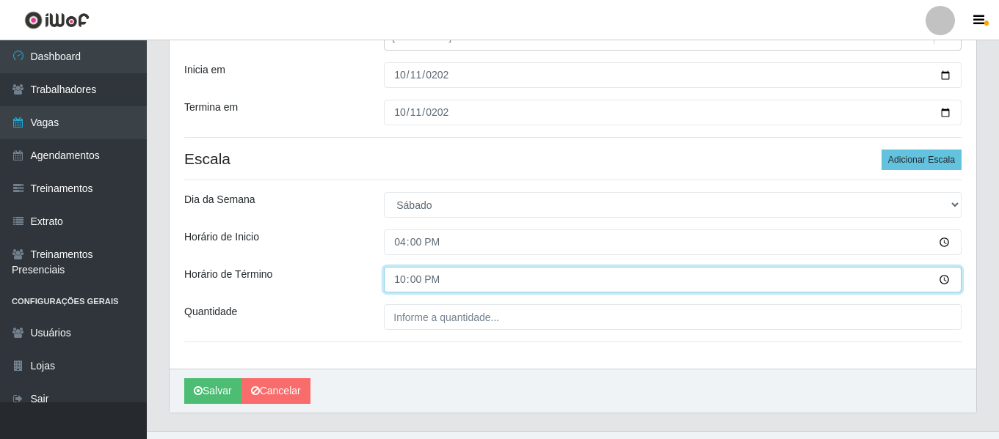
scroll to position [220, 0]
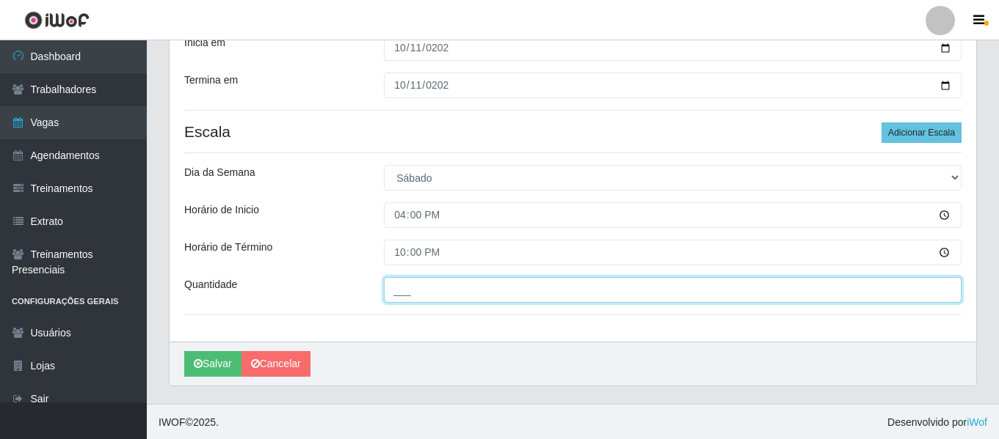
click at [463, 291] on input "___" at bounding box center [672, 290] width 577 height 26
type input "2__"
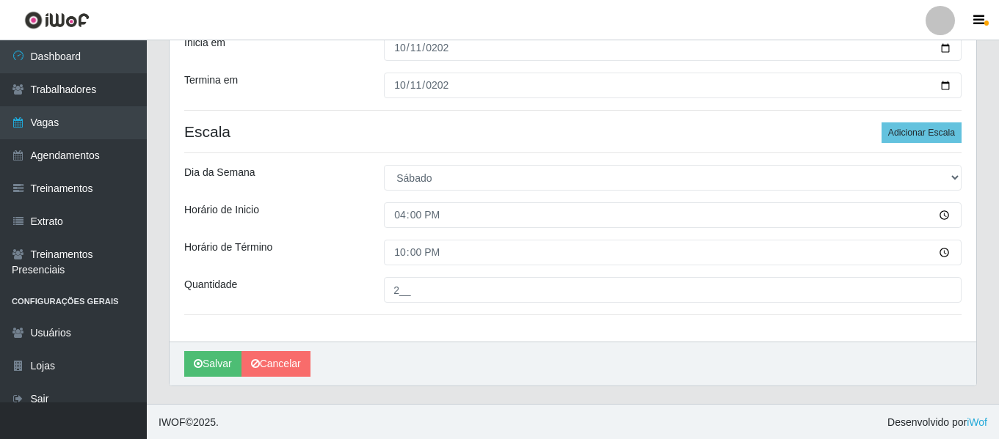
click at [338, 233] on div "Loja Ideal - Conceição Função [Selecione...] ASG ASG + ASG ++ Auxiliar de Estac…" at bounding box center [572, 124] width 806 height 436
click at [225, 359] on button "Salvar" at bounding box center [212, 363] width 57 height 26
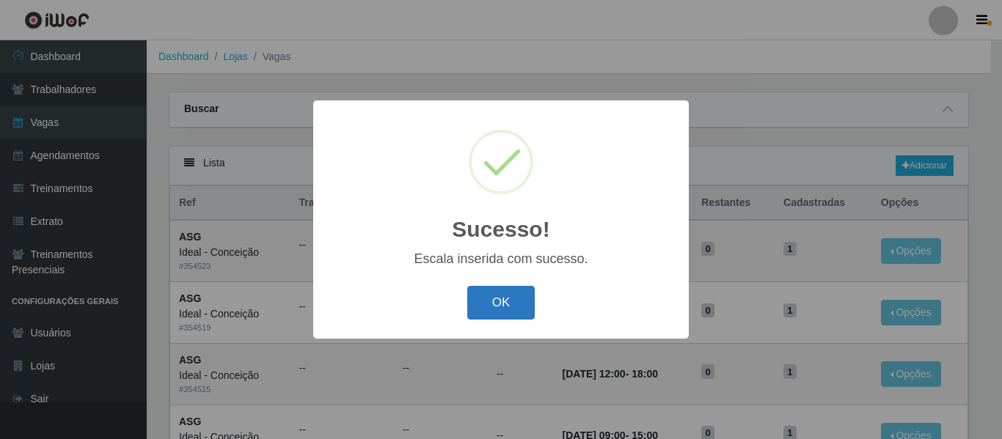
click at [530, 299] on button "OK" at bounding box center [501, 303] width 68 height 34
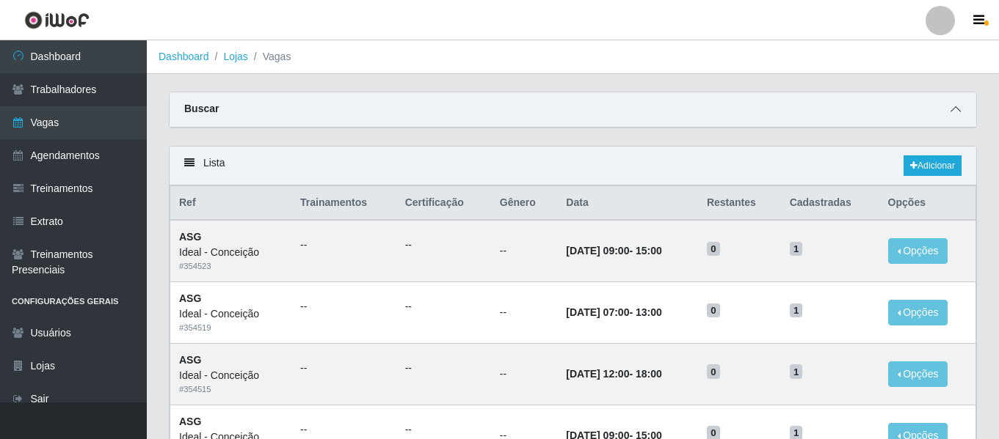
click at [953, 108] on icon at bounding box center [955, 109] width 10 height 10
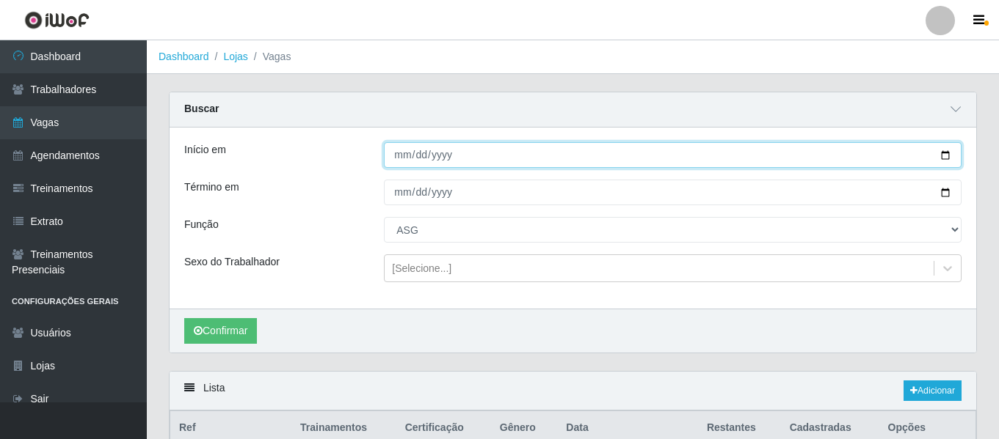
click at [396, 158] on input "2025-10-04" at bounding box center [672, 155] width 577 height 26
type input "2025-10-12"
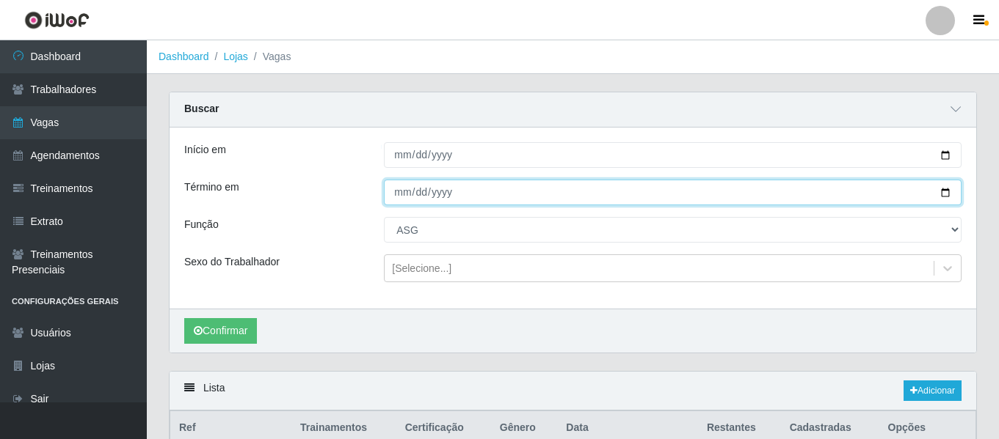
click at [406, 195] on input "2025-10-05" at bounding box center [672, 193] width 577 height 26
type input "2025-10-12"
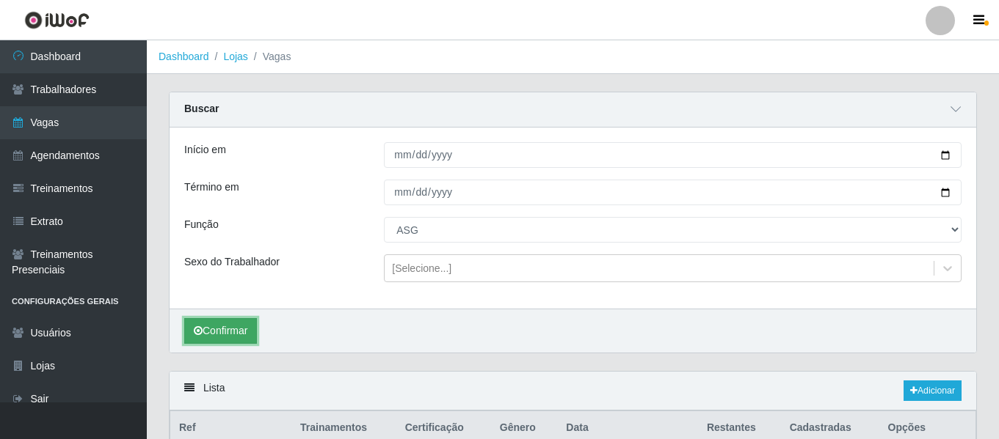
click at [233, 332] on button "Confirmar" at bounding box center [220, 331] width 73 height 26
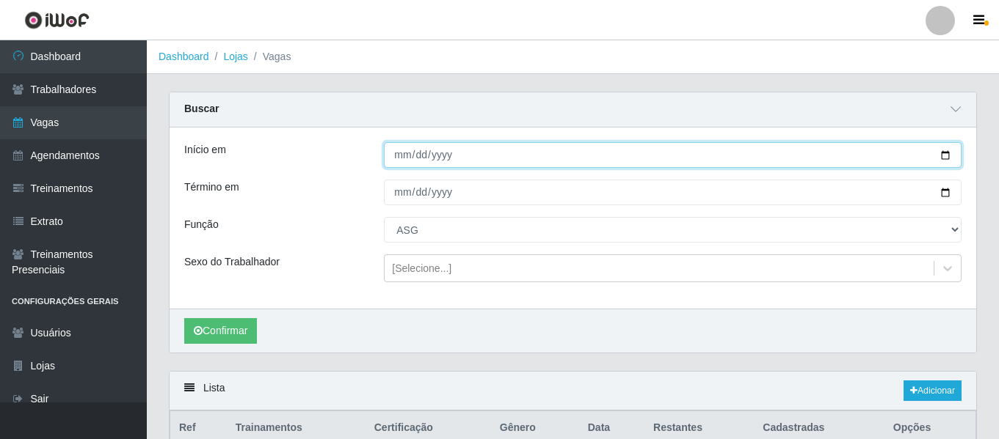
click at [406, 153] on input "2025-10-12" at bounding box center [672, 155] width 577 height 26
type input "2025-10-05"
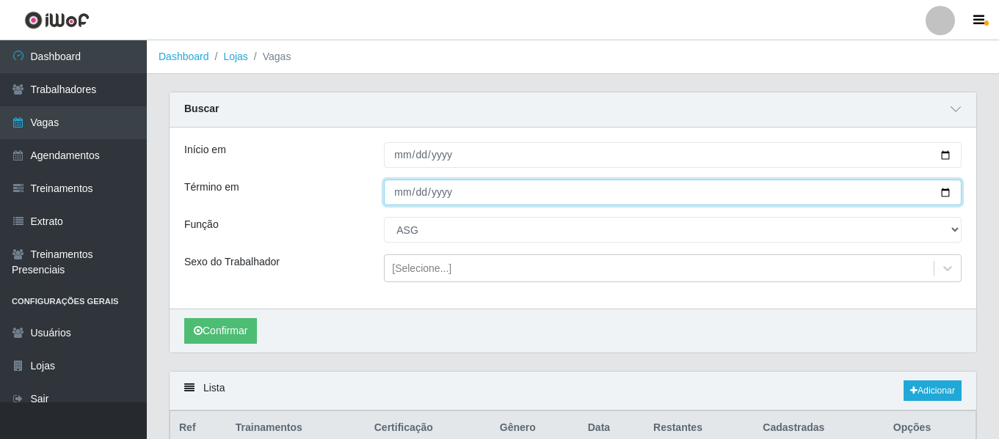
click at [390, 191] on input "2025-10-12" at bounding box center [672, 193] width 577 height 26
type input "2025-10-05"
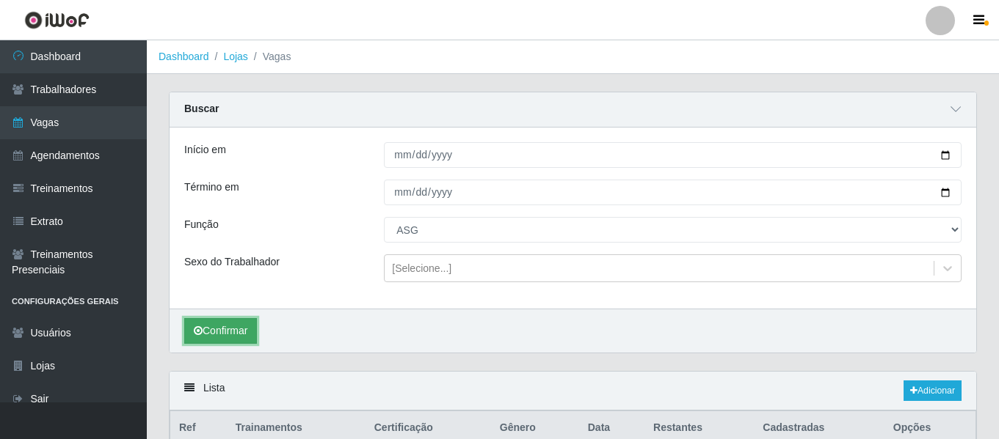
click at [230, 340] on button "Confirmar" at bounding box center [220, 331] width 73 height 26
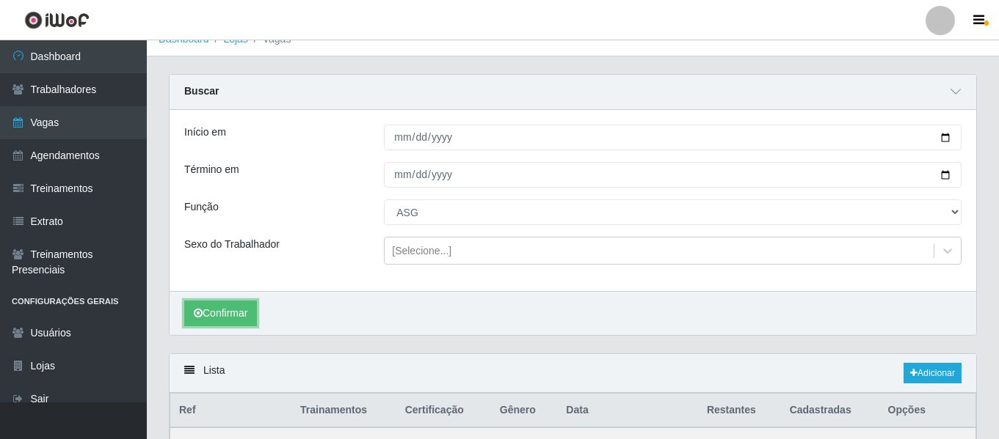
scroll to position [10, 0]
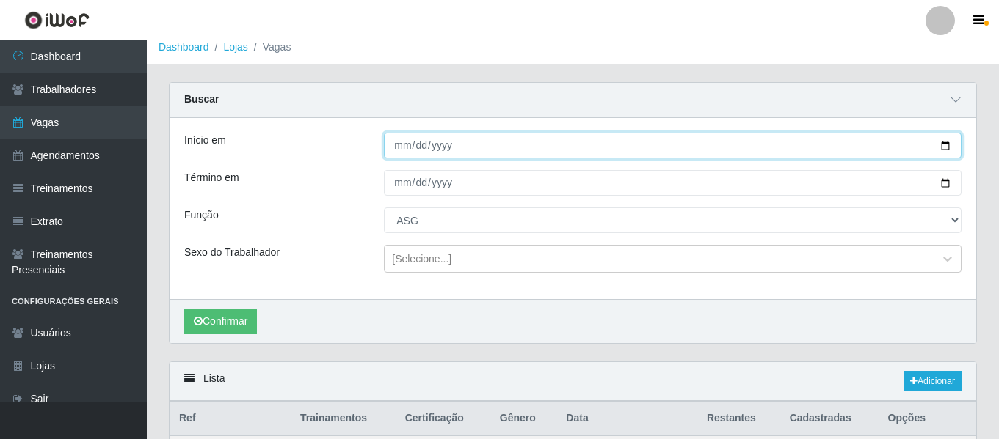
click at [396, 151] on input "2025-10-05" at bounding box center [672, 146] width 577 height 26
type input "2025-10-12"
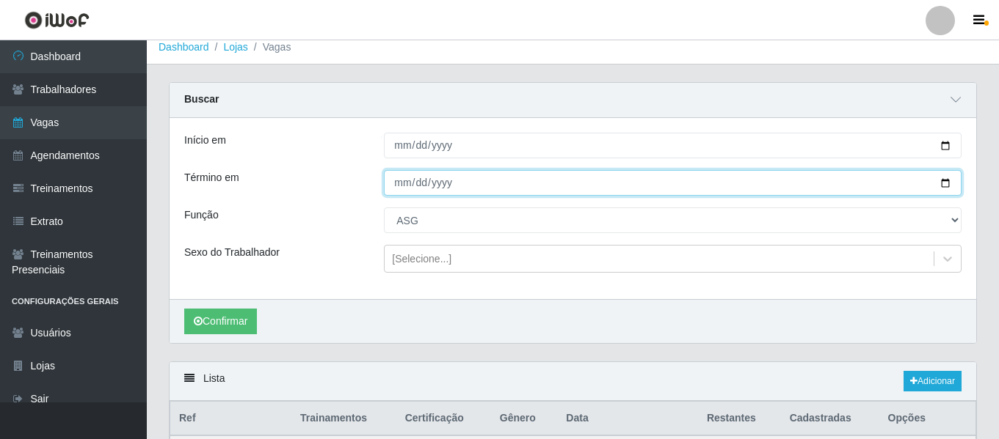
click at [398, 191] on input "2025-10-05" at bounding box center [672, 183] width 577 height 26
type input "2025-10-12"
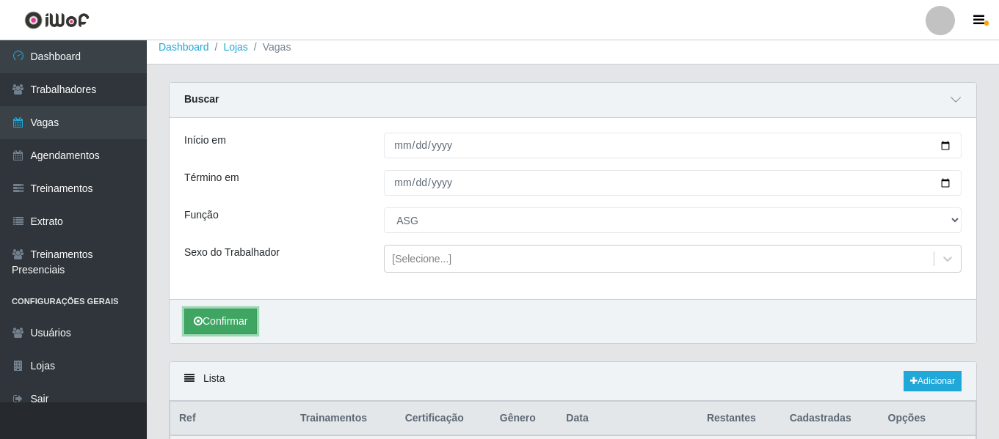
click at [245, 320] on button "Confirmar" at bounding box center [220, 322] width 73 height 26
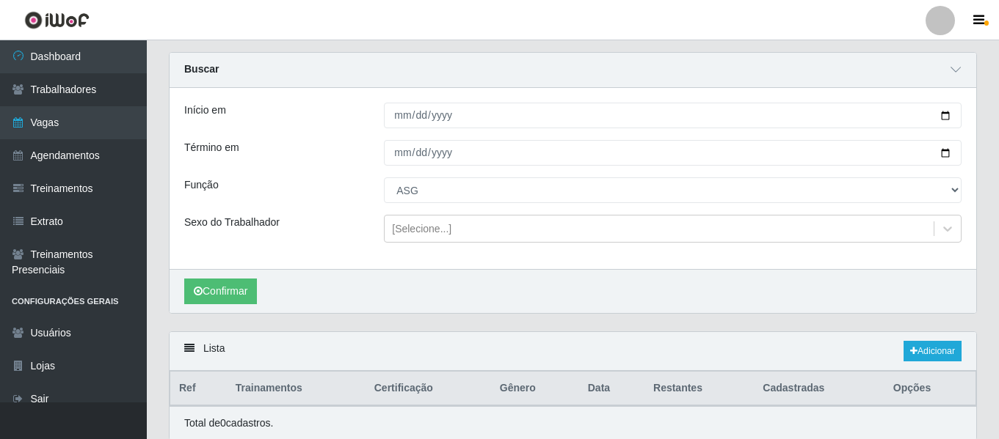
scroll to position [23, 0]
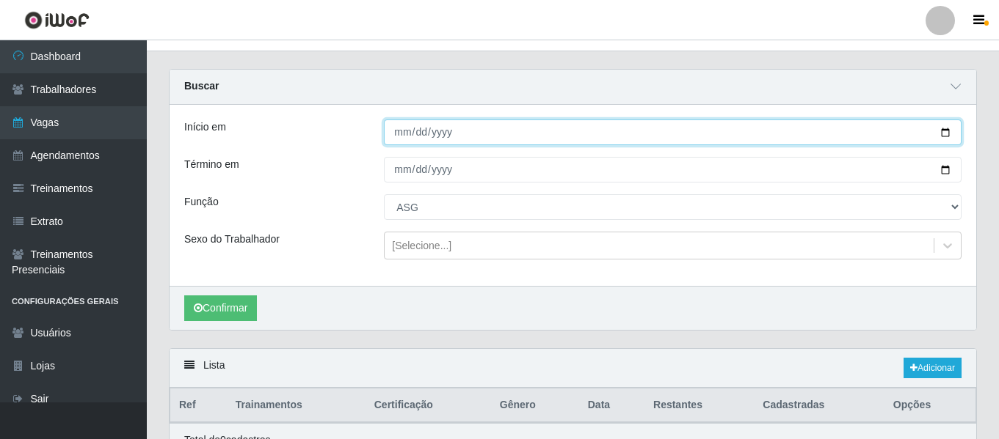
click at [401, 131] on input "2025-10-12" at bounding box center [672, 133] width 577 height 26
type input "[DATE]"
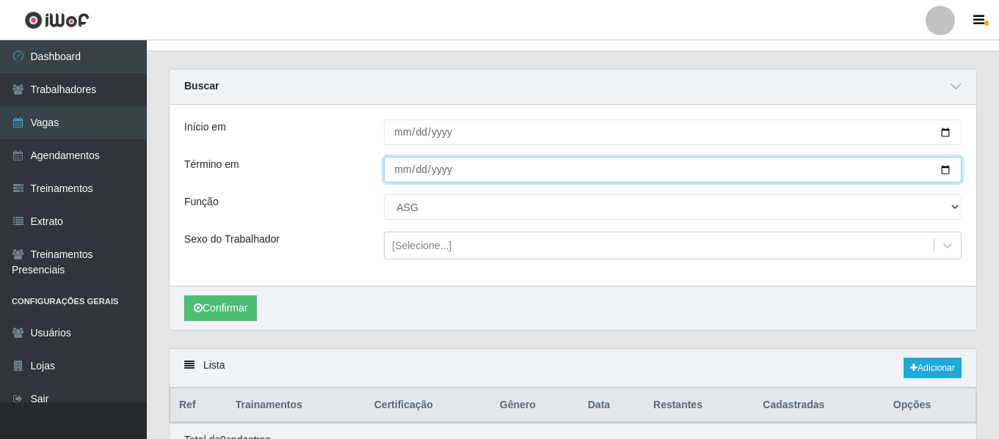
click at [390, 173] on input "2025-10-12" at bounding box center [672, 170] width 577 height 26
type input "[DATE]"
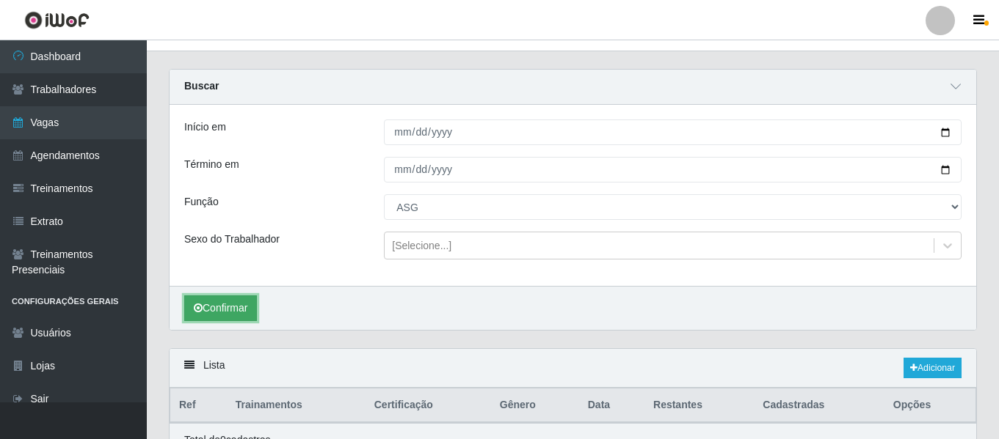
click at [257, 318] on button "Confirmar" at bounding box center [220, 309] width 73 height 26
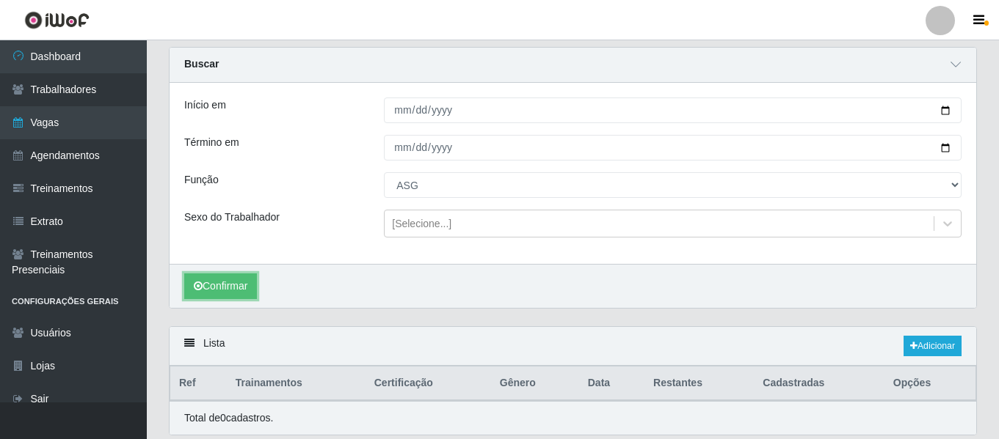
scroll to position [23, 0]
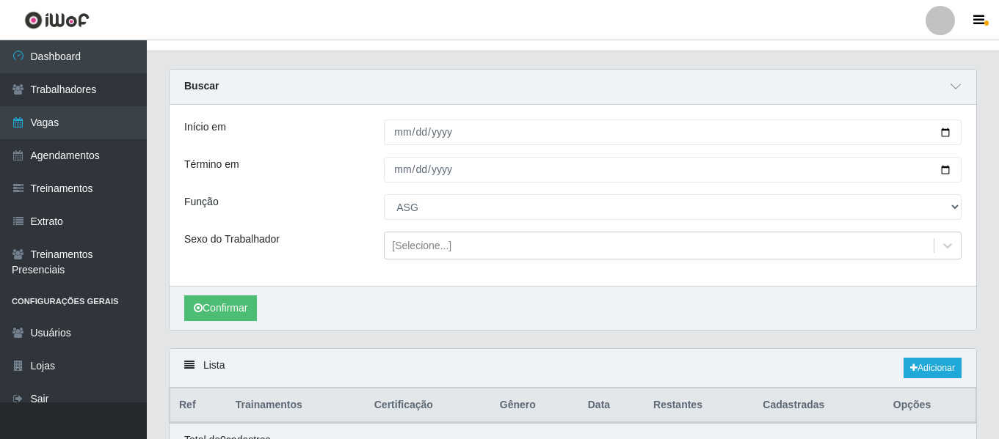
click at [933, 354] on div "Lista Adicionar" at bounding box center [572, 368] width 806 height 39
click at [933, 371] on link "Adicionar" at bounding box center [932, 368] width 58 height 21
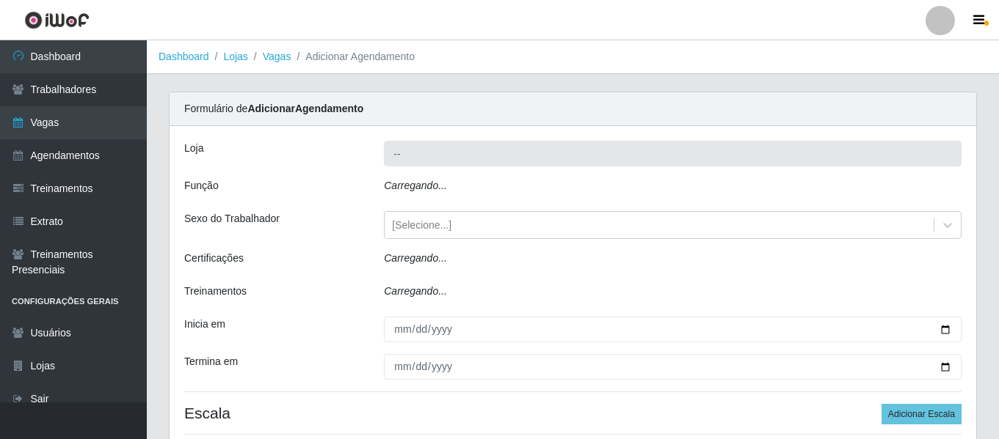
type input "Ideal - Conceição"
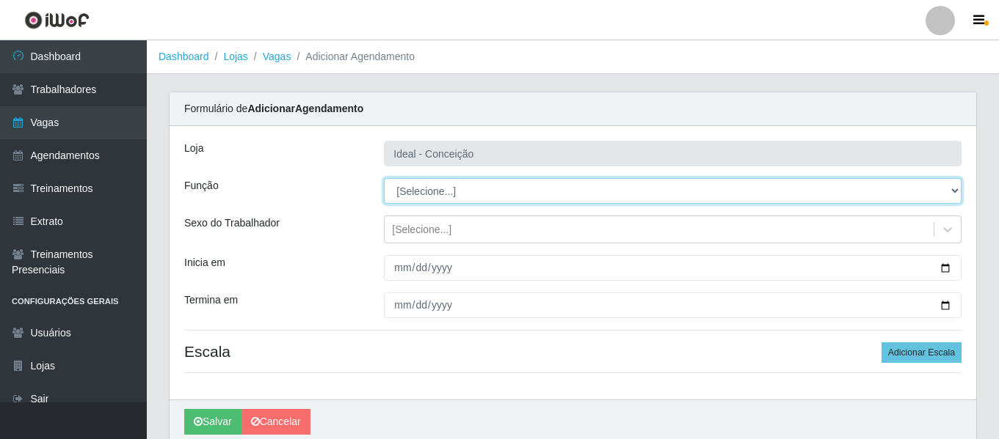
click at [445, 189] on select "[Selecione...] ASG ASG + ASG ++ Auxiliar de Estacionamento Auxiliar de Estacion…" at bounding box center [672, 191] width 577 height 26
select select "16"
click at [384, 178] on select "[Selecione...] ASG ASG + ASG ++ Auxiliar de Estacionamento Auxiliar de Estacion…" at bounding box center [672, 191] width 577 height 26
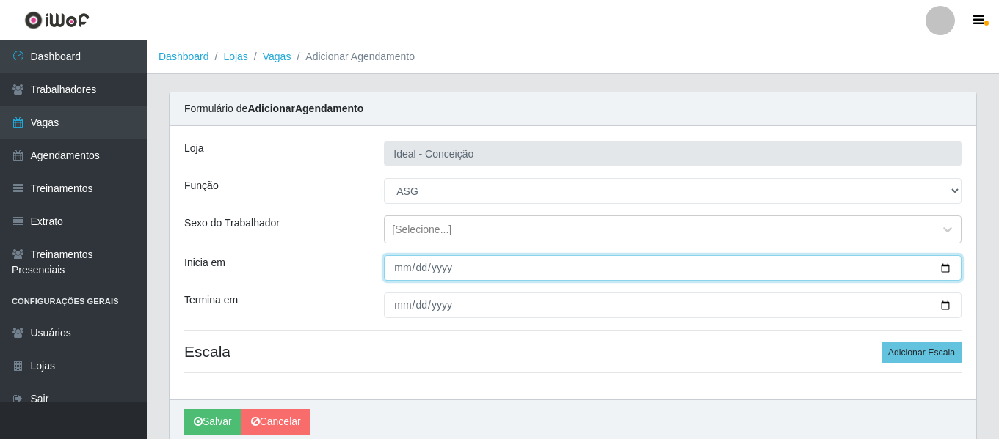
click at [401, 270] on input "Inicia em" at bounding box center [672, 268] width 577 height 26
type input "2025-10-12"
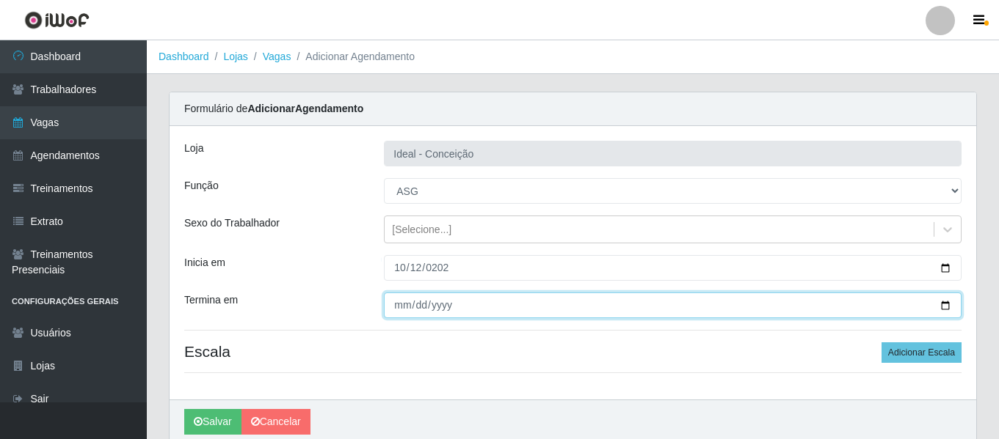
click at [395, 314] on input "Termina em" at bounding box center [672, 306] width 577 height 26
type input "2025-10-12"
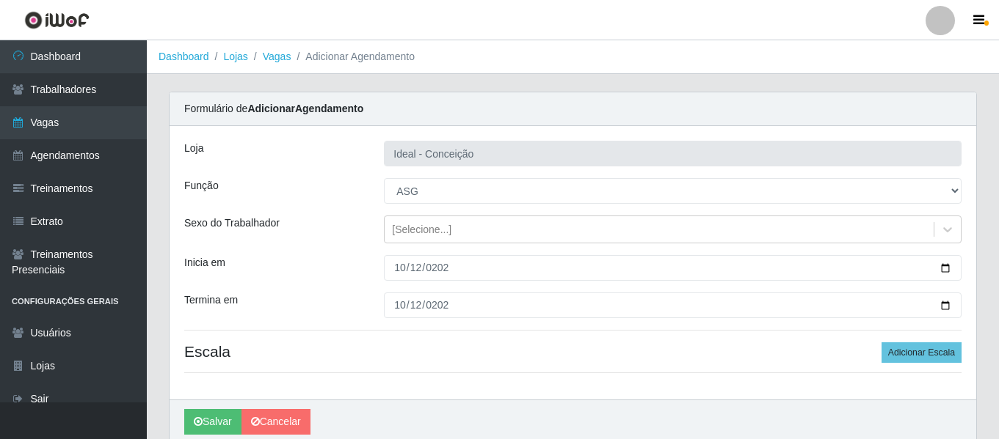
click at [937, 368] on div "Loja Ideal - Conceição Função [Selecione...] ASG ASG + ASG ++ Auxiliar de Estac…" at bounding box center [572, 263] width 806 height 274
click at [935, 357] on button "Adicionar Escala" at bounding box center [921, 353] width 80 height 21
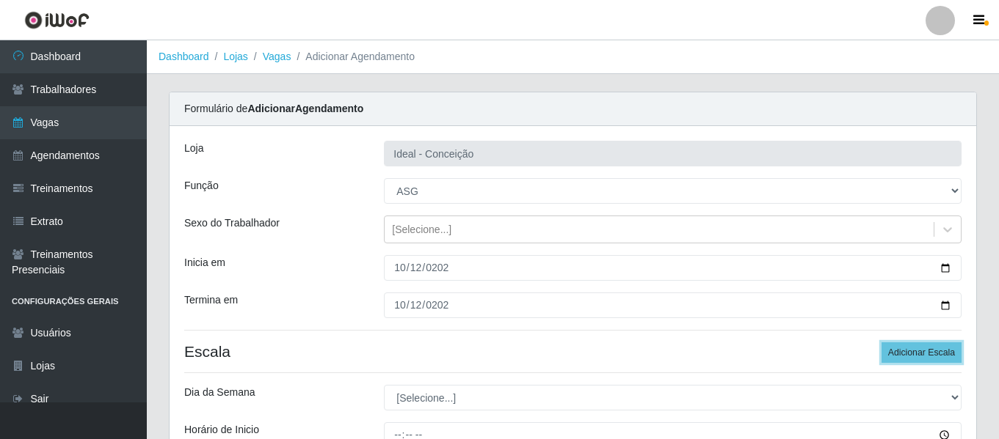
scroll to position [147, 0]
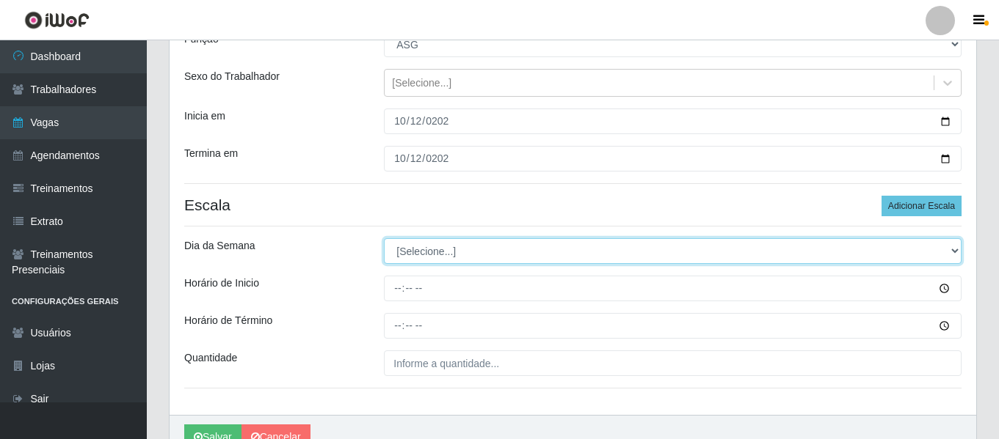
click at [481, 255] on select "[Selecione...] Segunda Terça Quarta Quinta Sexta Sábado Domingo" at bounding box center [672, 251] width 577 height 26
select select "0"
click at [384, 238] on select "[Selecione...] Segunda Terça Quarta Quinta Sexta Sábado Domingo" at bounding box center [672, 251] width 577 height 26
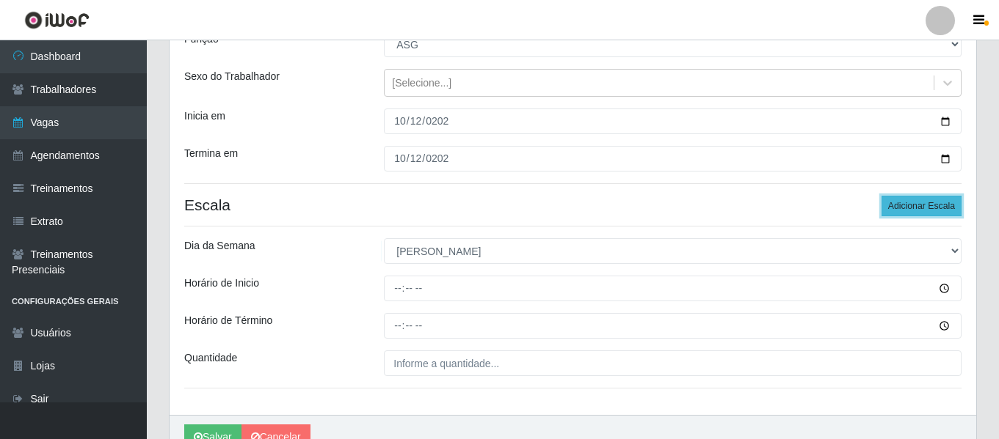
click at [917, 208] on button "Adicionar Escala" at bounding box center [921, 206] width 80 height 21
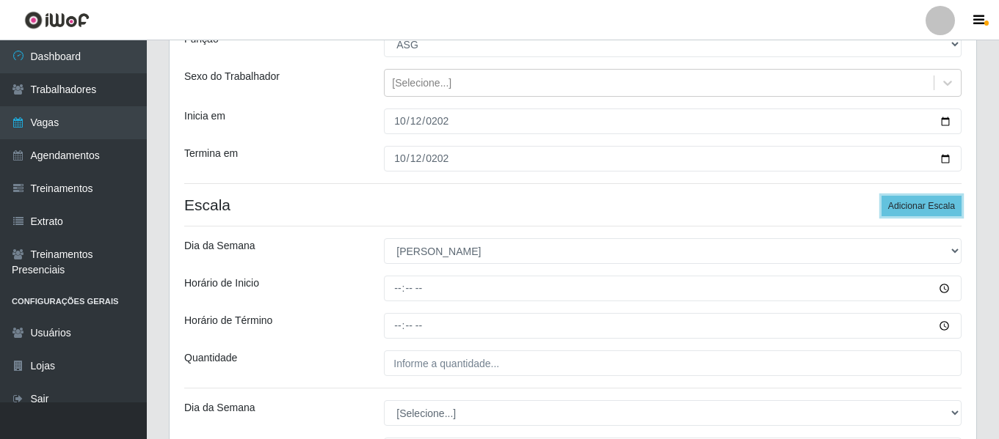
drag, startPoint x: 917, startPoint y: 208, endPoint x: 870, endPoint y: 208, distance: 47.0
click at [915, 208] on button "Adicionar Escala" at bounding box center [921, 206] width 80 height 21
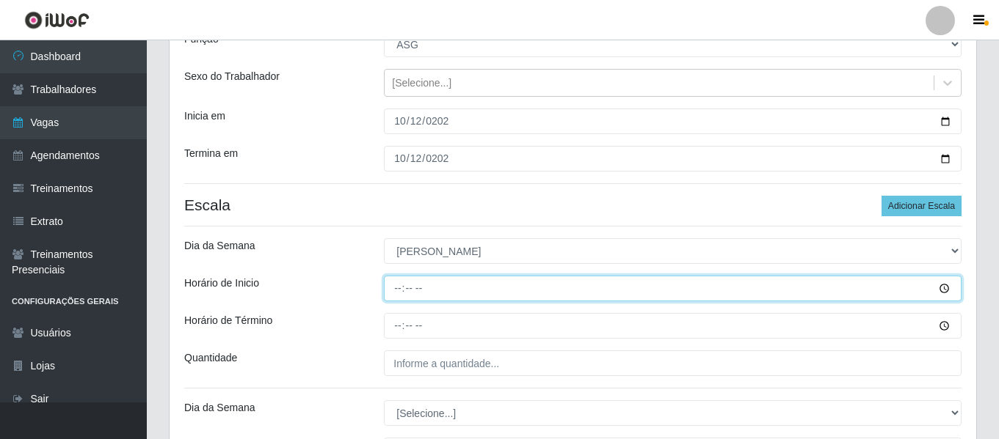
click at [409, 299] on input "Horário de Inicio" at bounding box center [672, 289] width 577 height 26
type input "10:00"
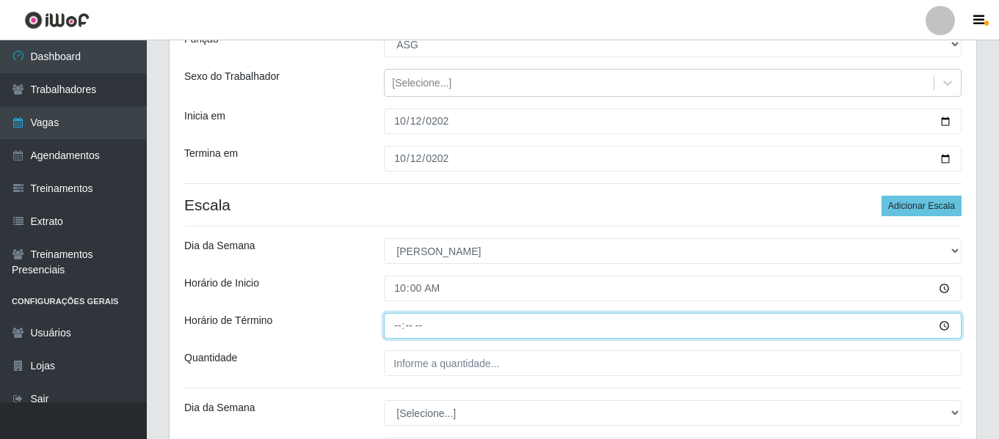
click at [392, 324] on input "Horário de Término" at bounding box center [672, 326] width 577 height 26
type input "16:00"
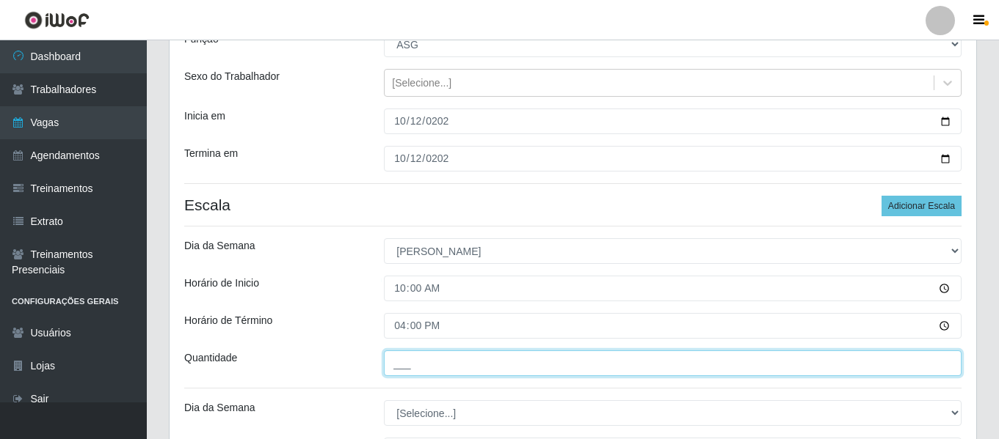
click at [446, 365] on input "___" at bounding box center [672, 364] width 577 height 26
type input "1__"
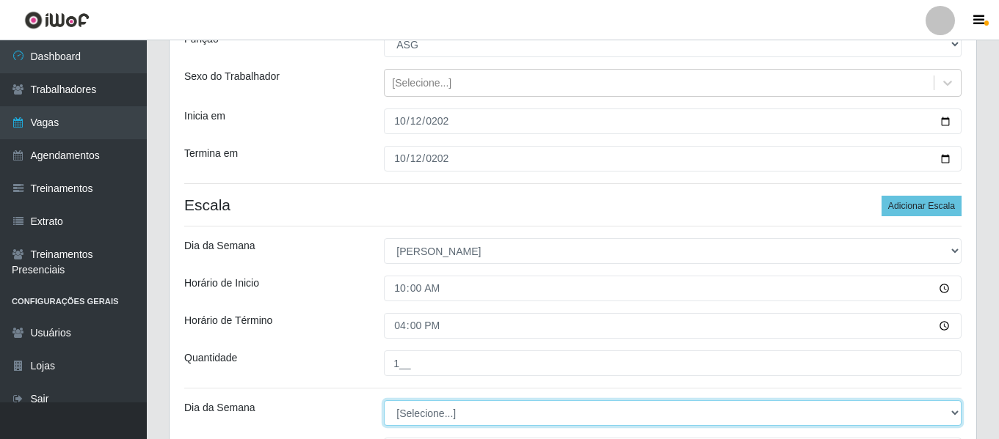
click at [417, 419] on select "[Selecione...] Segunda Terça Quarta Quinta Sexta Sábado Domingo" at bounding box center [672, 414] width 577 height 26
select select "0"
click at [384, 401] on select "[Selecione...] Segunda Terça Quarta Quinta Sexta Sábado Domingo" at bounding box center [672, 414] width 577 height 26
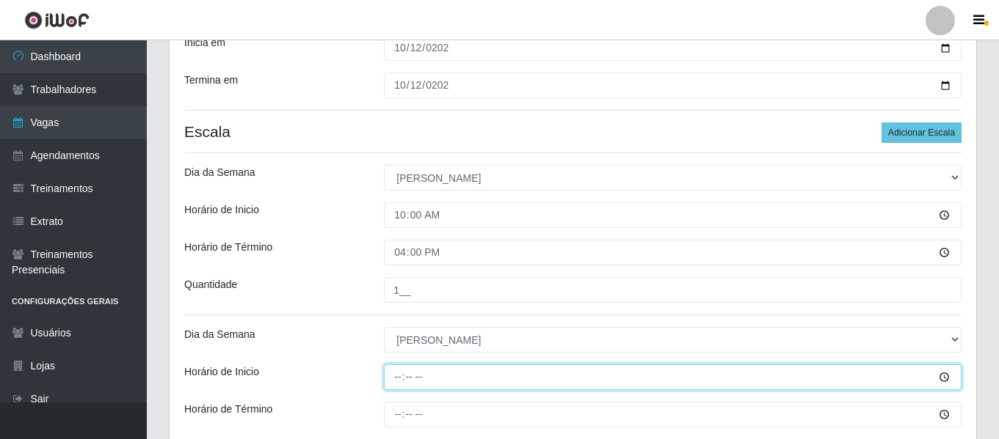
click at [393, 378] on input "Horário de Inicio" at bounding box center [672, 378] width 577 height 26
type input "12:00"
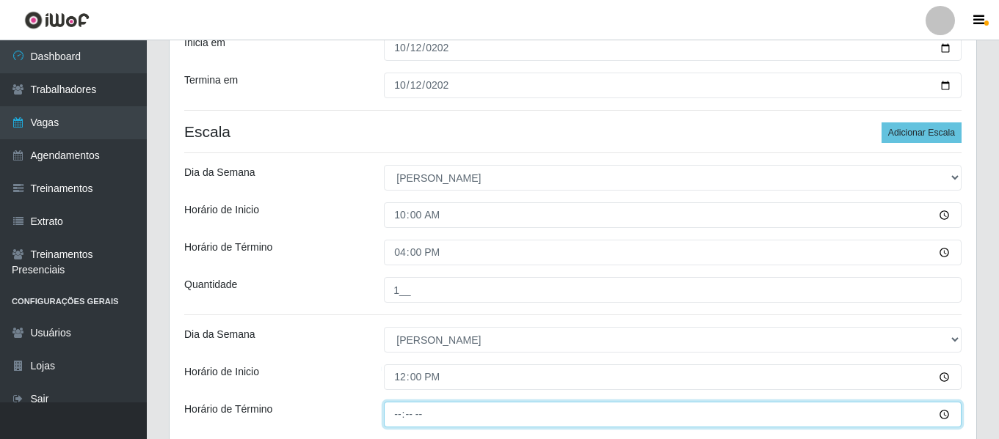
click at [403, 415] on input "Horário de Término" at bounding box center [672, 415] width 577 height 26
type input "18:00"
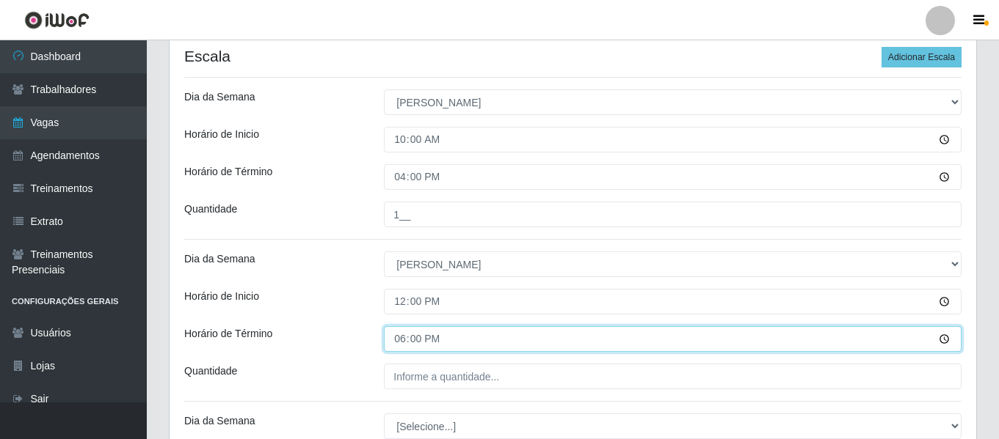
scroll to position [367, 0]
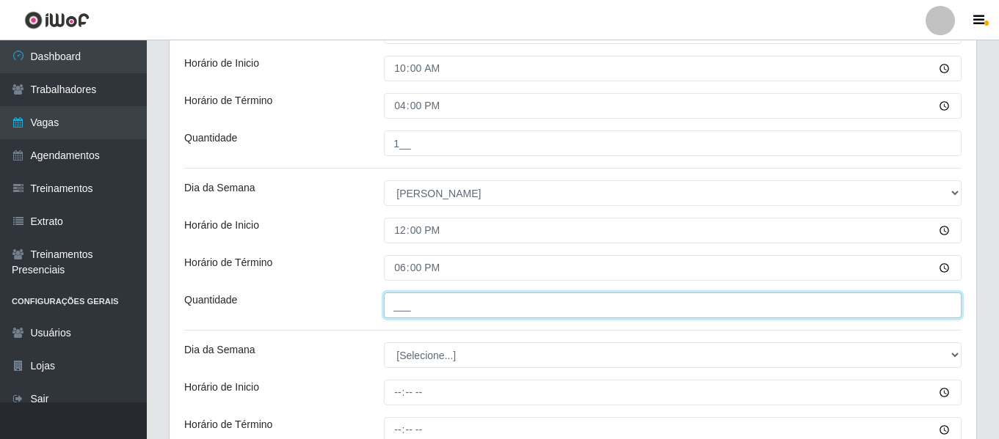
click at [459, 304] on input "___" at bounding box center [672, 306] width 577 height 26
type input "1__"
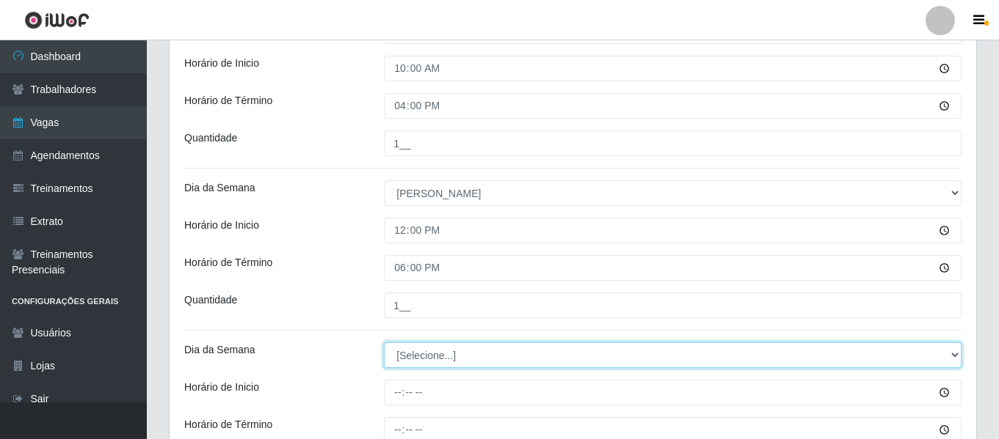
click at [450, 366] on select "[Selecione...] Segunda Terça Quarta Quinta Sexta Sábado Domingo" at bounding box center [672, 356] width 577 height 26
select select "0"
click at [384, 343] on select "[Selecione...] Segunda Terça Quarta Quinta Sexta Sábado Domingo" at bounding box center [672, 356] width 577 height 26
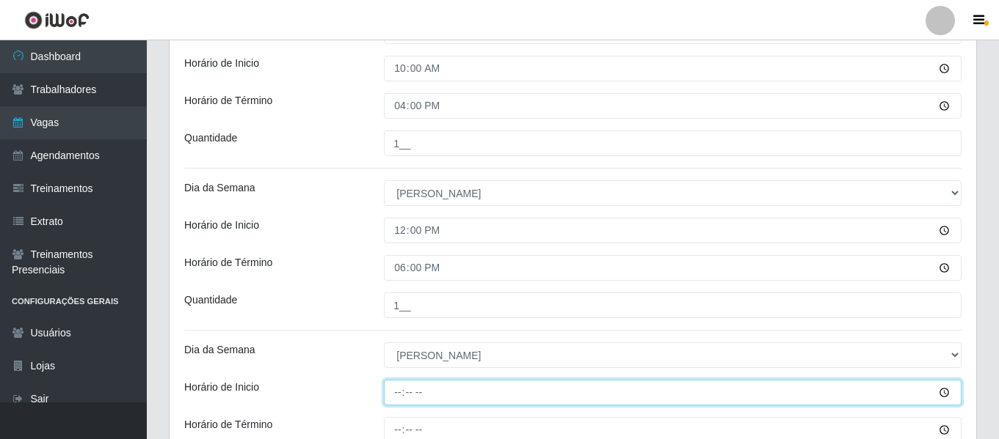
click at [398, 398] on input "Horário de Inicio" at bounding box center [672, 393] width 577 height 26
type input "16:00"
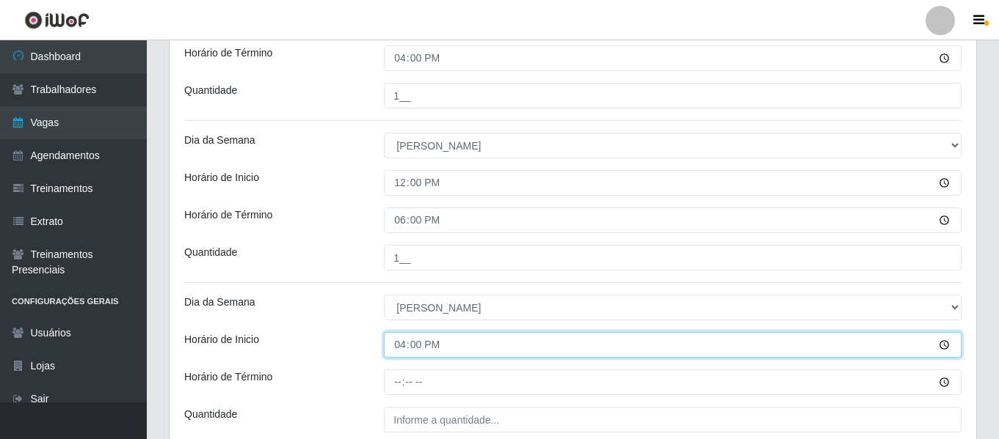
scroll to position [440, 0]
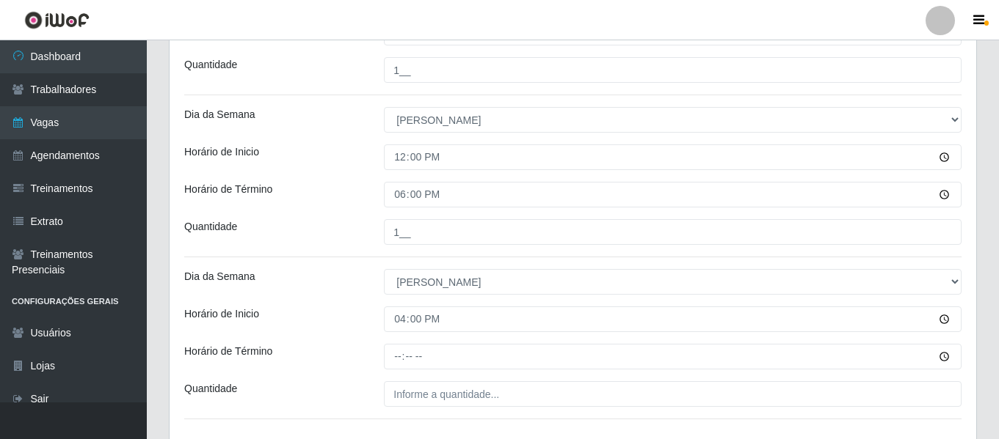
click at [404, 343] on div "Loja Ideal - Conceição Função [Selecione...] ASG ASG + ASG ++ Auxiliar de Estac…" at bounding box center [572, 66] width 806 height 760
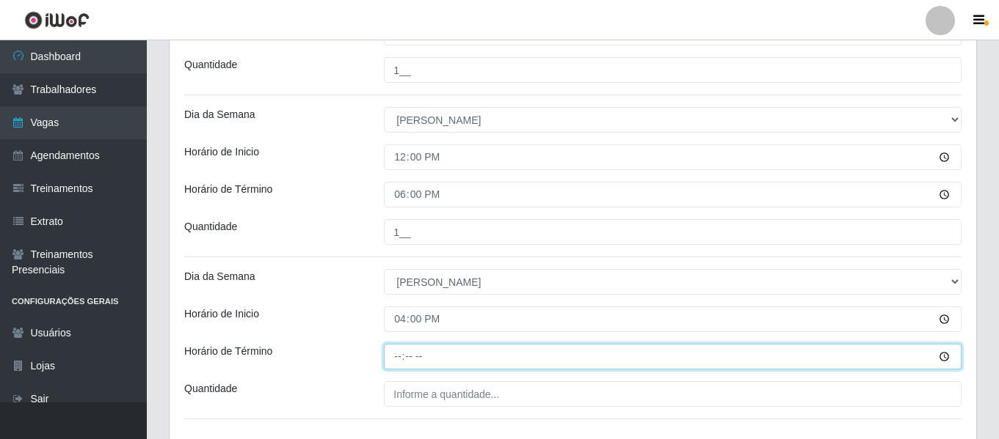
click at [401, 349] on input "Horário de Término" at bounding box center [672, 357] width 577 height 26
type input "20:00"
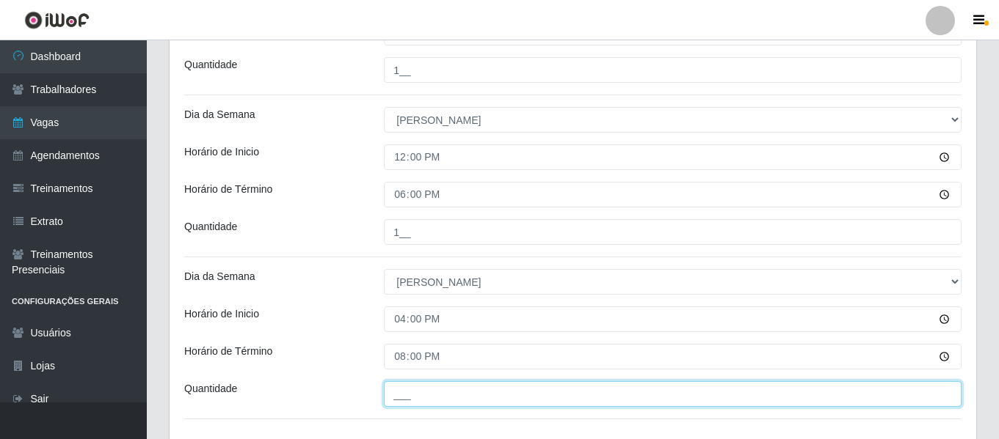
click at [450, 395] on input "___" at bounding box center [672, 395] width 577 height 26
type input "1__"
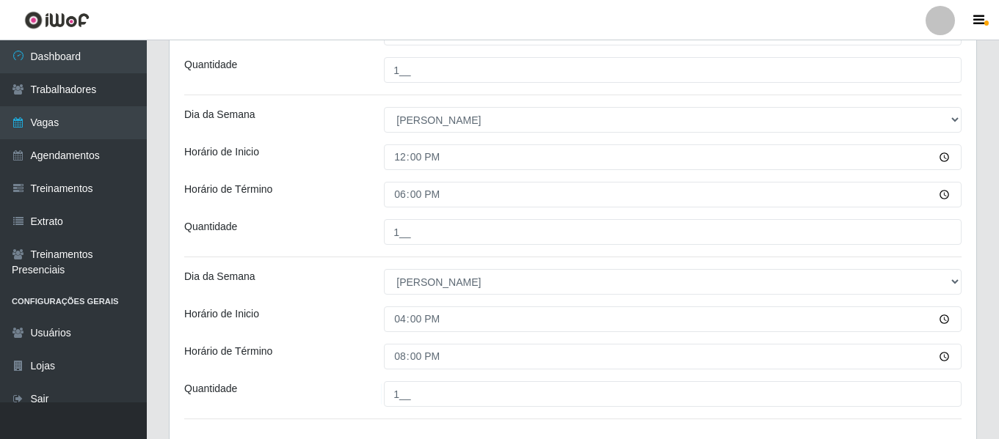
click at [340, 329] on div "Horário de Inicio" at bounding box center [273, 320] width 200 height 26
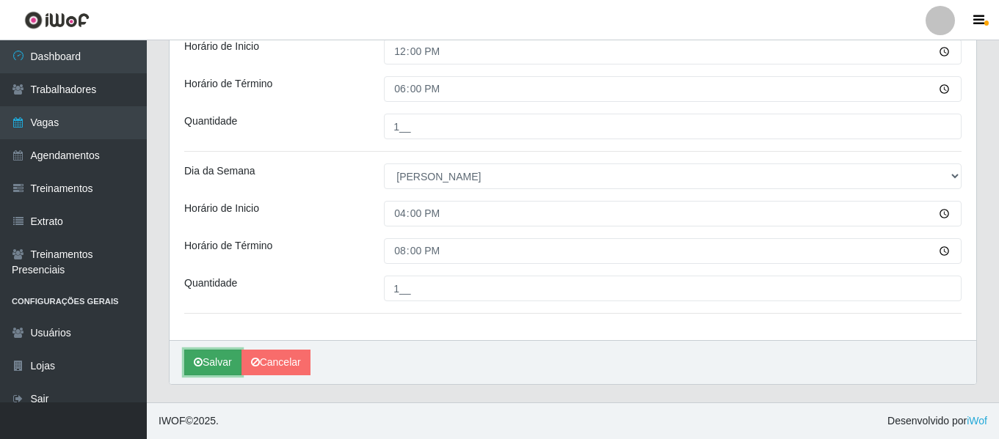
click at [201, 355] on button "Salvar" at bounding box center [212, 363] width 57 height 26
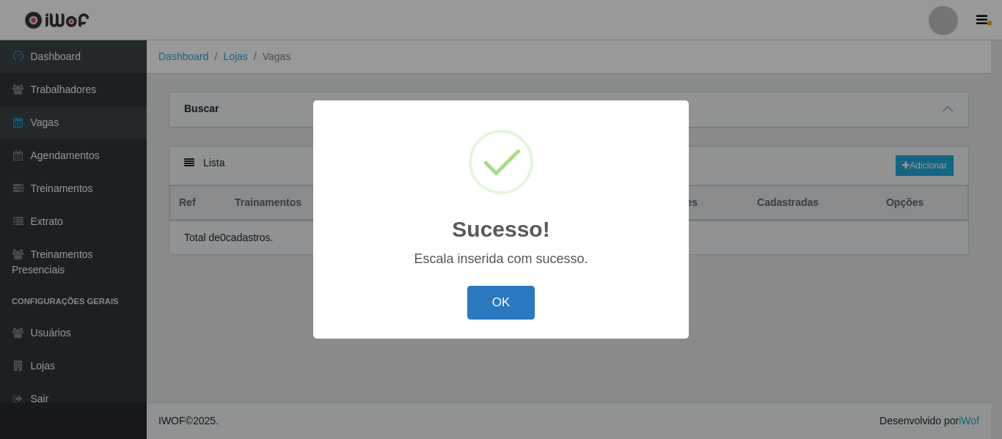
click at [510, 299] on button "OK" at bounding box center [501, 303] width 68 height 34
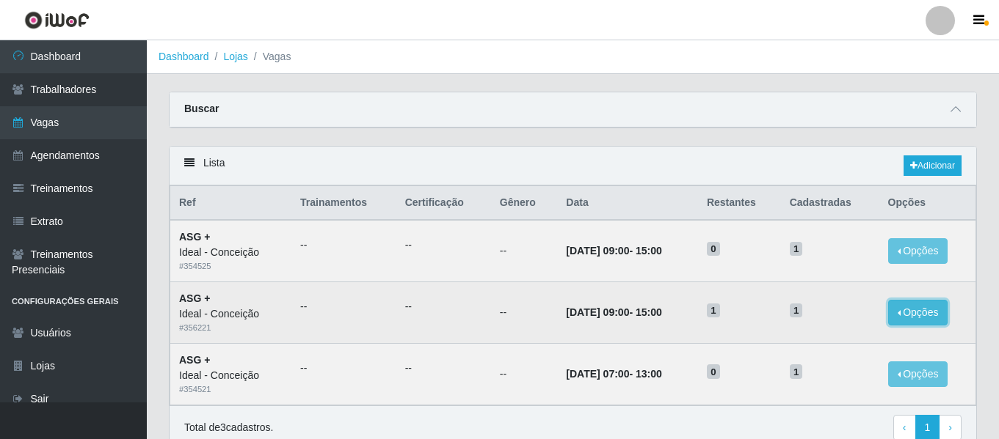
click at [930, 316] on button "Opções" at bounding box center [918, 313] width 60 height 26
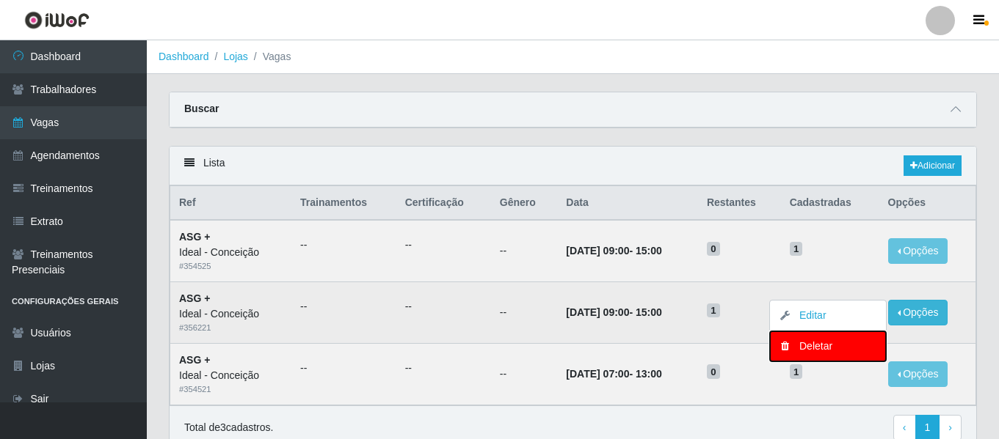
click at [803, 349] on div "Deletar" at bounding box center [827, 346] width 87 height 15
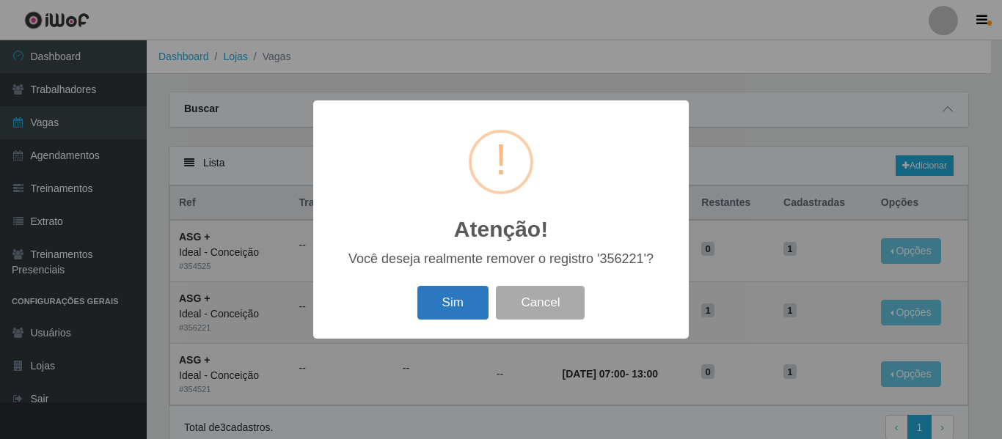
click at [480, 299] on button "Sim" at bounding box center [452, 303] width 71 height 34
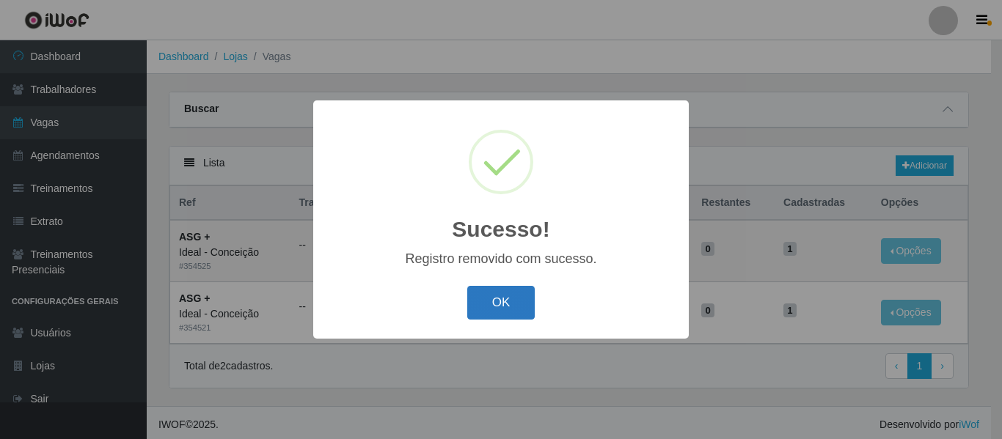
click at [517, 312] on button "OK" at bounding box center [501, 303] width 68 height 34
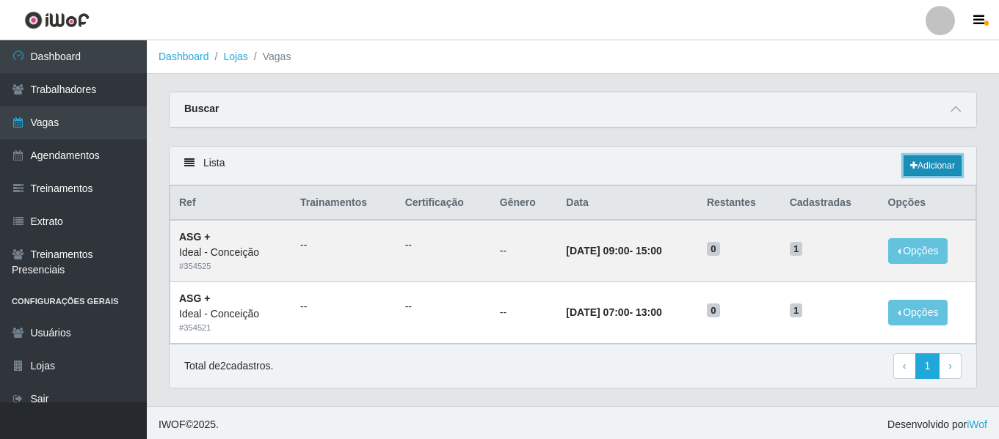
click at [941, 168] on link "Adicionar" at bounding box center [932, 166] width 58 height 21
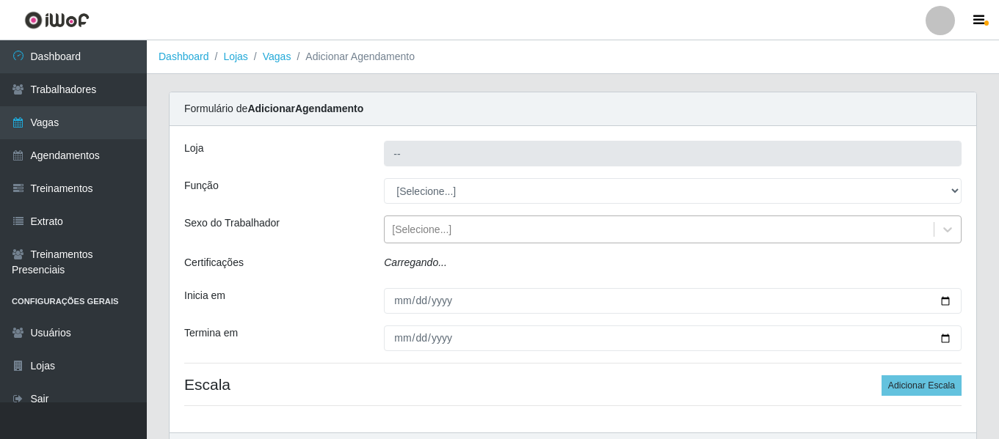
type input "Ideal - Conceição"
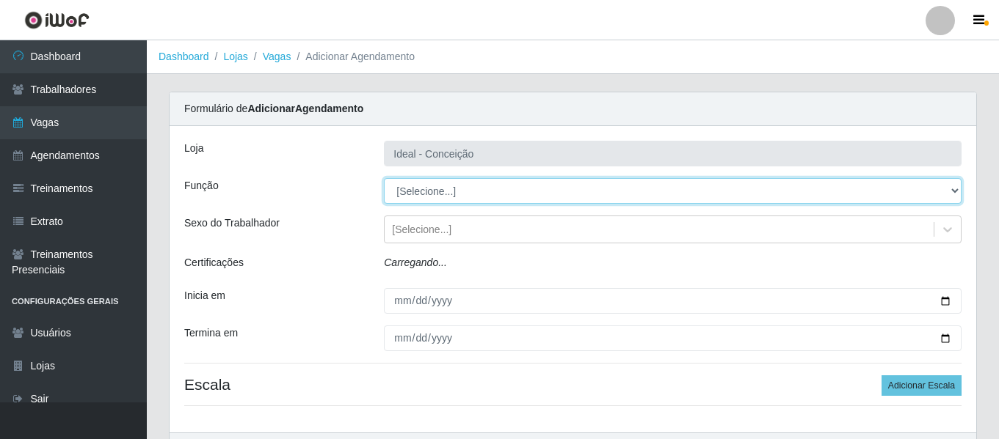
click at [440, 194] on select "[Selecione...] ASG ASG + ASG ++ Auxiliar de Estacionamento Auxiliar de Estacion…" at bounding box center [672, 191] width 577 height 26
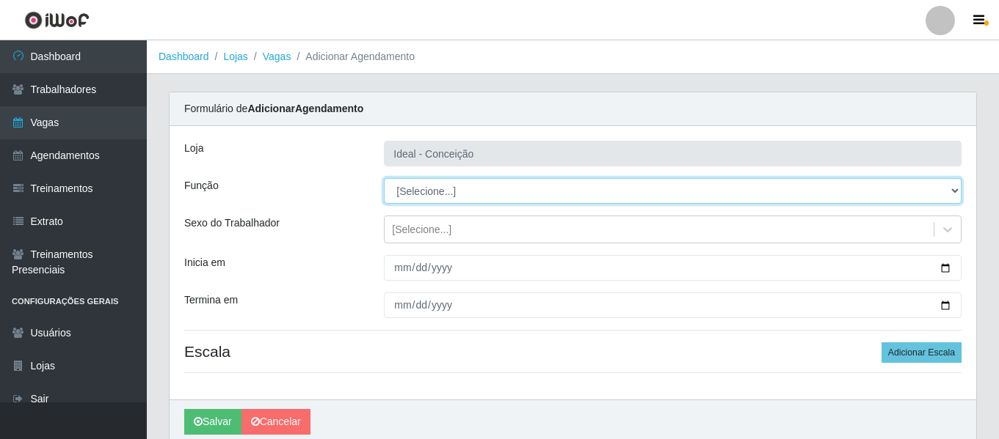
select select "79"
click at [384, 178] on select "[Selecione...] ASG ASG + ASG ++ Auxiliar de Estacionamento Auxiliar de Estacion…" at bounding box center [672, 191] width 577 height 26
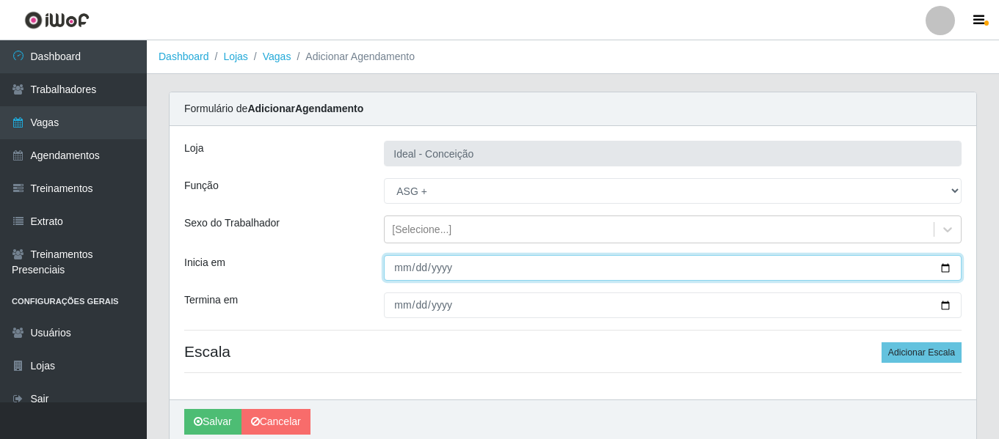
click at [388, 269] on input "Inicia em" at bounding box center [672, 268] width 577 height 26
type input "[DATE]"
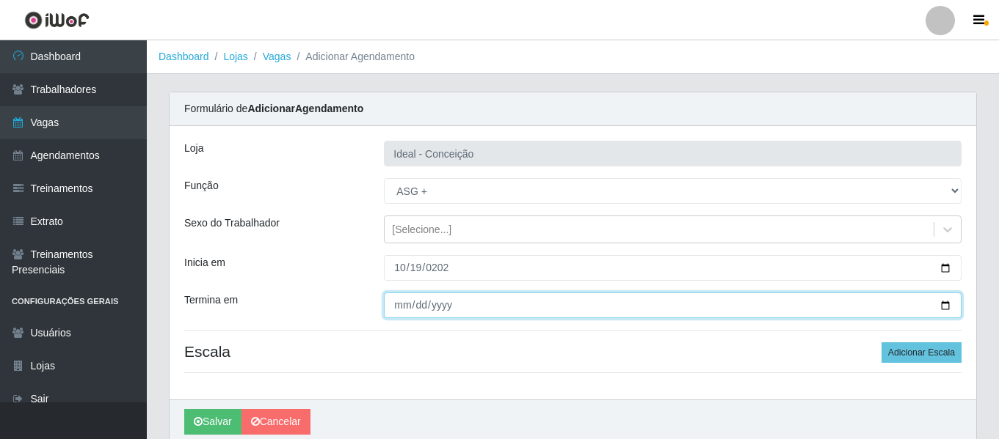
click at [384, 307] on input "Termina em" at bounding box center [672, 306] width 577 height 26
type input "[DATE]"
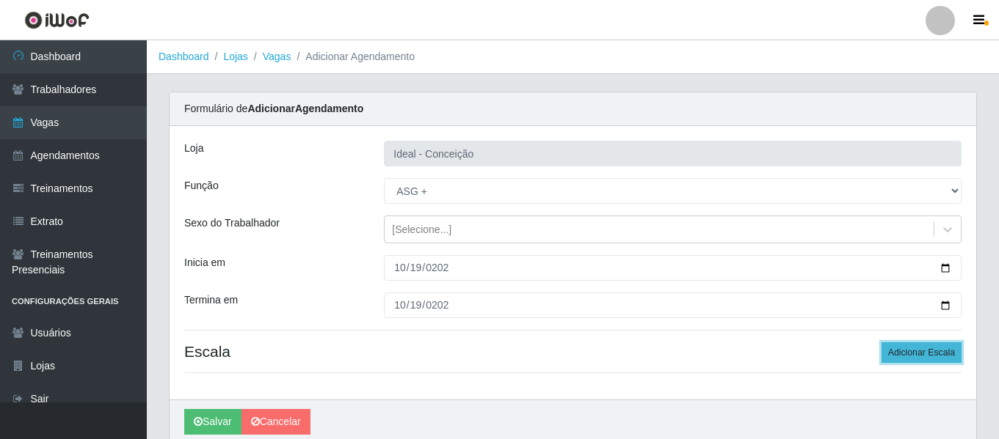
click at [918, 355] on button "Adicionar Escala" at bounding box center [921, 353] width 80 height 21
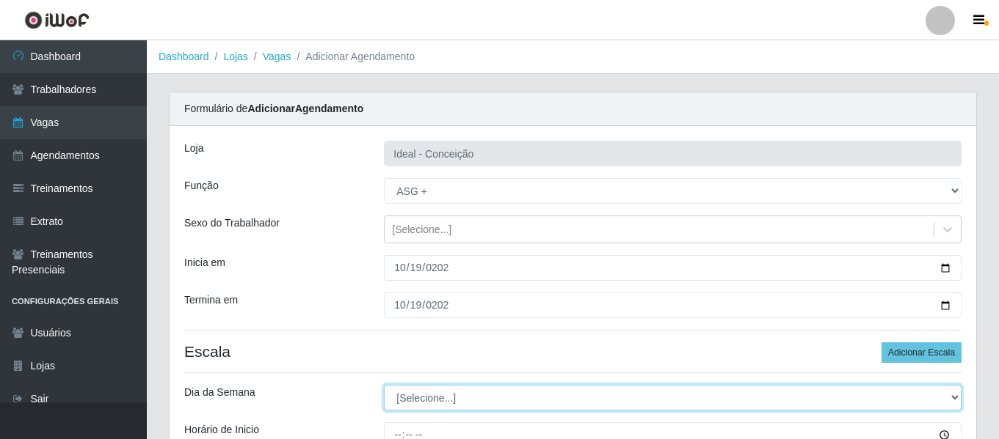
drag, startPoint x: 506, startPoint y: 409, endPoint x: 500, endPoint y: 399, distance: 12.2
click at [505, 409] on select "[Selecione...] Segunda Terça Quarta Quinta Sexta Sábado Domingo" at bounding box center [672, 398] width 577 height 26
select select "0"
click at [384, 385] on select "[Selecione...] Segunda Terça Quarta Quinta Sexta Sábado Domingo" at bounding box center [672, 398] width 577 height 26
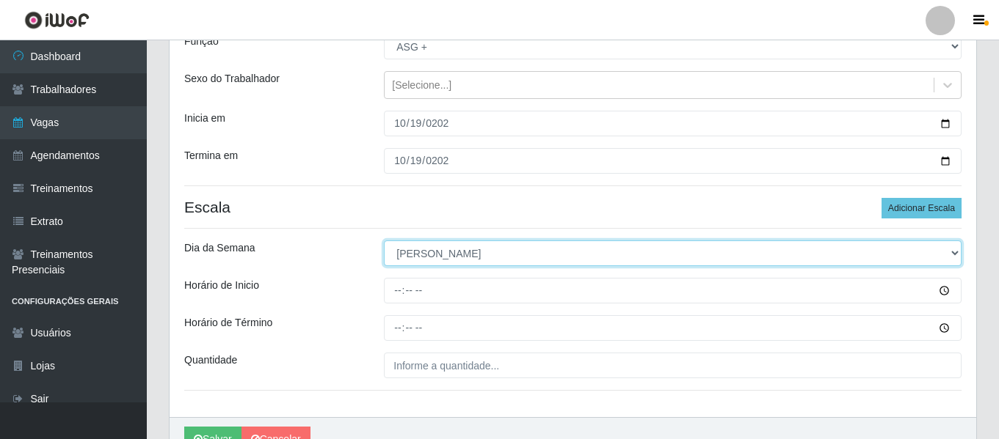
scroll to position [147, 0]
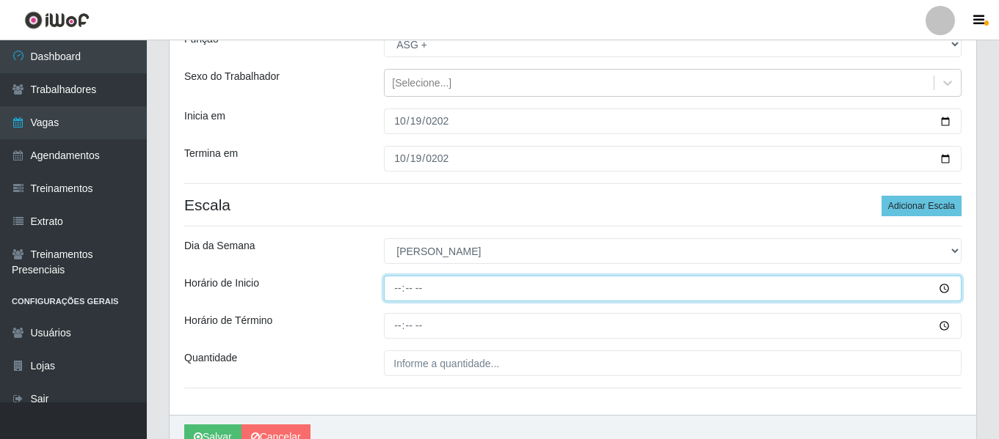
click at [402, 290] on input "Horário de Inicio" at bounding box center [672, 289] width 577 height 26
type input "16:00"
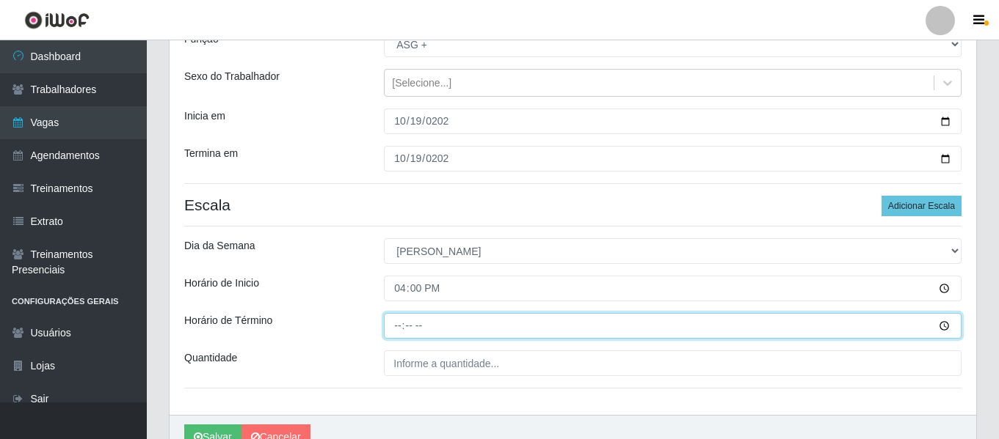
drag, startPoint x: 400, startPoint y: 327, endPoint x: 439, endPoint y: 313, distance: 41.8
click at [400, 328] on input "Horário de Término" at bounding box center [672, 326] width 577 height 26
type input "20:00"
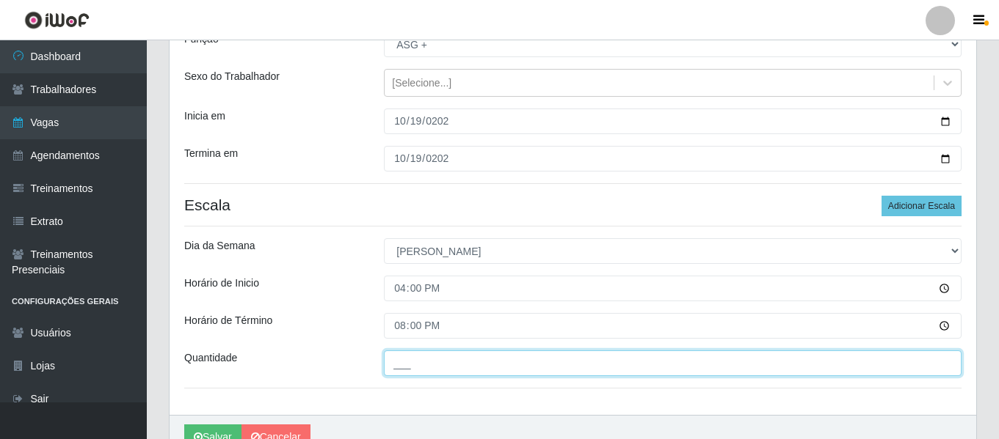
click at [444, 361] on input "___" at bounding box center [672, 364] width 577 height 26
type input "2__"
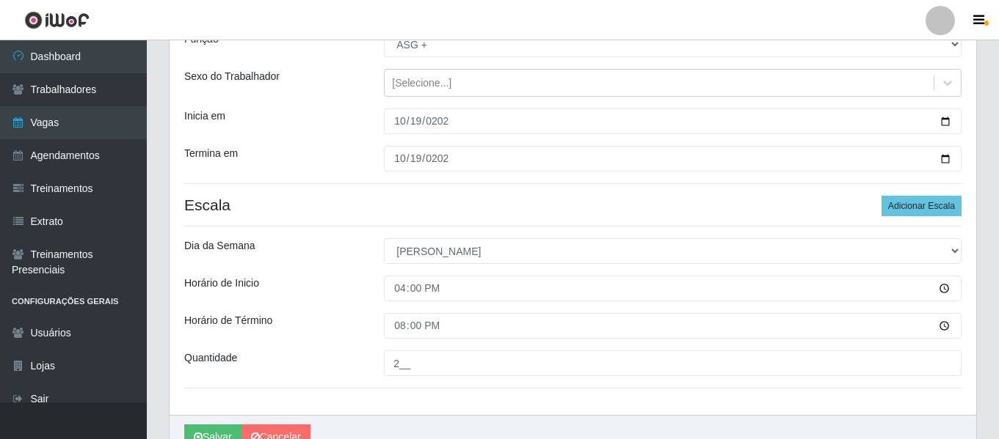
click at [268, 296] on div "Horário de Inicio" at bounding box center [273, 289] width 200 height 26
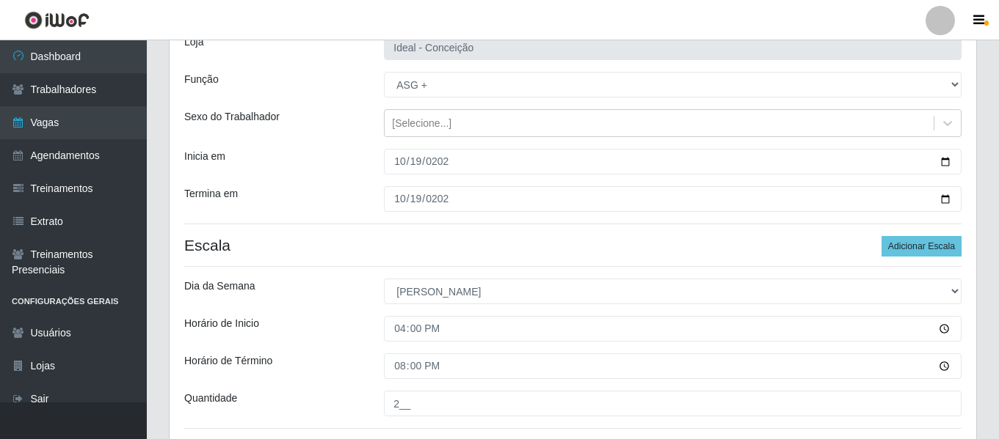
scroll to position [220, 0]
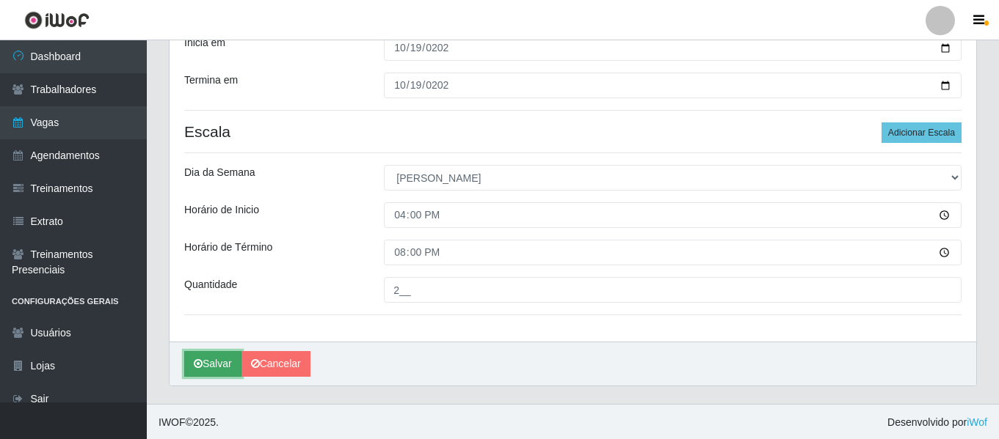
click at [200, 360] on icon "submit" at bounding box center [198, 364] width 9 height 10
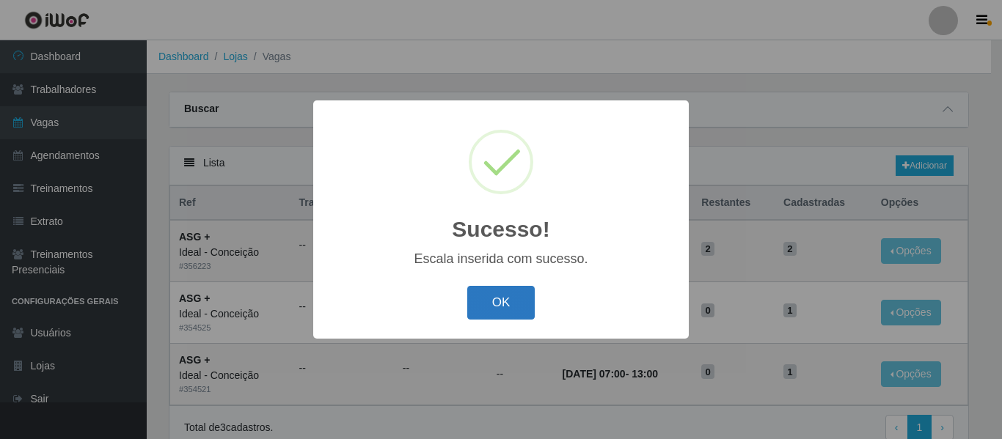
click at [475, 298] on button "OK" at bounding box center [501, 303] width 68 height 34
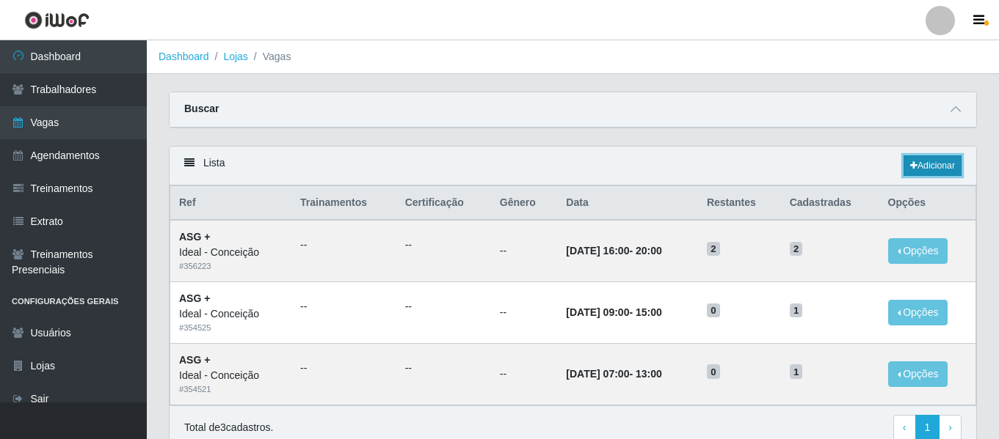
click at [933, 168] on link "Adicionar" at bounding box center [932, 166] width 58 height 21
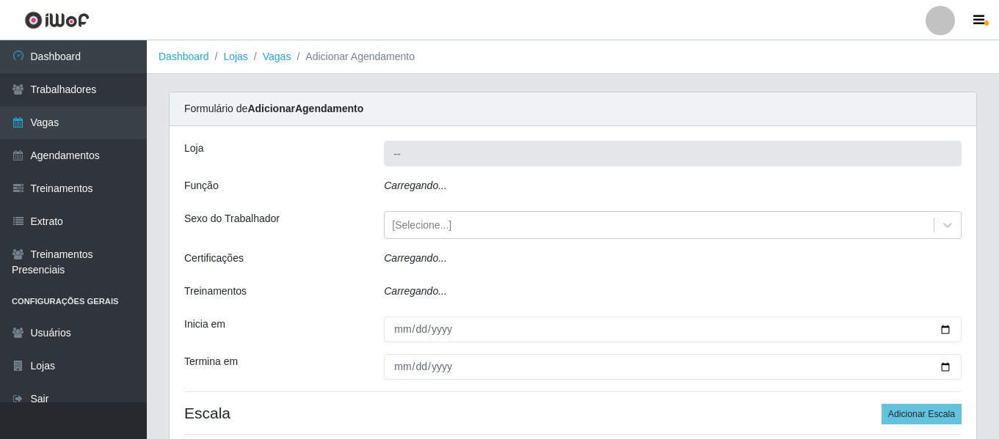
type input "Ideal - Conceição"
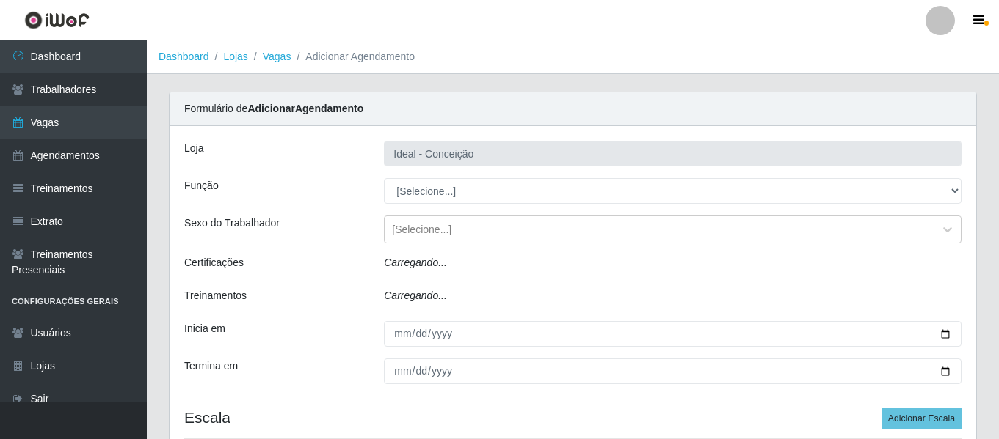
click at [445, 192] on select "[Selecione...] ASG ASG + ASG ++ Auxiliar de Estacionamento Auxiliar de Estacion…" at bounding box center [672, 191] width 577 height 26
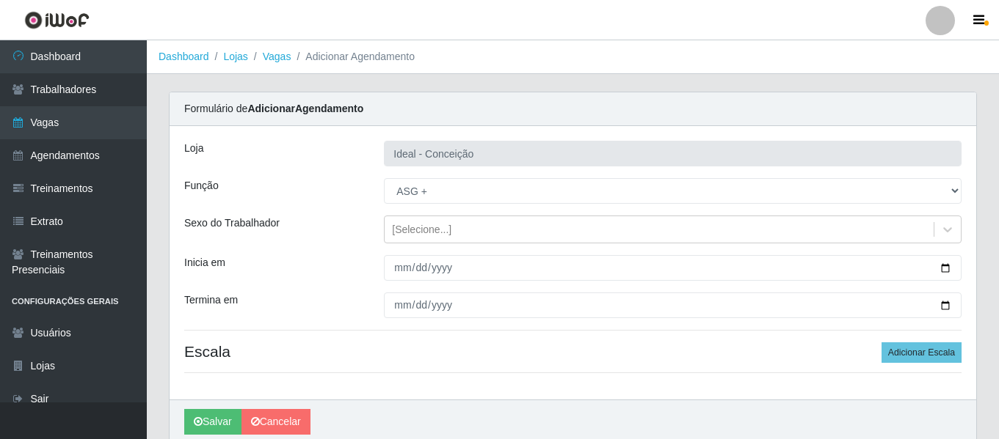
click at [384, 178] on select "[Selecione...] ASG ASG + ASG ++ Auxiliar de Estacionamento Auxiliar de Estacion…" at bounding box center [672, 191] width 577 height 26
drag, startPoint x: 443, startPoint y: 197, endPoint x: 442, endPoint y: 183, distance: 13.2
click at [443, 197] on select "[Selecione...] ASG ASG + ASG ++ Auxiliar de Estacionamento Auxiliar de Estacion…" at bounding box center [672, 191] width 577 height 26
select select "16"
click at [384, 178] on select "[Selecione...] ASG ASG + ASG ++ Auxiliar de Estacionamento Auxiliar de Estacion…" at bounding box center [672, 191] width 577 height 26
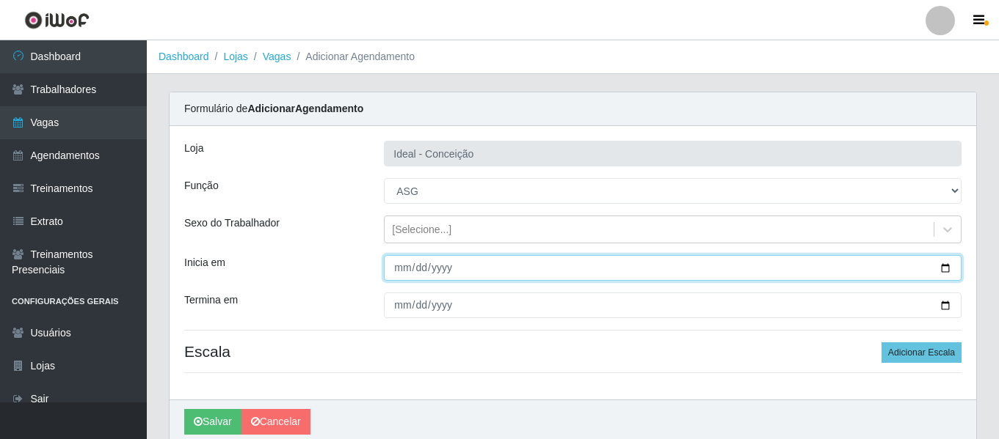
click at [401, 271] on input "Inicia em" at bounding box center [672, 268] width 577 height 26
type input "[DATE]"
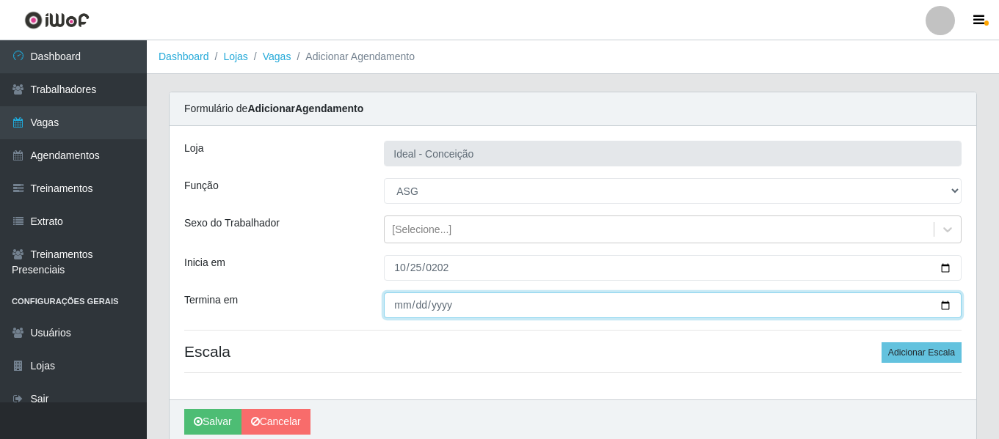
click at [395, 298] on input "Termina em" at bounding box center [672, 306] width 577 height 26
type input "[DATE]"
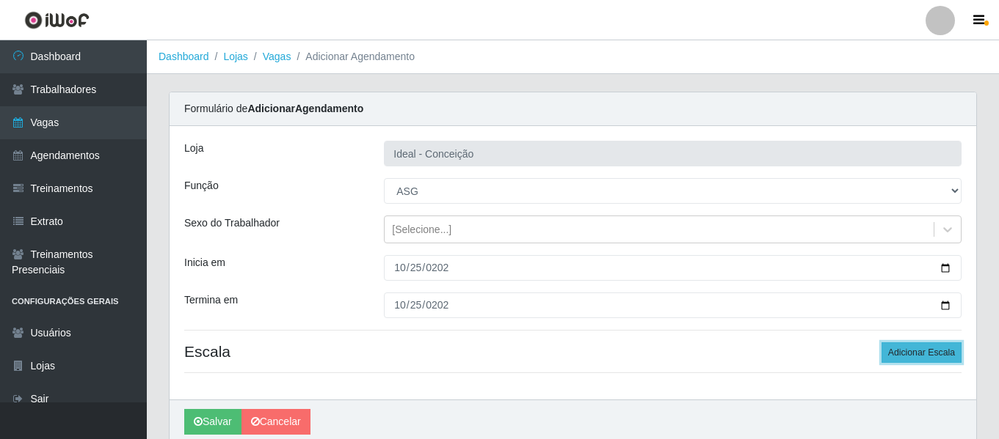
click at [919, 360] on button "Adicionar Escala" at bounding box center [921, 353] width 80 height 21
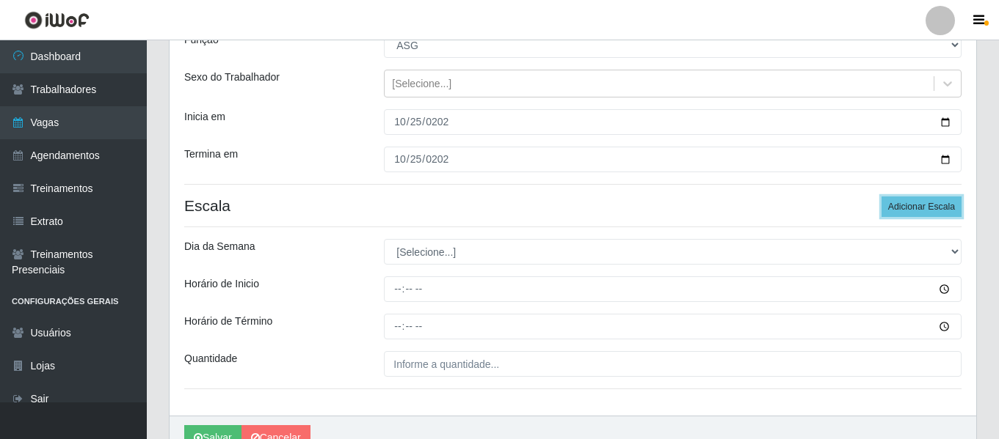
scroll to position [147, 0]
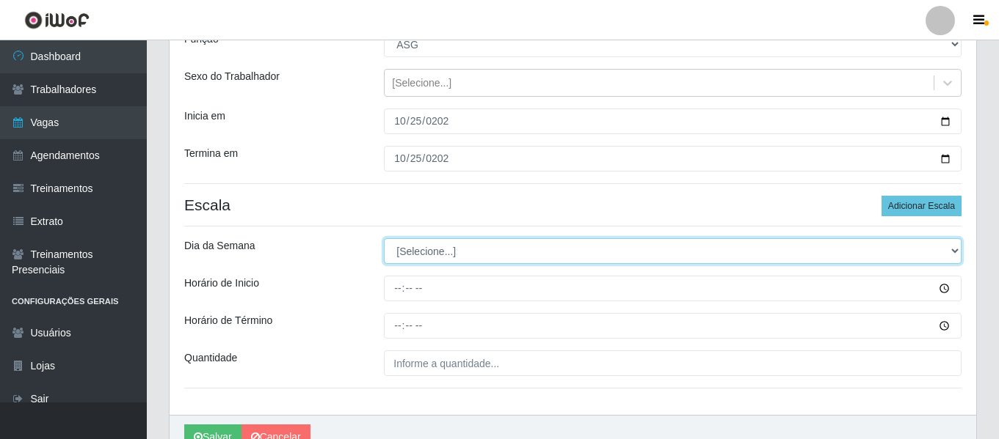
click at [462, 251] on select "[Selecione...] Segunda Terça Quarta Quinta Sexta Sábado Domingo" at bounding box center [672, 251] width 577 height 26
select select "6"
click at [384, 238] on select "[Selecione...] Segunda Terça Quarta Quinta Sexta Sábado Domingo" at bounding box center [672, 251] width 577 height 26
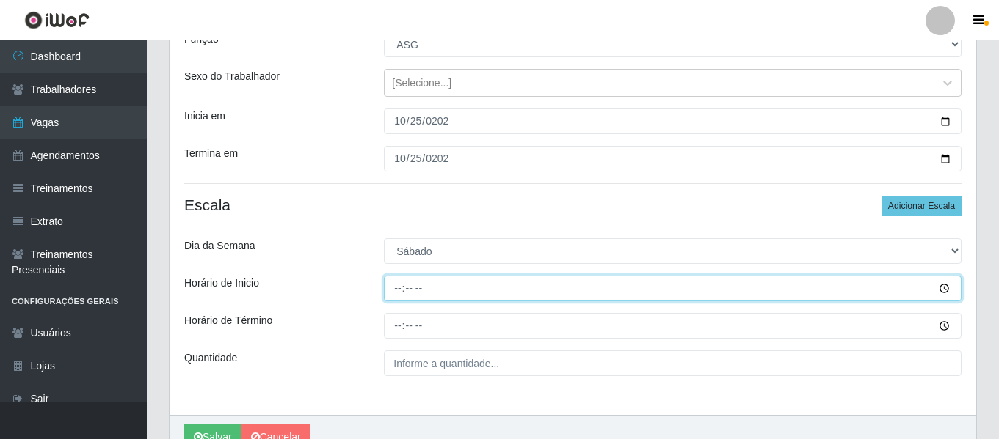
click at [399, 293] on input "Horário de Inicio" at bounding box center [672, 289] width 577 height 26
click at [401, 292] on input "10:00" at bounding box center [672, 289] width 577 height 26
type input "16:00"
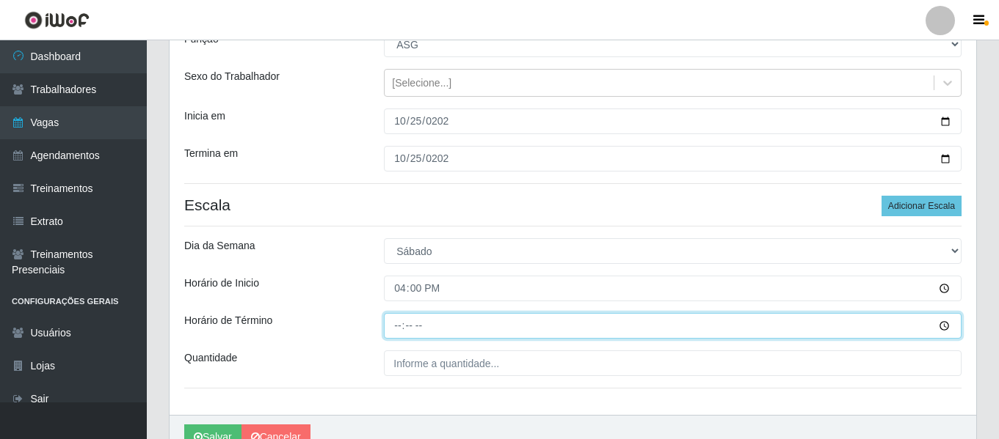
click at [399, 324] on input "Horário de Término" at bounding box center [672, 326] width 577 height 26
type input "22:00"
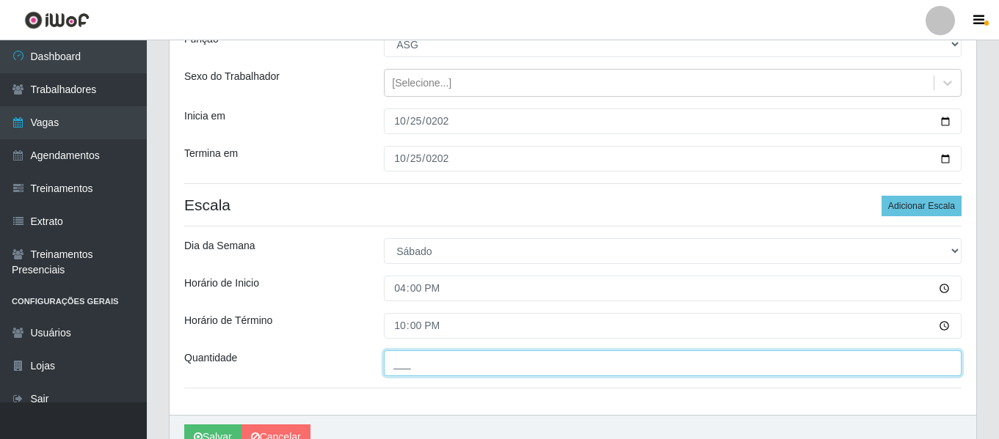
click at [423, 363] on input "___" at bounding box center [672, 364] width 577 height 26
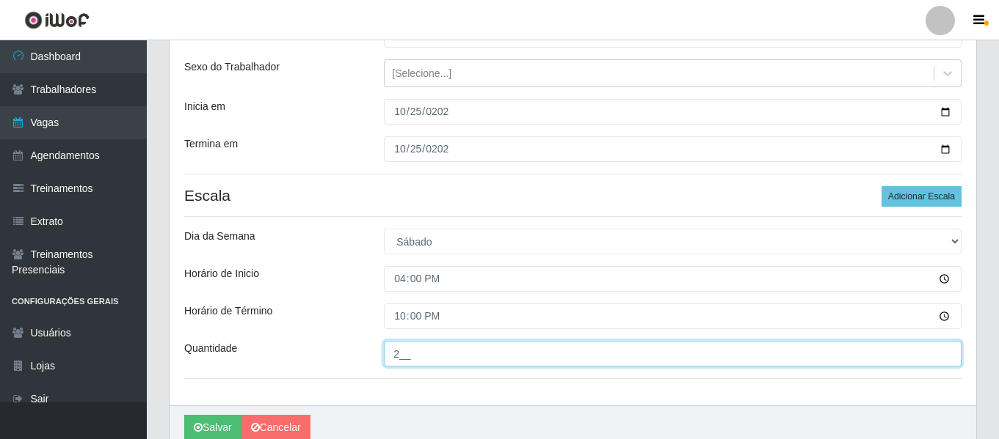
scroll to position [222, 0]
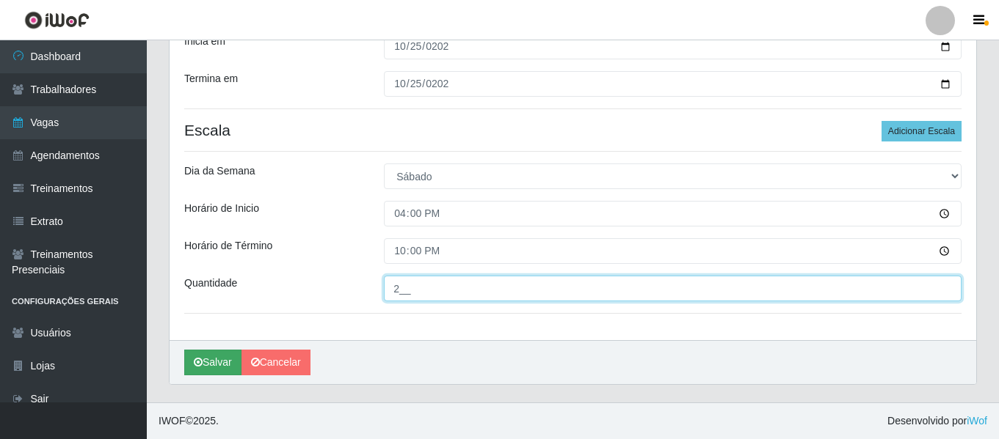
type input "2__"
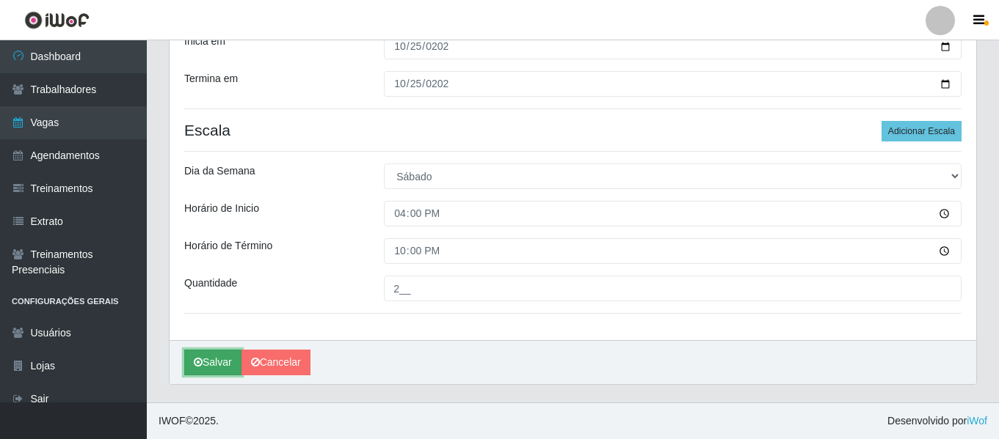
click at [217, 365] on button "Salvar" at bounding box center [212, 363] width 57 height 26
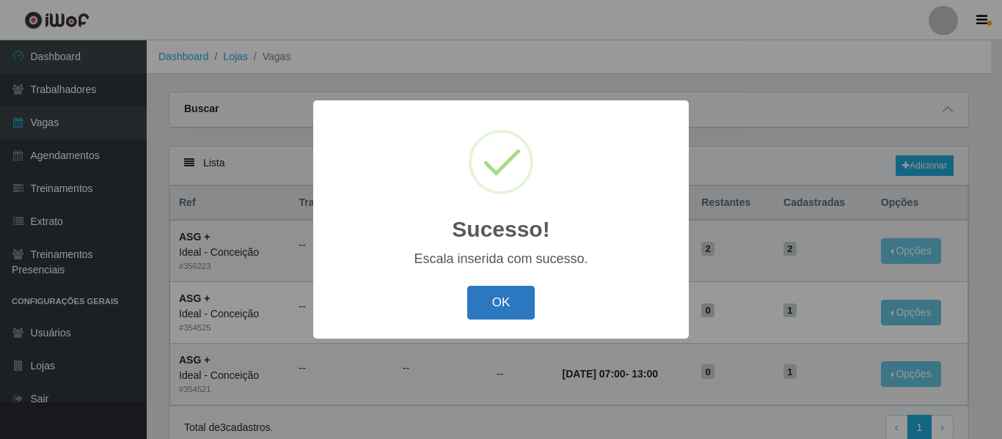
click at [498, 309] on button "OK" at bounding box center [501, 303] width 68 height 34
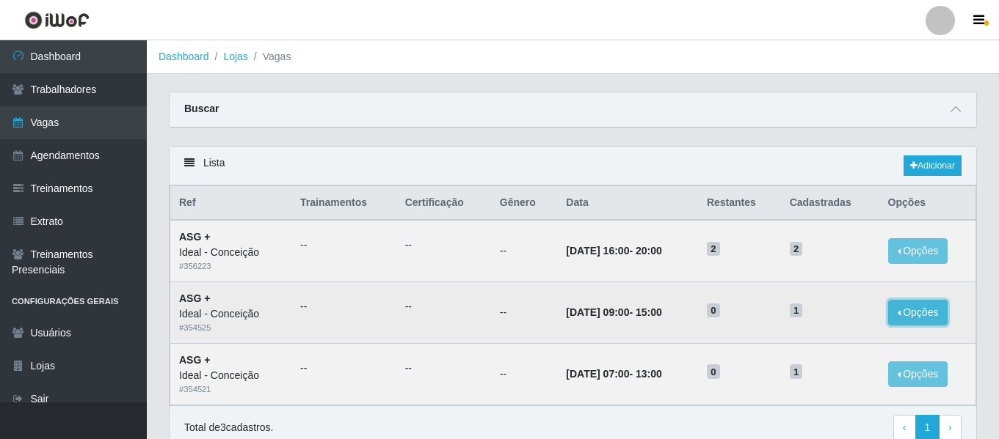
click at [915, 313] on button "Opções" at bounding box center [918, 313] width 60 height 26
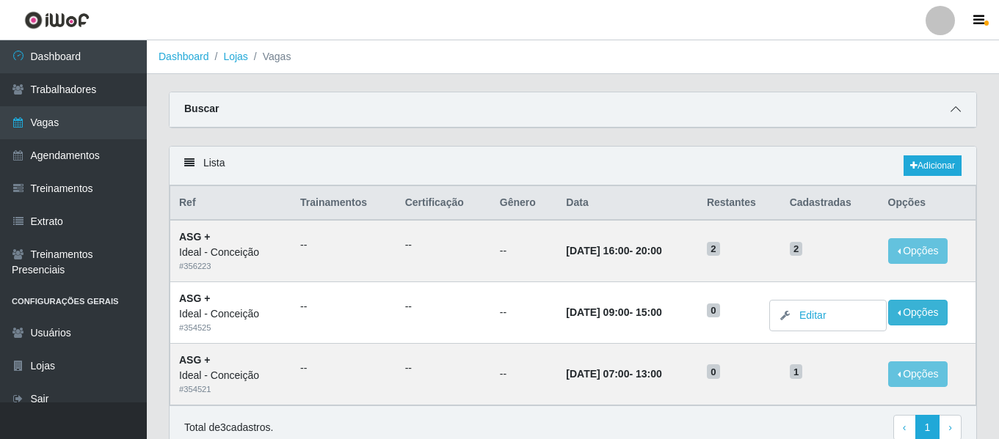
click at [958, 109] on icon at bounding box center [955, 109] width 10 height 10
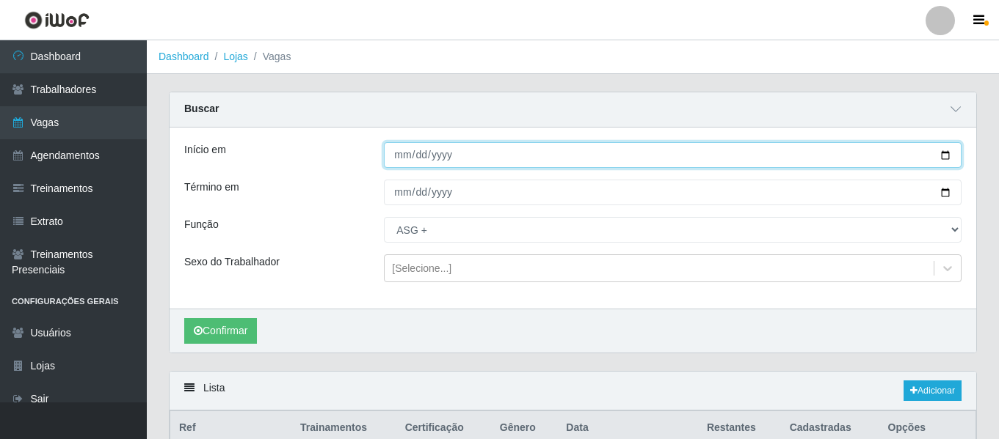
click at [398, 158] on input "[DATE]" at bounding box center [672, 155] width 577 height 26
type input "[DATE]"
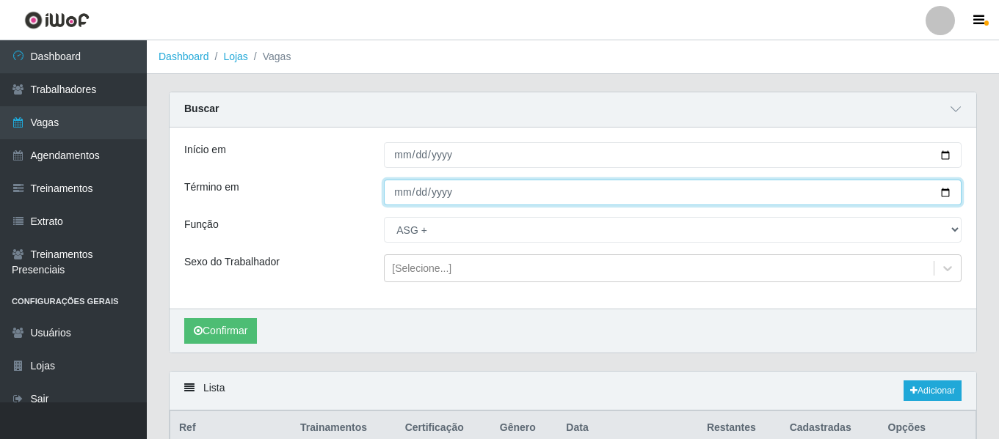
click at [386, 195] on input "[DATE]" at bounding box center [672, 193] width 577 height 26
type input "[DATE]"
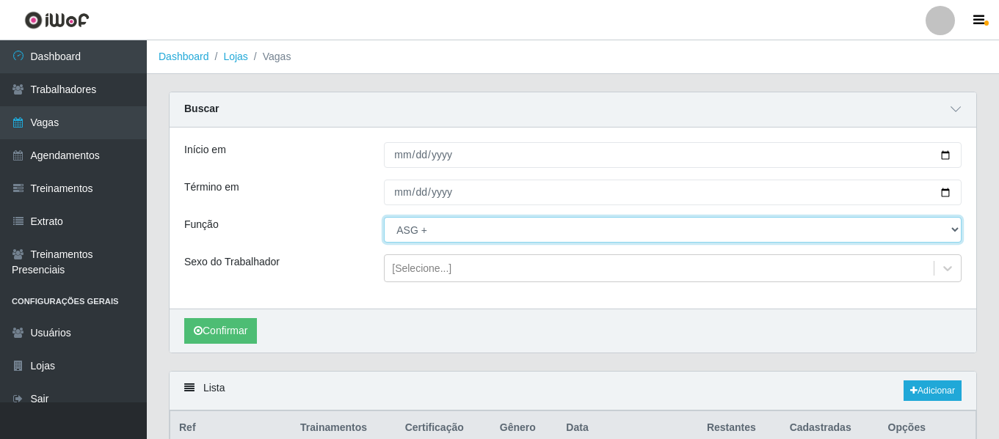
click at [429, 236] on select "[Selecione...] ASG ASG + ASG ++ Auxiliar de Estacionamento Auxiliar de Estacion…" at bounding box center [672, 230] width 577 height 26
select select "16"
click at [384, 218] on select "[Selecione...] ASG ASG + ASG ++ Auxiliar de Estacionamento Auxiliar de Estacion…" at bounding box center [672, 230] width 577 height 26
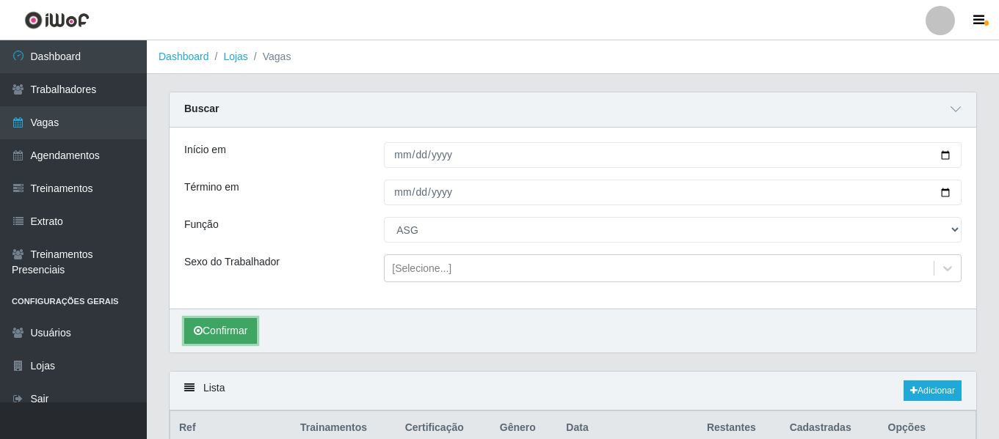
click at [243, 329] on button "Confirmar" at bounding box center [220, 331] width 73 height 26
click at [946, 403] on div "Lista Adicionar" at bounding box center [572, 391] width 806 height 39
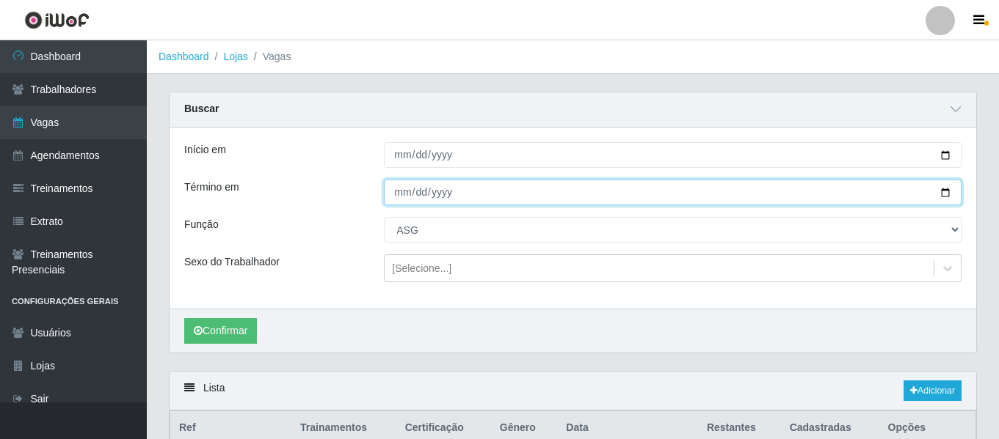
click at [398, 183] on input "[DATE]" at bounding box center [672, 193] width 577 height 26
type input "[DATE]"
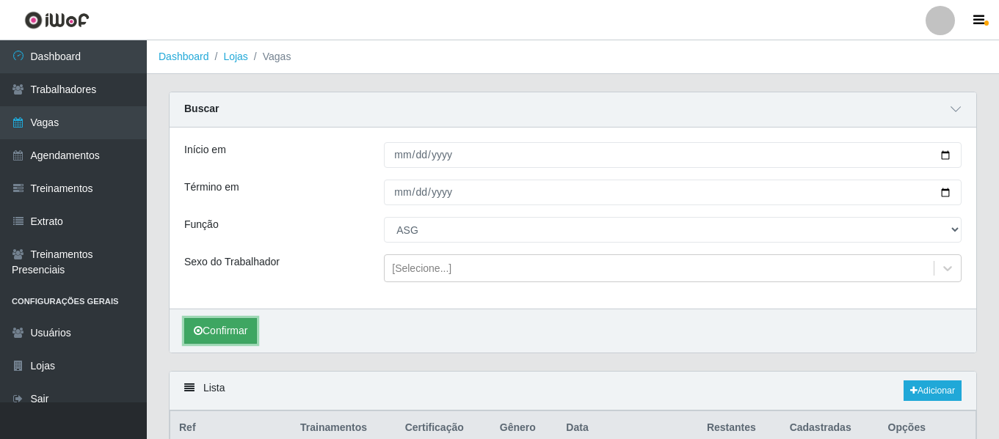
click at [249, 329] on button "Confirmar" at bounding box center [220, 331] width 73 height 26
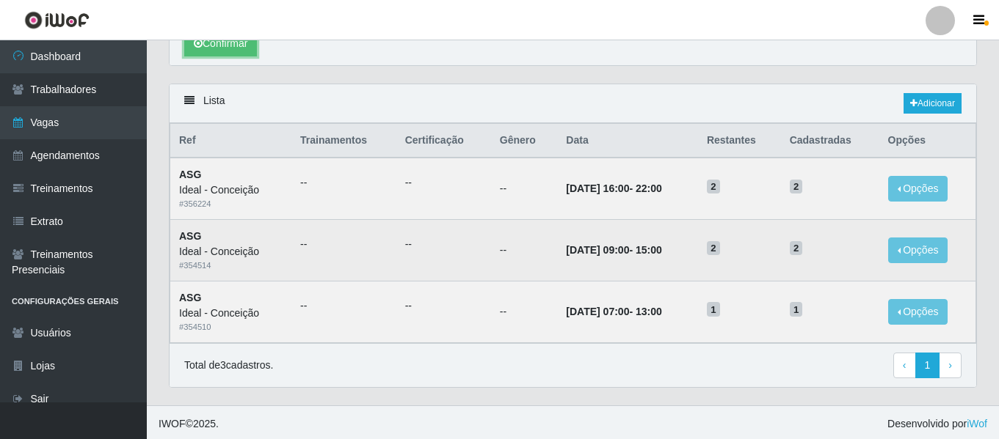
scroll to position [291, 0]
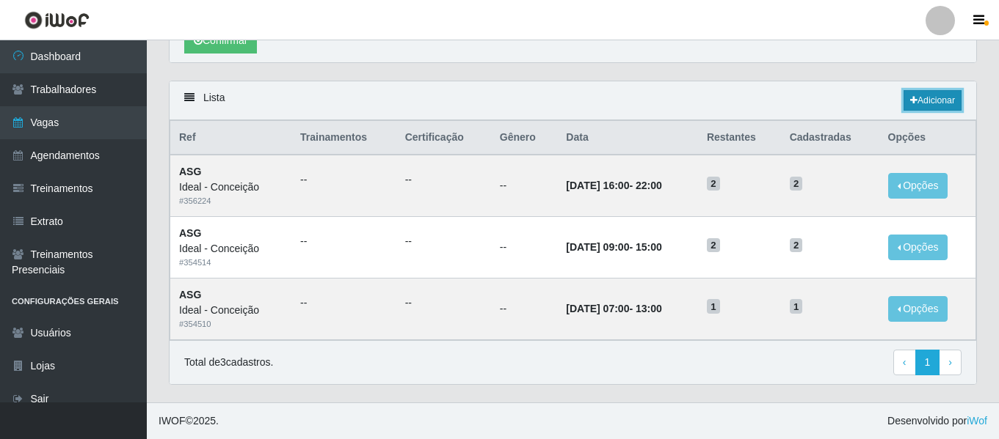
click at [922, 101] on link "Adicionar" at bounding box center [932, 100] width 58 height 21
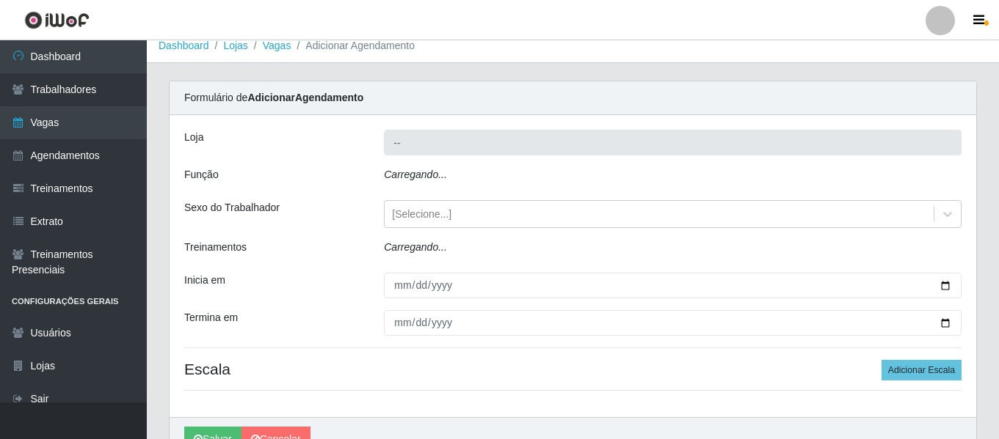
type input "Ideal - Conceição"
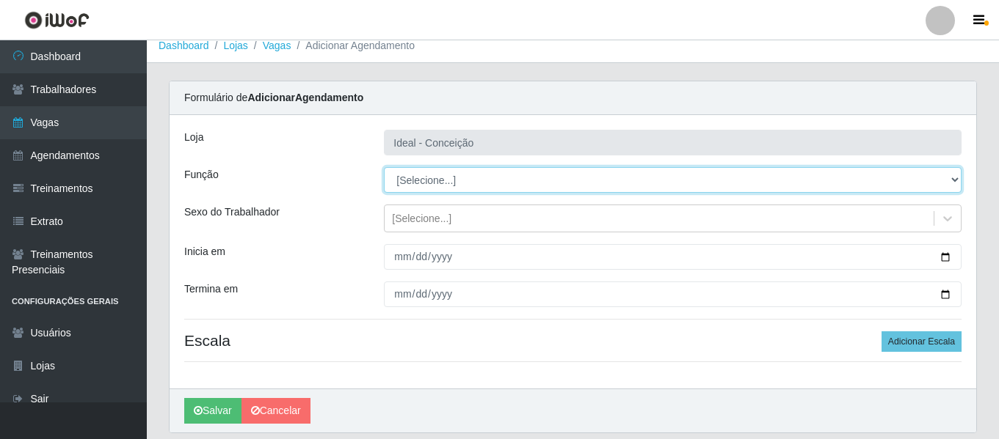
click at [414, 175] on select "[Selecione...] ASG ASG + ASG ++ Auxiliar de Estacionamento Auxiliar de Estacion…" at bounding box center [672, 180] width 577 height 26
select select "79"
click at [384, 167] on select "[Selecione...] ASG ASG + ASG ++ Auxiliar de Estacionamento Auxiliar de Estacion…" at bounding box center [672, 180] width 577 height 26
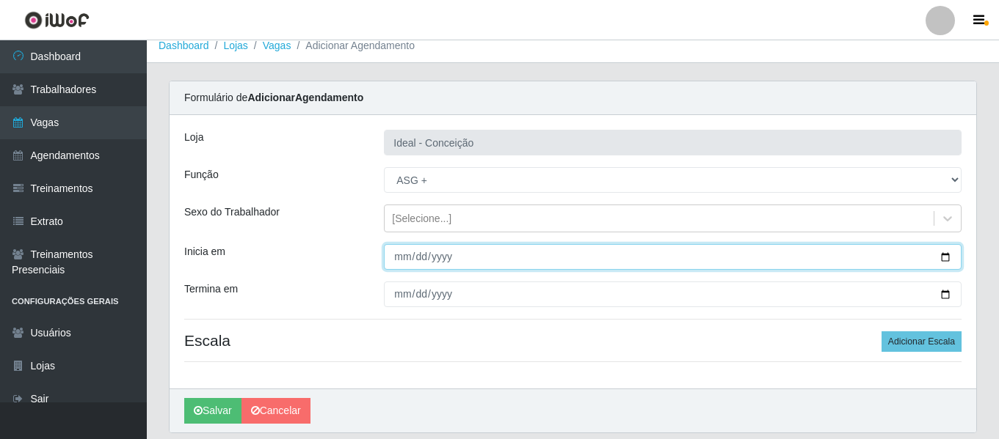
click at [402, 260] on input "Inicia em" at bounding box center [672, 257] width 577 height 26
type input "[DATE]"
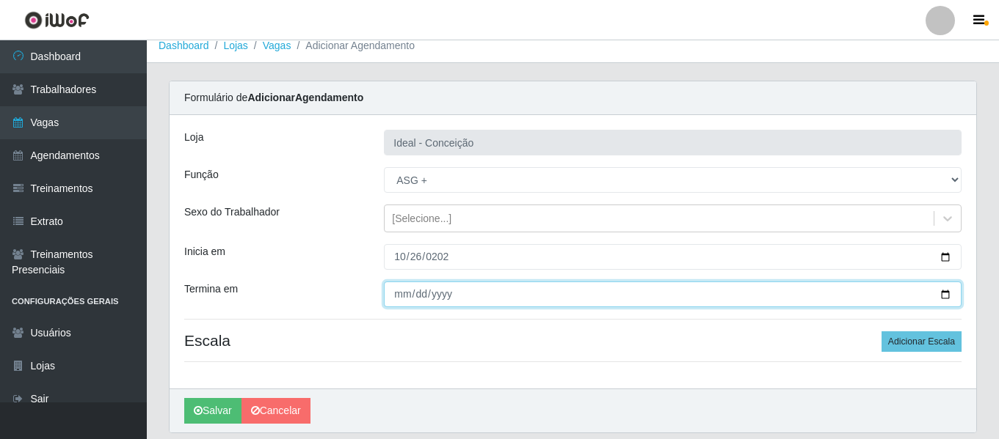
click at [403, 295] on input "Termina em" at bounding box center [672, 295] width 577 height 26
type input "[DATE]"
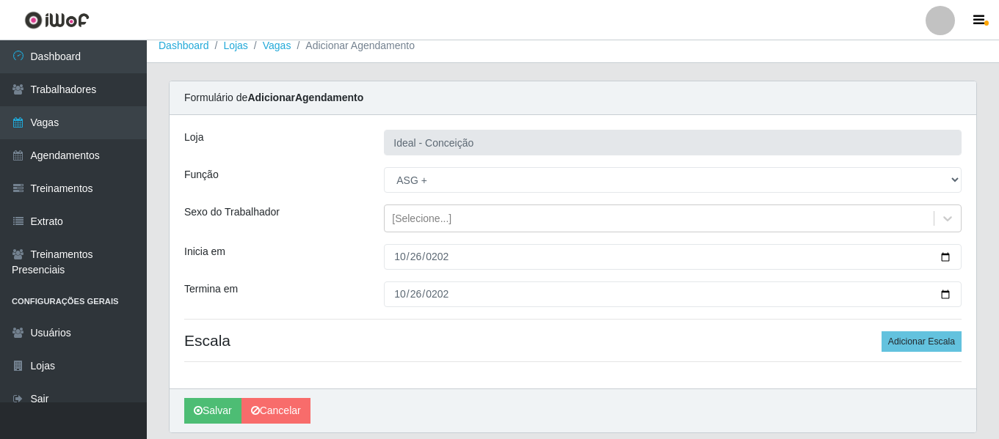
click at [923, 357] on div "Loja Ideal - Conceição Função [Selecione...] ASG ASG + ASG ++ Auxiliar de Estac…" at bounding box center [572, 252] width 806 height 274
click at [923, 343] on button "Adicionar Escala" at bounding box center [921, 342] width 80 height 21
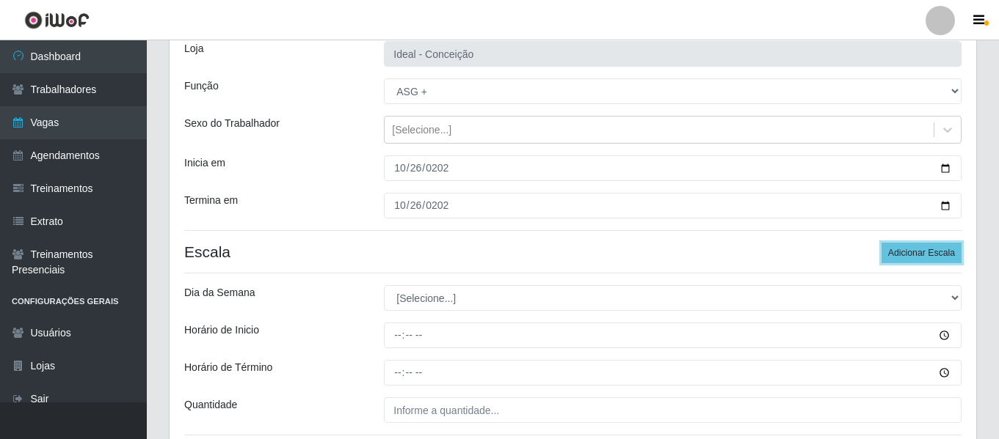
scroll to position [222, 0]
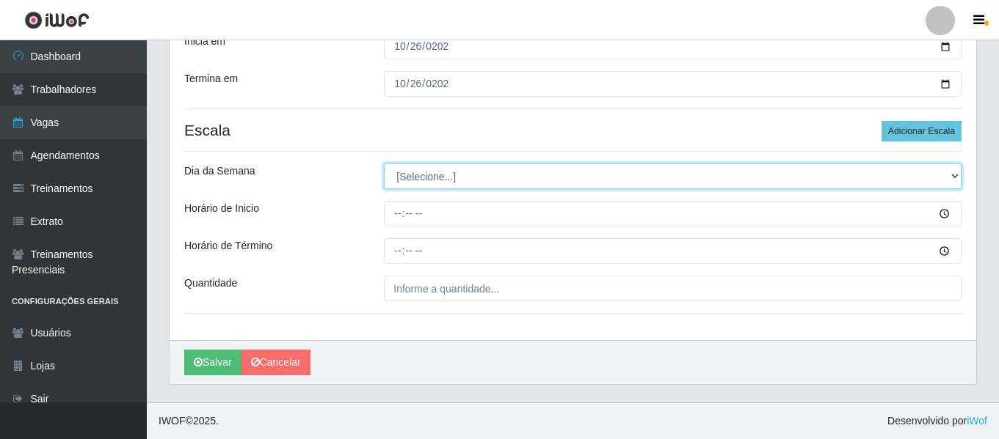
click at [439, 178] on select "[Selecione...] Segunda Terça Quarta Quinta Sexta Sábado Domingo" at bounding box center [672, 177] width 577 height 26
select select "0"
click at [384, 164] on select "[Selecione...] Segunda Terça Quarta Quinta Sexta Sábado Domingo" at bounding box center [672, 177] width 577 height 26
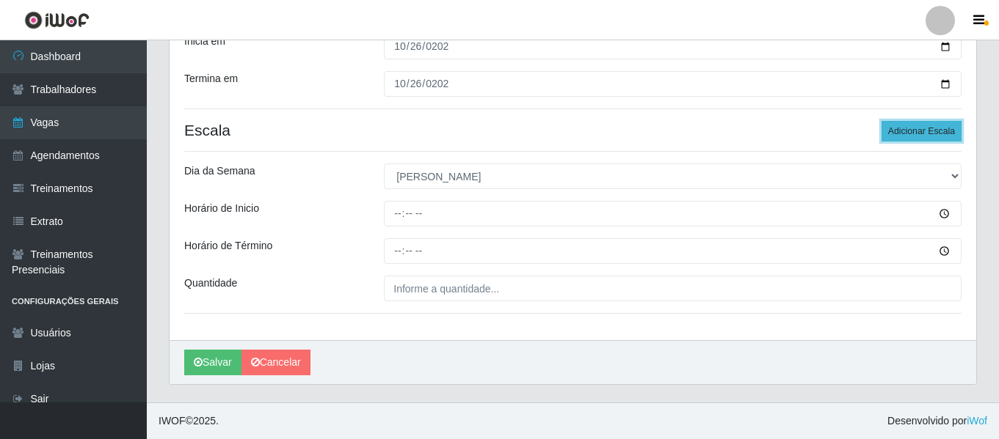
click at [908, 129] on button "Adicionar Escala" at bounding box center [921, 131] width 80 height 21
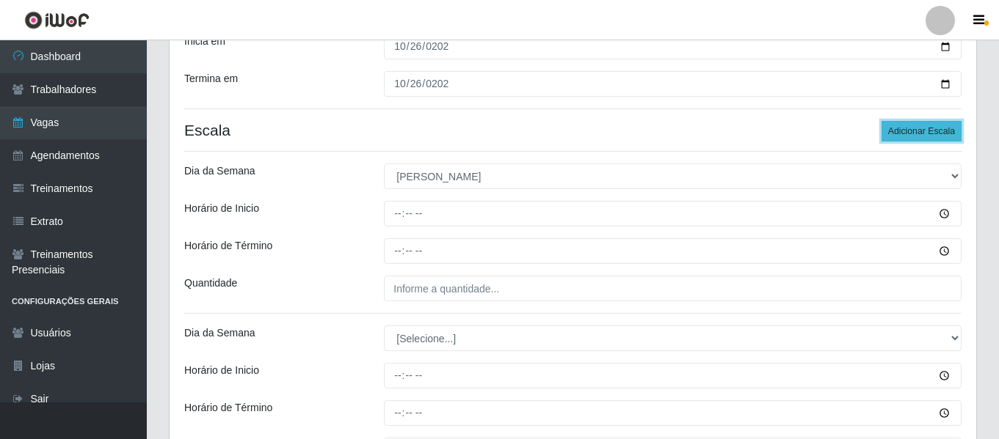
click at [908, 129] on button "Adicionar Escala" at bounding box center [921, 131] width 80 height 21
drag, startPoint x: 373, startPoint y: 215, endPoint x: 384, endPoint y: 213, distance: 11.9
click at [373, 214] on div at bounding box center [672, 214] width 599 height 26
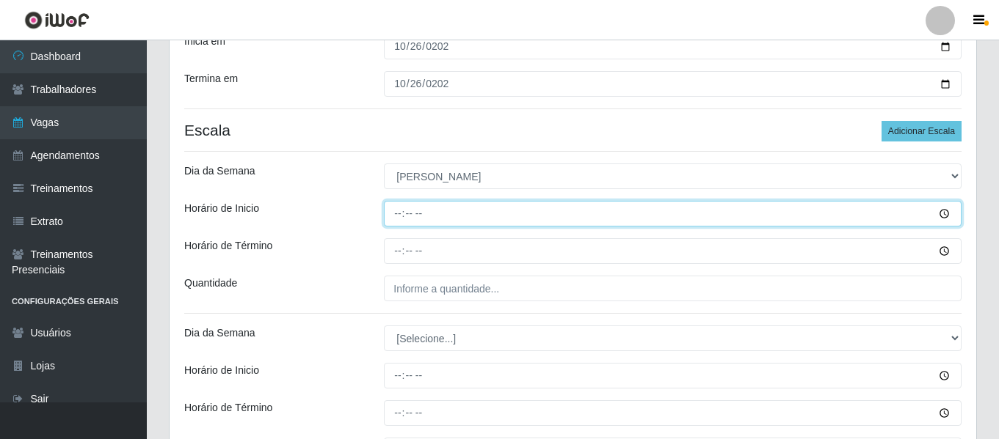
click at [390, 214] on input "Horário de Inicio" at bounding box center [672, 214] width 577 height 26
type input "07:00"
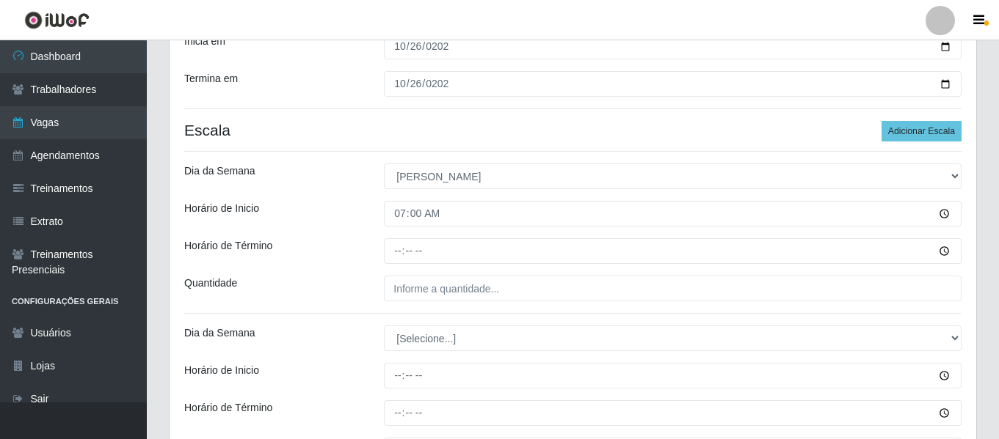
drag, startPoint x: 382, startPoint y: 253, endPoint x: 391, endPoint y: 253, distance: 8.8
click at [382, 253] on div at bounding box center [672, 251] width 599 height 26
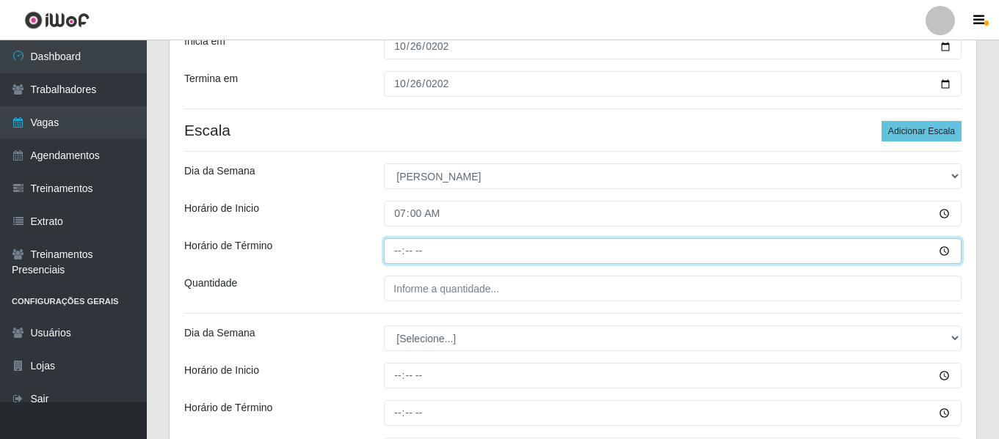
click at [400, 254] on input "Horário de Término" at bounding box center [672, 251] width 577 height 26
type input "13:00"
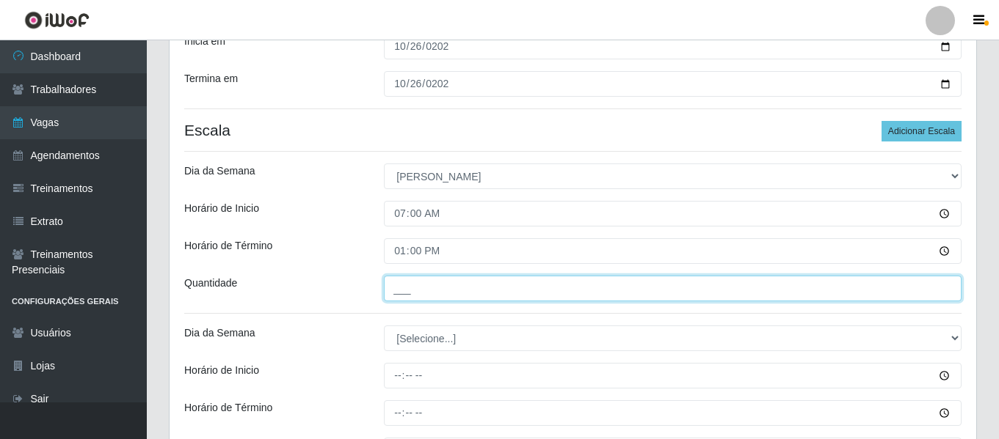
drag, startPoint x: 421, startPoint y: 293, endPoint x: 442, endPoint y: 298, distance: 21.9
click at [421, 293] on input "___" at bounding box center [672, 289] width 577 height 26
type input "1__"
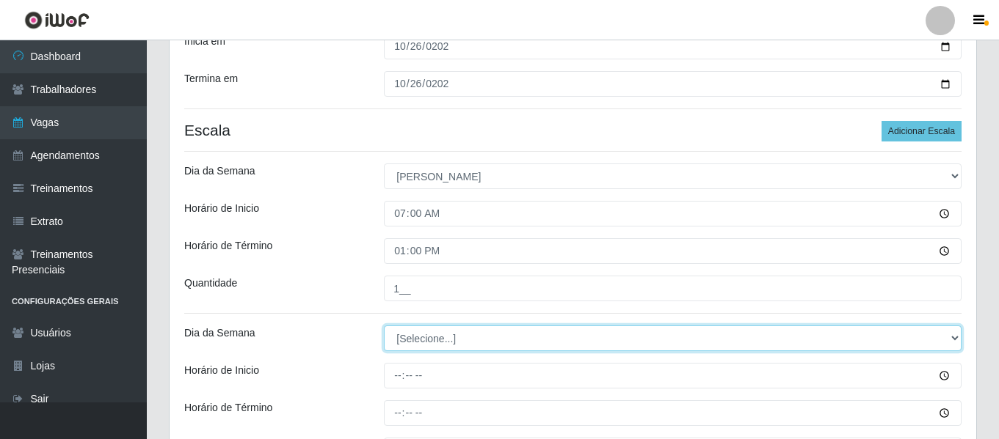
click at [404, 349] on select "[Selecione...] Segunda Terça Quarta Quinta Sexta Sábado Domingo" at bounding box center [672, 339] width 577 height 26
select select "0"
click at [384, 326] on select "[Selecione...] Segunda Terça Quarta Quinta Sexta Sábado Domingo" at bounding box center [672, 339] width 577 height 26
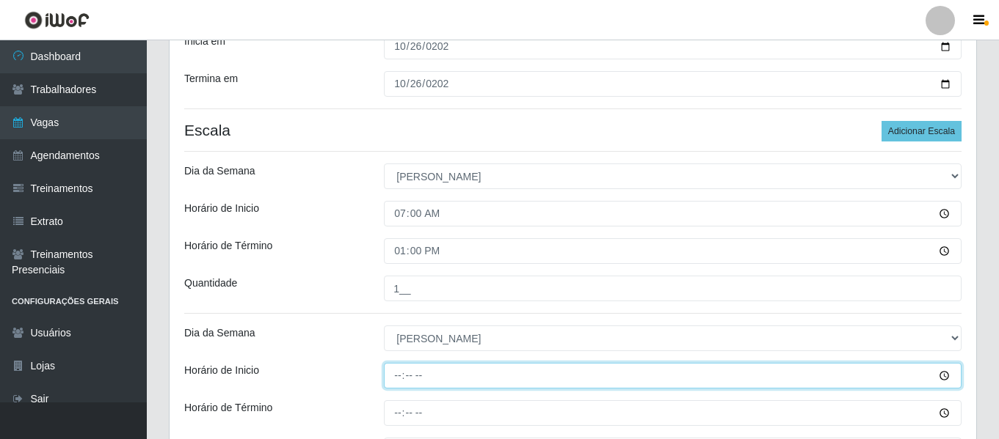
click at [402, 374] on input "Horário de Inicio" at bounding box center [672, 376] width 577 height 26
type input "09:00"
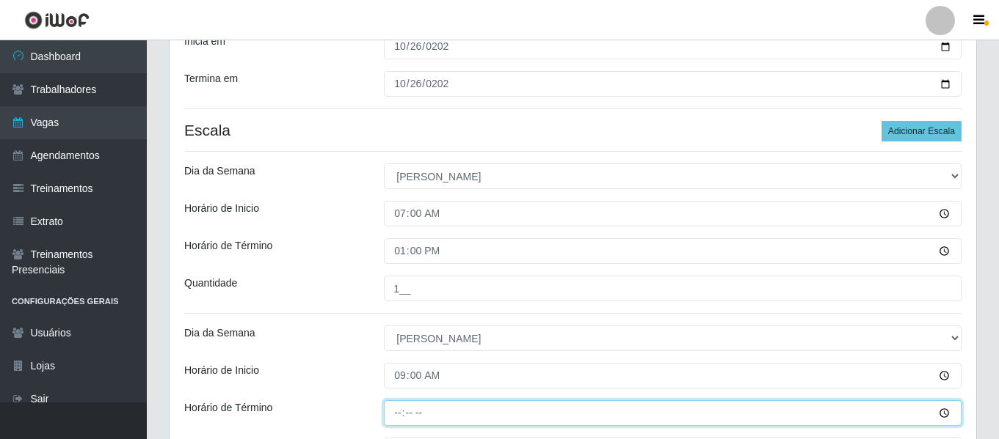
click at [398, 406] on input "Horário de Término" at bounding box center [672, 414] width 577 height 26
type input "15:00"
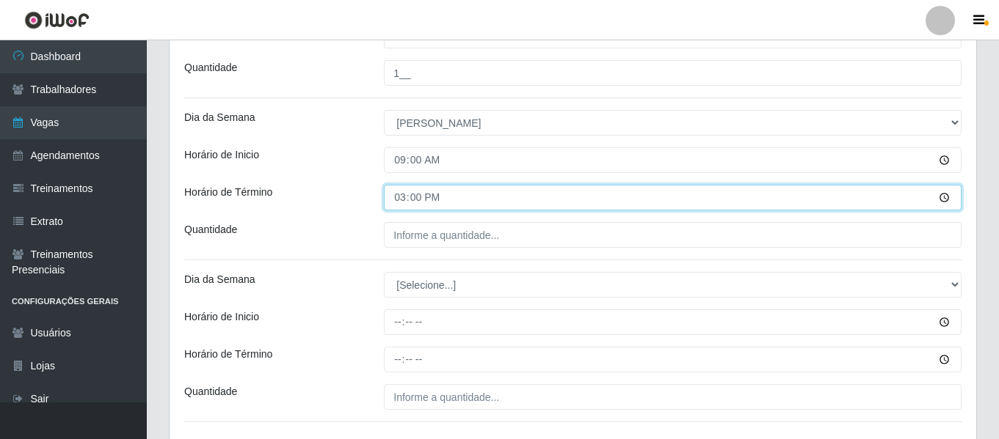
scroll to position [442, 0]
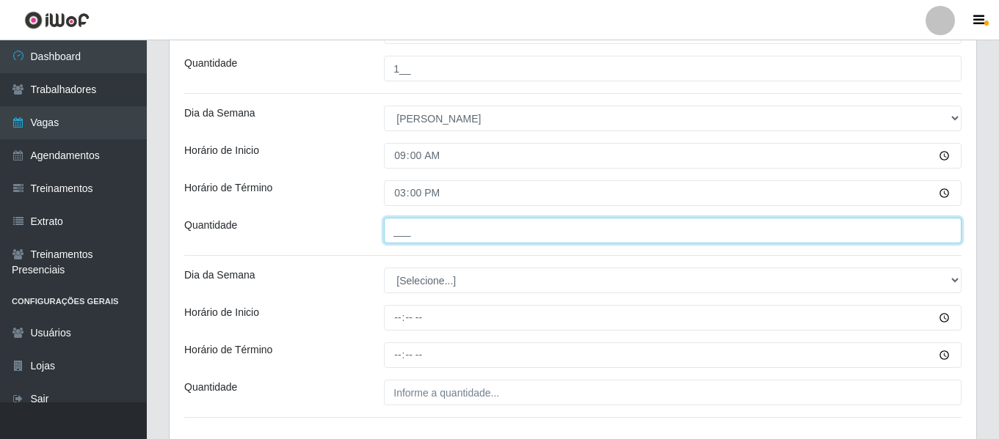
click at [443, 241] on input "___" at bounding box center [672, 231] width 577 height 26
type input "1__"
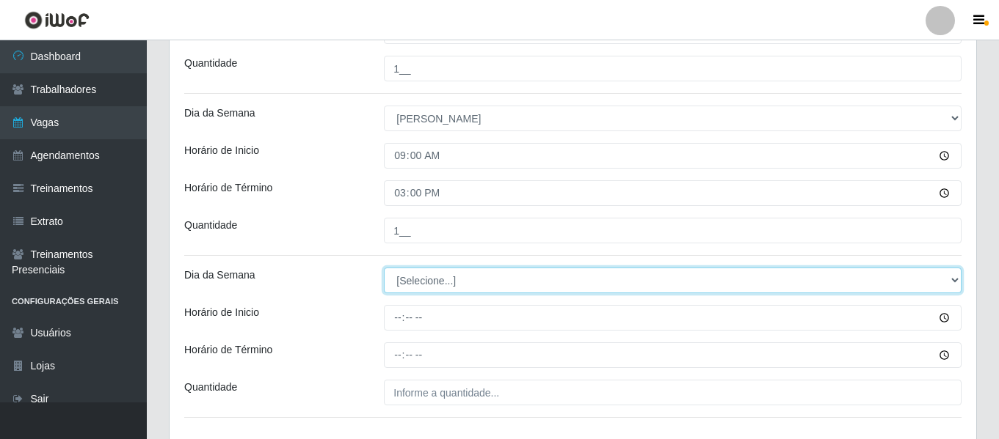
click at [426, 279] on select "[Selecione...] Segunda Terça Quarta Quinta Sexta Sábado Domingo" at bounding box center [672, 281] width 577 height 26
select select "0"
click at [384, 268] on select "[Selecione...] Segunda Terça Quarta Quinta Sexta Sábado Domingo" at bounding box center [672, 281] width 577 height 26
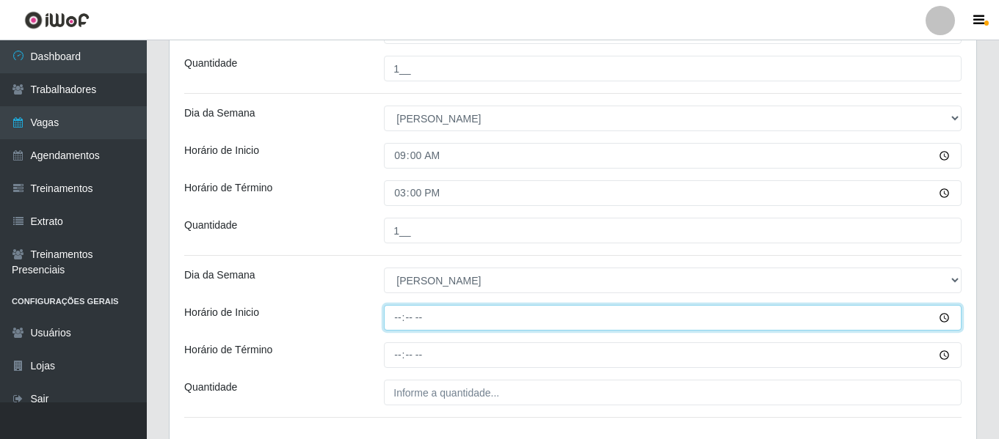
click at [398, 314] on input "Horário de Inicio" at bounding box center [672, 318] width 577 height 26
type input "16:00"
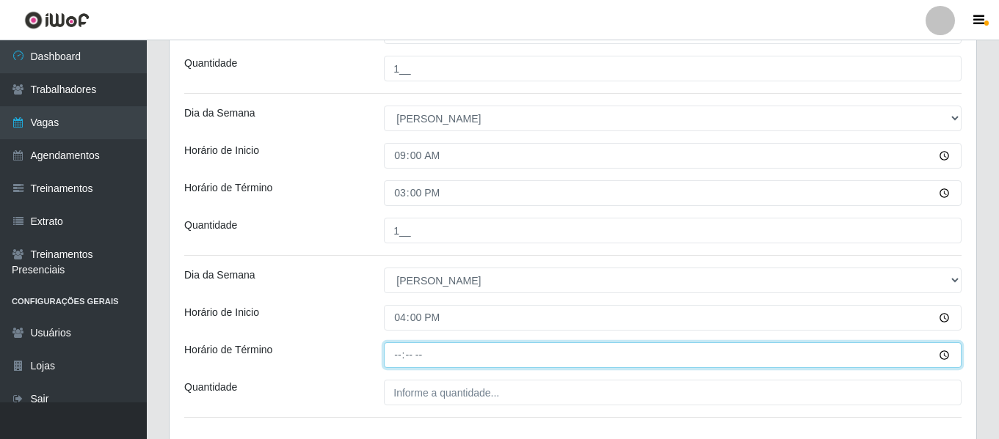
click at [406, 355] on input "Horário de Término" at bounding box center [672, 356] width 577 height 26
click at [396, 354] on input "Horário de Término" at bounding box center [672, 356] width 577 height 26
type input "20:00"
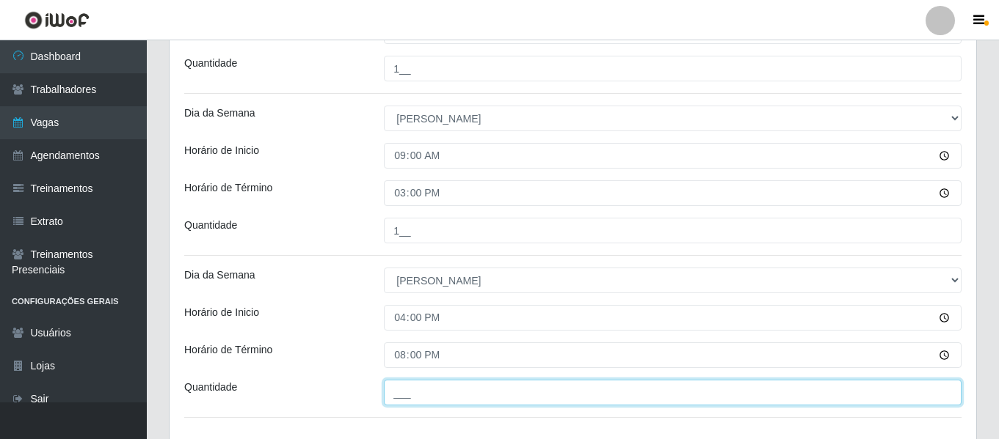
click at [427, 385] on input "___" at bounding box center [672, 393] width 577 height 26
type input "2__"
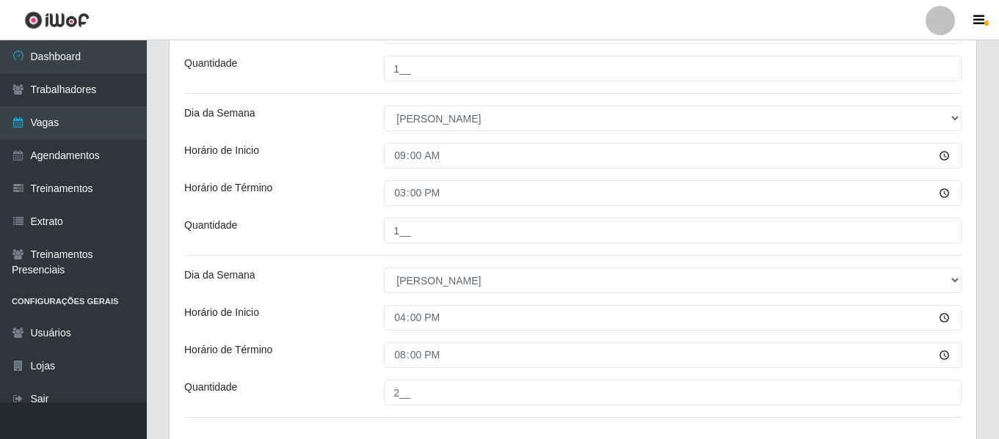
click at [336, 331] on div "Horário de Inicio" at bounding box center [273, 318] width 200 height 26
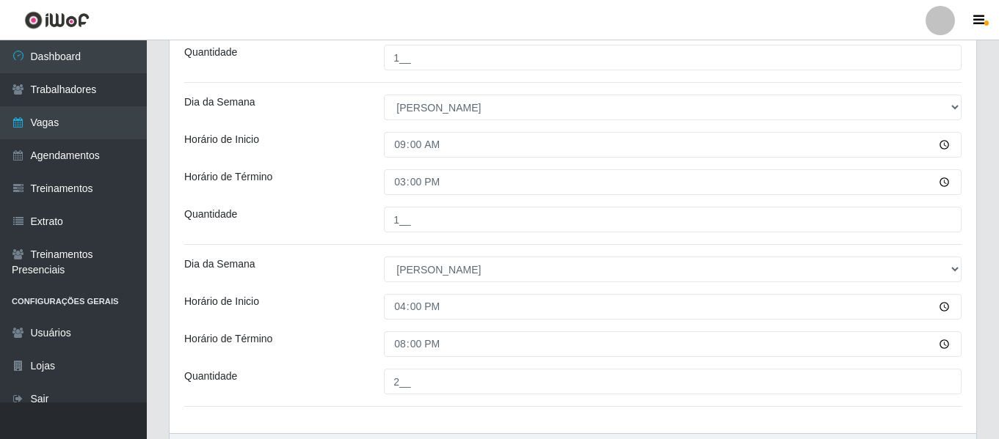
scroll to position [546, 0]
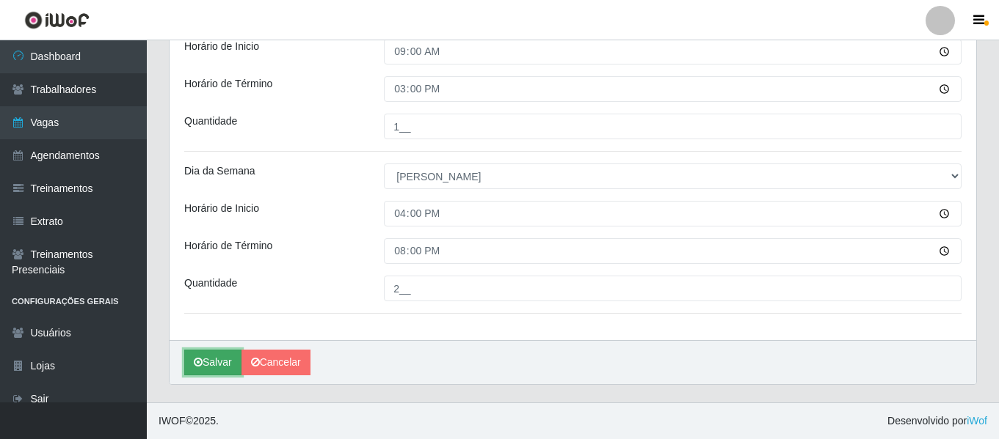
click at [225, 351] on button "Salvar" at bounding box center [212, 363] width 57 height 26
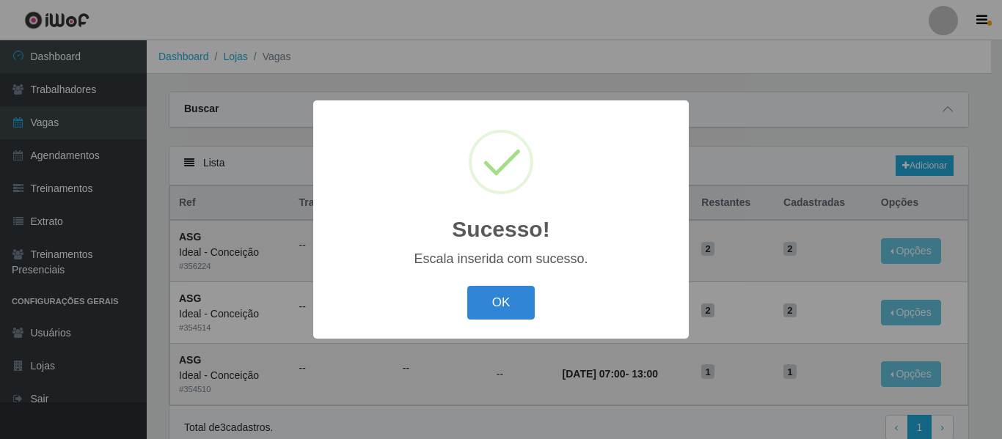
click at [495, 324] on div "OK Cancel" at bounding box center [501, 303] width 346 height 42
click at [475, 309] on button "OK" at bounding box center [501, 303] width 68 height 34
